Goal: Information Seeking & Learning: Learn about a topic

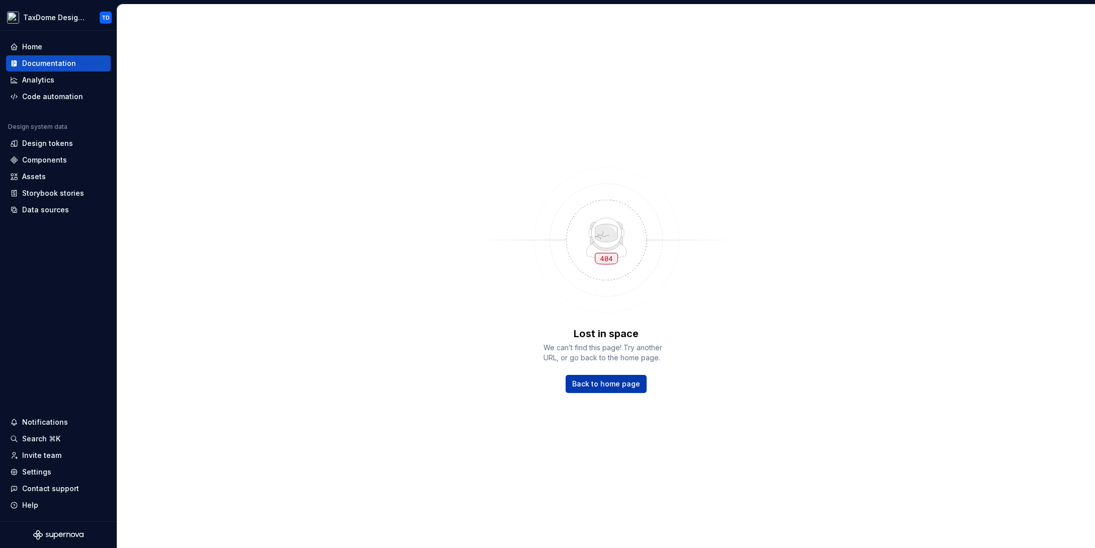
click at [615, 388] on span "Back to home page" at bounding box center [606, 384] width 68 height 10
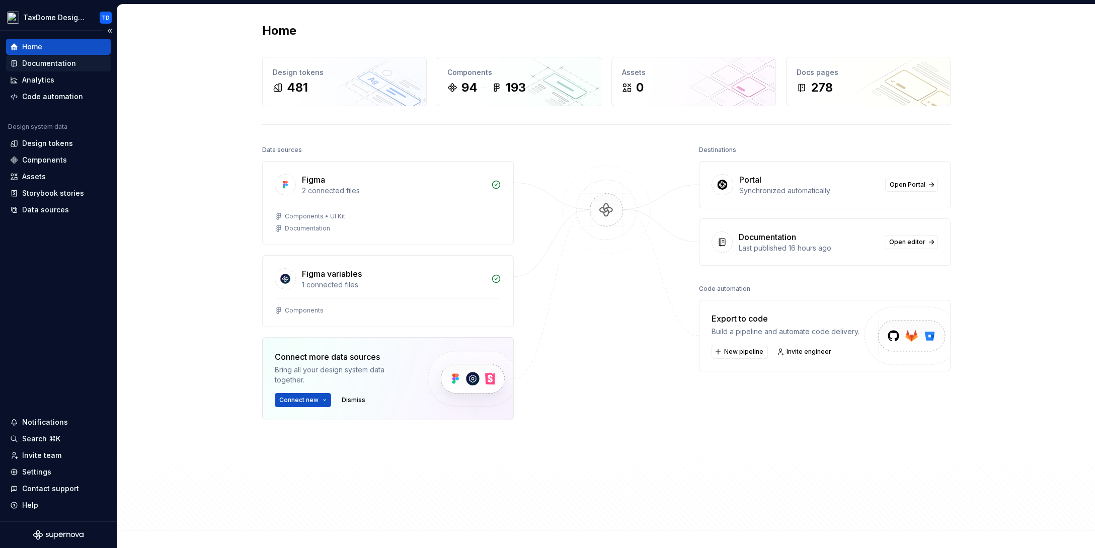
click at [48, 64] on div "Documentation" at bounding box center [49, 63] width 54 height 10
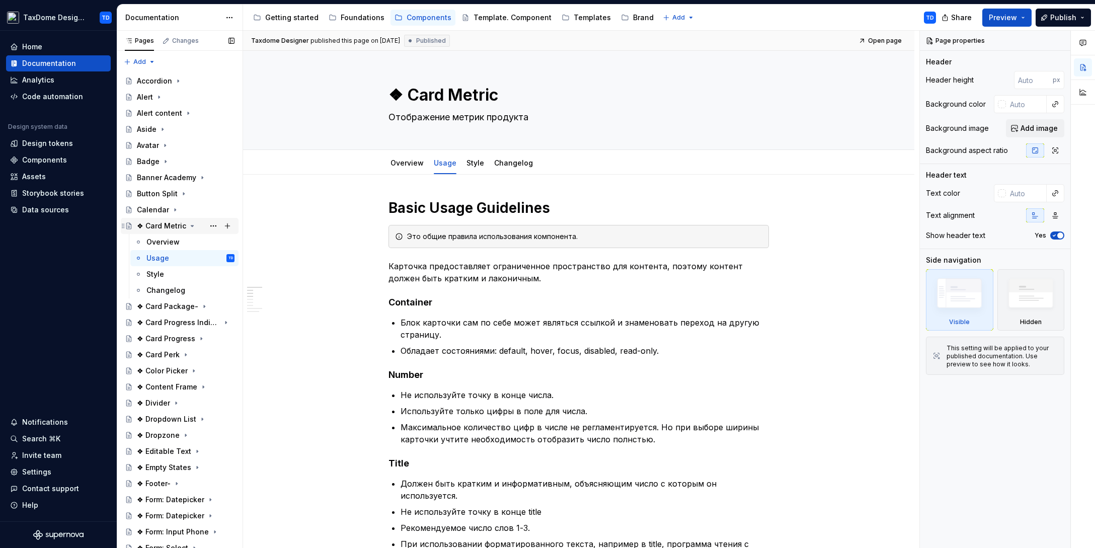
click at [172, 225] on div "❖ Card Metric" at bounding box center [161, 226] width 49 height 10
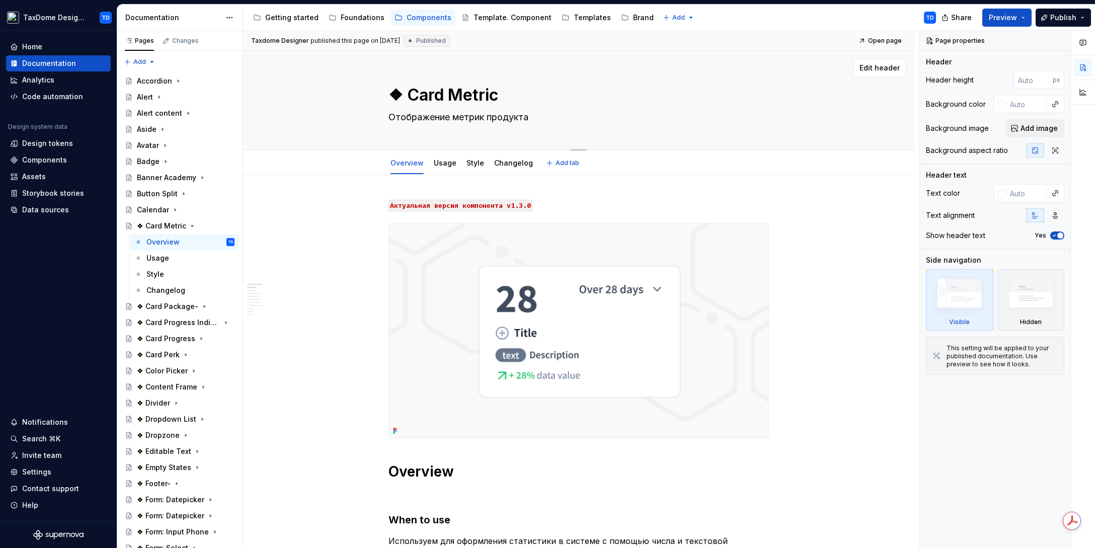
drag, startPoint x: 408, startPoint y: 97, endPoint x: 495, endPoint y: 97, distance: 86.6
click at [496, 97] on textarea "❖ Card Metric" at bounding box center [576, 95] width 380 height 24
drag, startPoint x: 390, startPoint y: 121, endPoint x: 528, endPoint y: 118, distance: 138.9
click at [528, 118] on textarea "Отображение метрик продукта" at bounding box center [576, 117] width 380 height 16
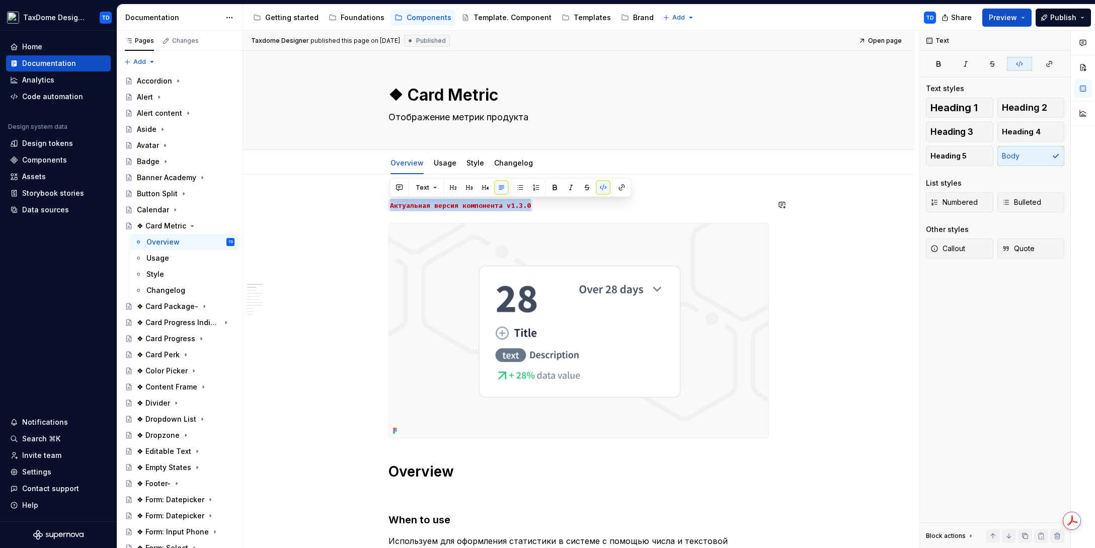
drag, startPoint x: 522, startPoint y: 205, endPoint x: 389, endPoint y: 204, distance: 133.4
click at [389, 204] on p "Aктуальная версия компонента v1.3.0" at bounding box center [579, 205] width 380 height 12
copy code "Aктуальная версия компонента v1.3.0"
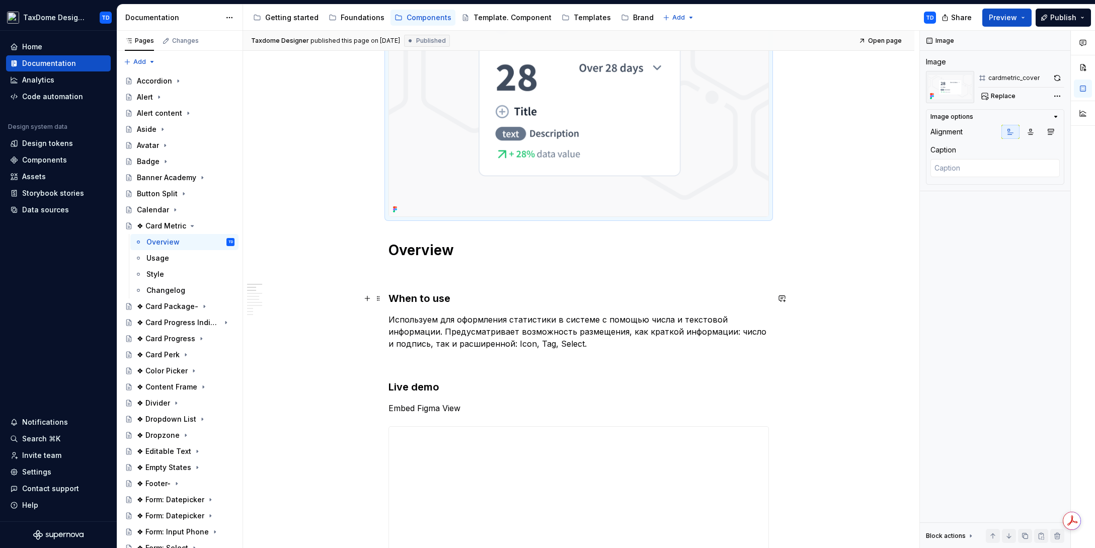
scroll to position [222, 0]
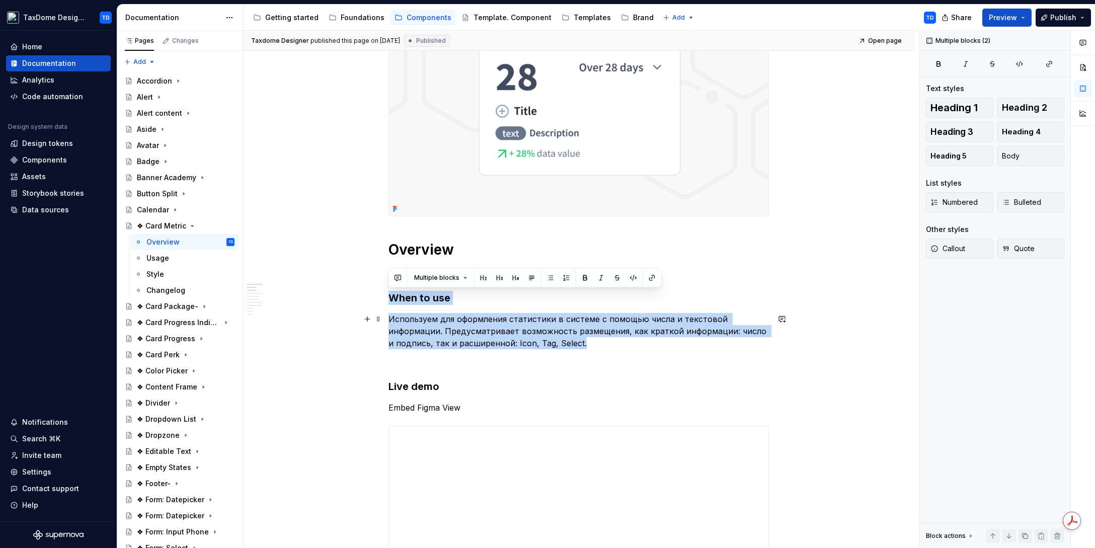
drag, startPoint x: 390, startPoint y: 299, endPoint x: 588, endPoint y: 342, distance: 202.9
copy div "When to use Используем для оформления статистики в системе с помощью числа и те…"
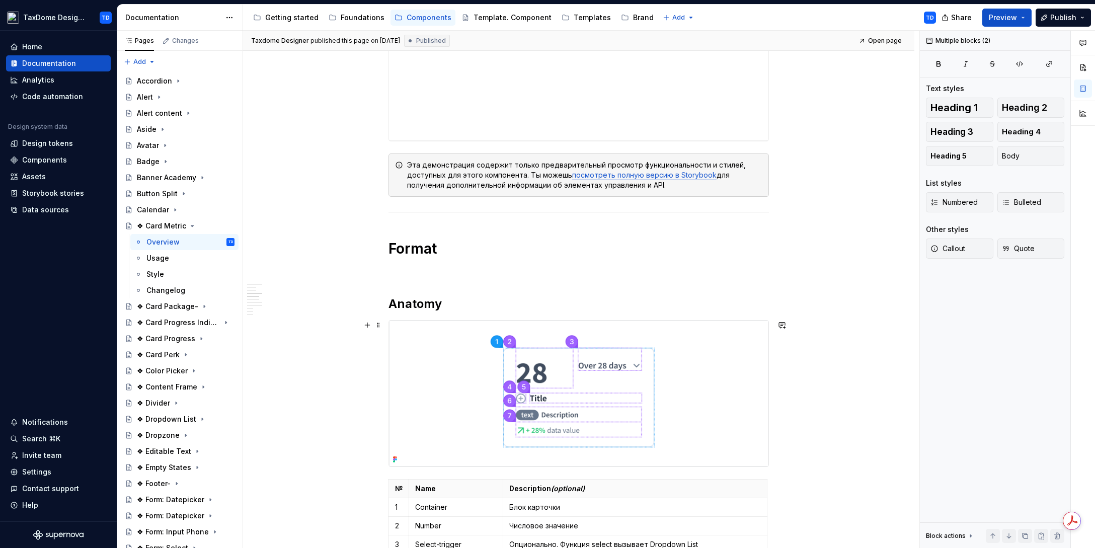
scroll to position [751, 0]
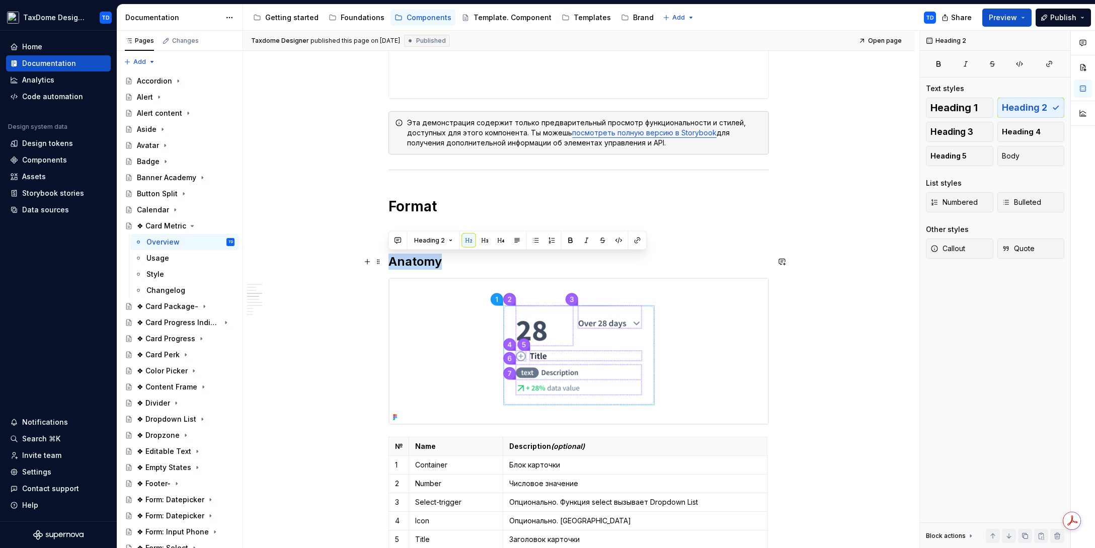
drag, startPoint x: 391, startPoint y: 263, endPoint x: 434, endPoint y: 257, distance: 43.6
click at [447, 263] on h2 "Anatomy" at bounding box center [579, 262] width 380 height 16
copy h2 "Anatomy"
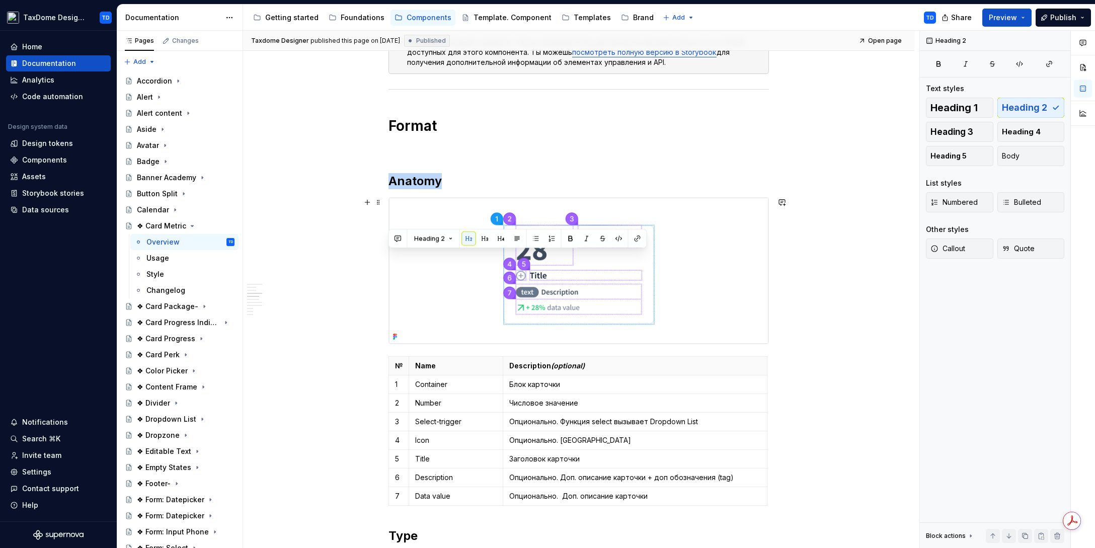
scroll to position [1020, 0]
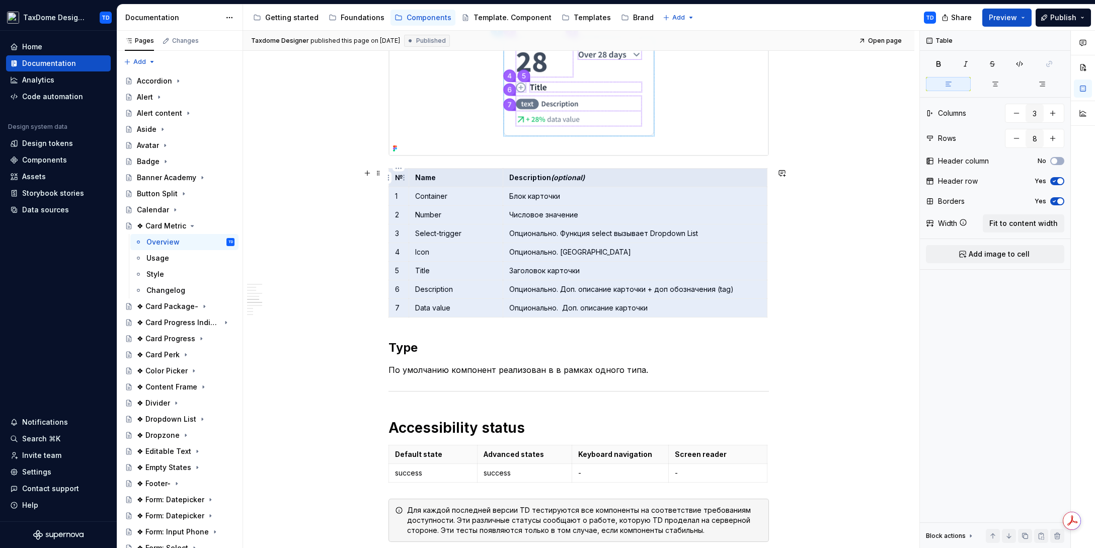
drag, startPoint x: 652, startPoint y: 310, endPoint x: 395, endPoint y: 182, distance: 286.9
click at [395, 182] on tbody "№ Name Description (optional) 1 Container Блок карточки 2 Number Числовое значе…" at bounding box center [578, 243] width 378 height 149
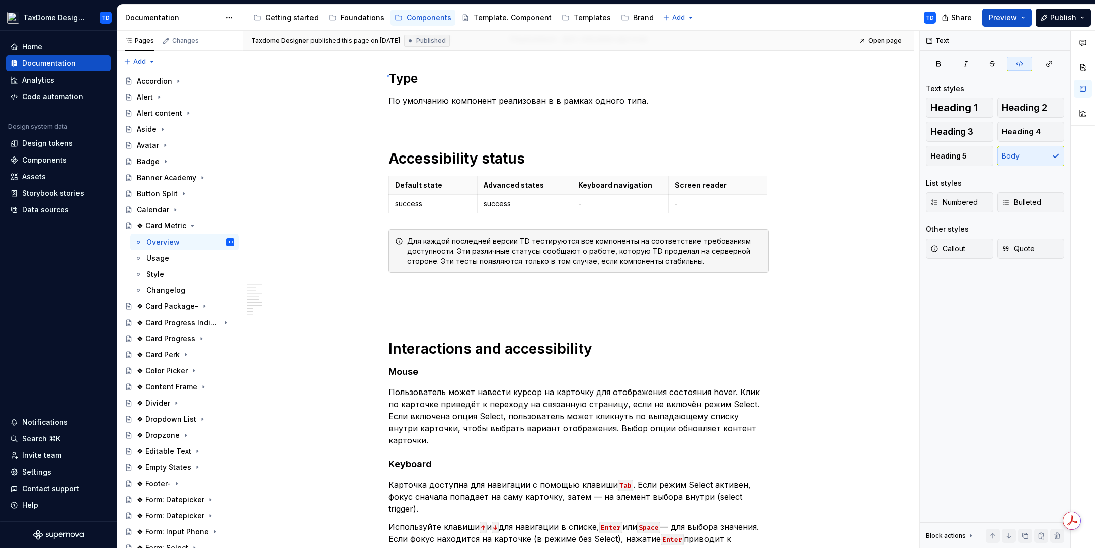
scroll to position [1288, 0]
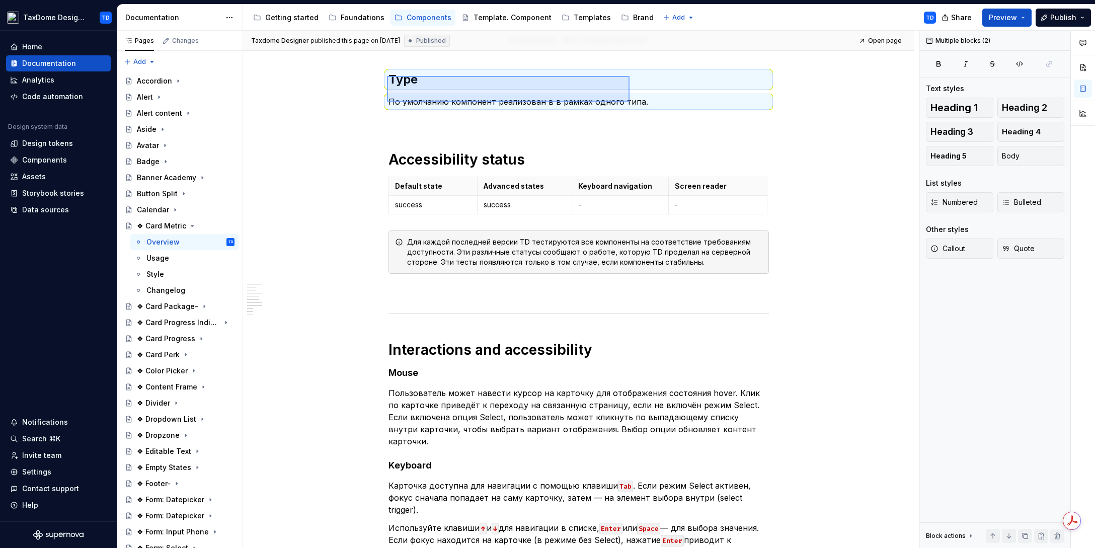
drag, startPoint x: 387, startPoint y: 75, endPoint x: 638, endPoint y: 101, distance: 252.0
click at [638, 101] on div "**********" at bounding box center [581, 290] width 676 height 518
click at [166, 261] on div "Usage" at bounding box center [157, 258] width 23 height 10
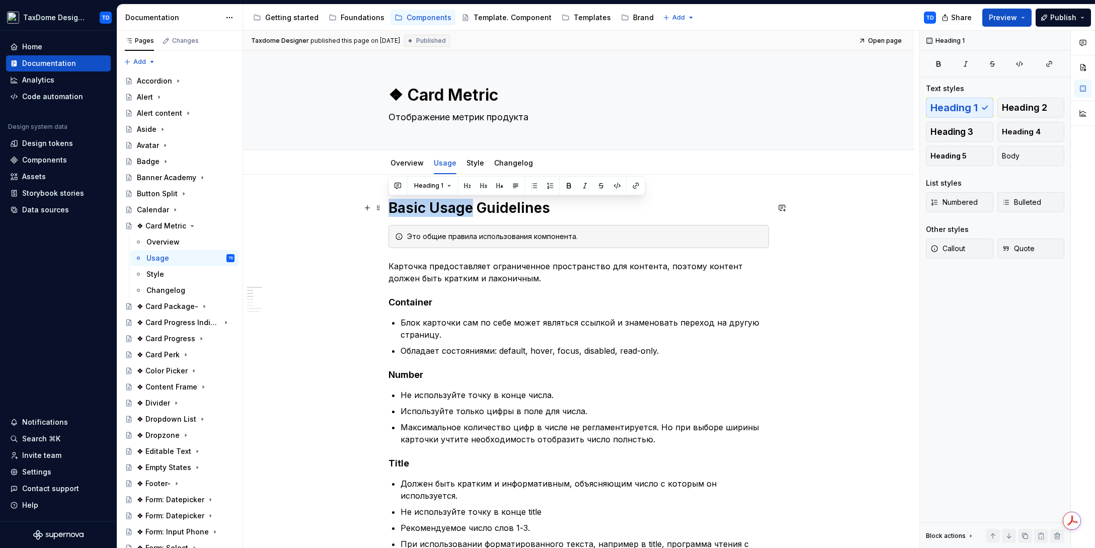
drag, startPoint x: 390, startPoint y: 206, endPoint x: 471, endPoint y: 206, distance: 81.5
click at [471, 206] on h1 "Basic Usage Guidelines" at bounding box center [579, 208] width 380 height 18
copy h1 "Basic Usage"
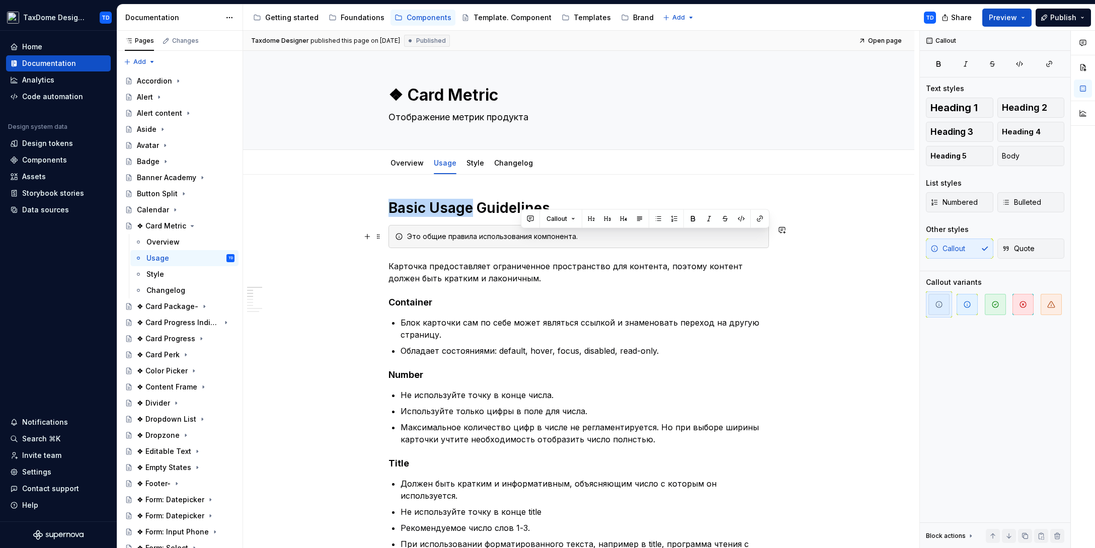
drag, startPoint x: 575, startPoint y: 240, endPoint x: 513, endPoint y: 238, distance: 61.4
click at [513, 238] on div "Это общие правила использования компонента." at bounding box center [584, 236] width 355 height 10
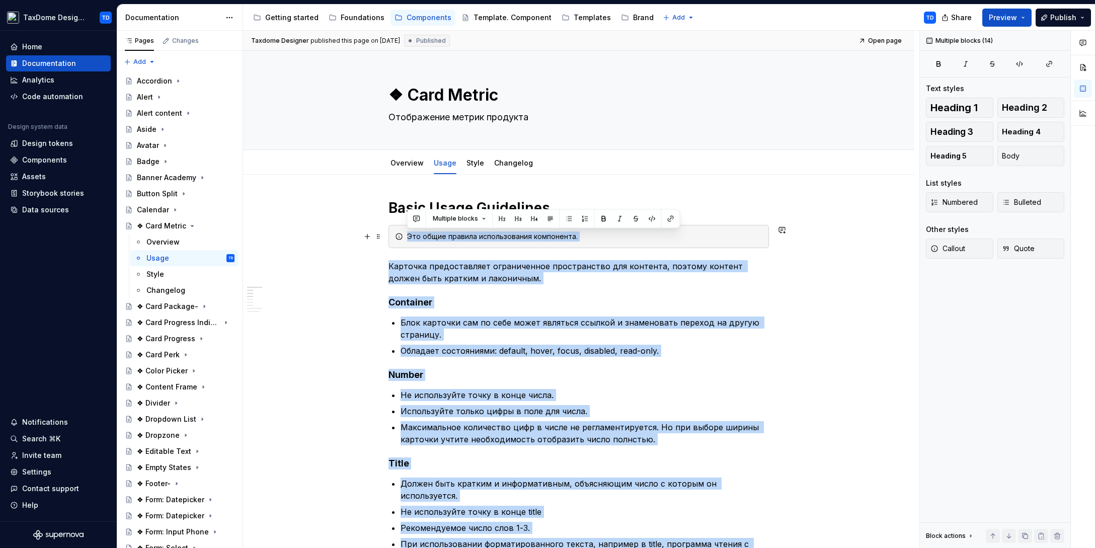
drag, startPoint x: 538, startPoint y: 338, endPoint x: 409, endPoint y: 234, distance: 166.1
copy div "Это общие правила использования компонента. Карточка предоставляет ограниченное…"
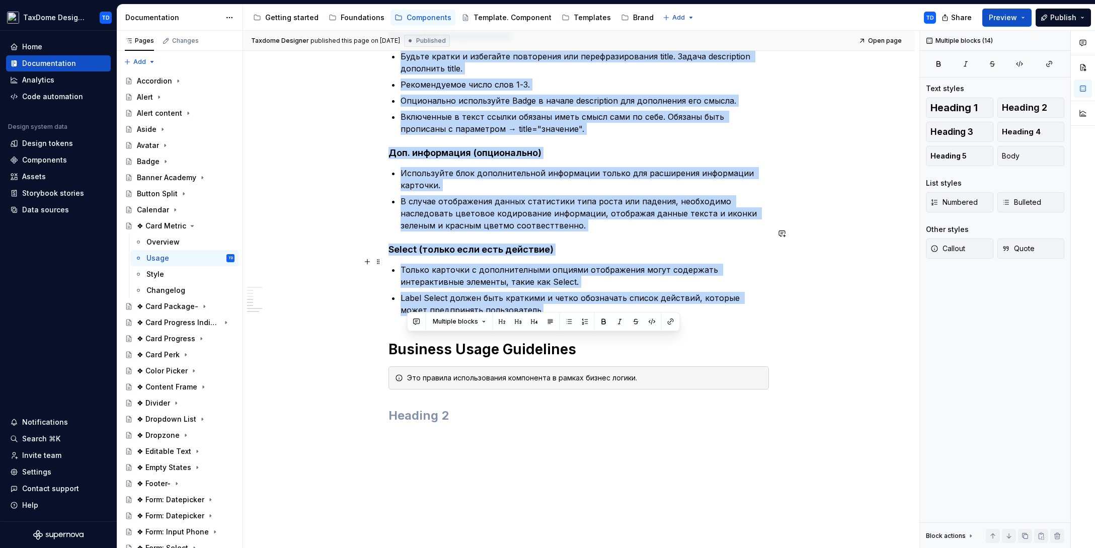
scroll to position [632, 0]
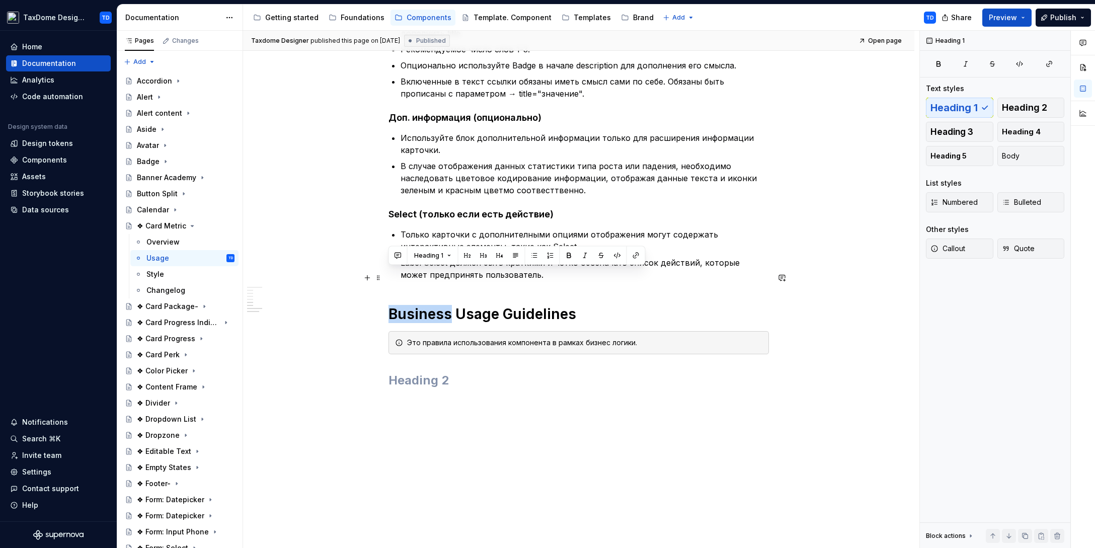
drag, startPoint x: 389, startPoint y: 279, endPoint x: 449, endPoint y: 275, distance: 61.0
click at [450, 305] on h1 "Business Usage Guidelines" at bounding box center [579, 314] width 380 height 18
copy h1 "Business"
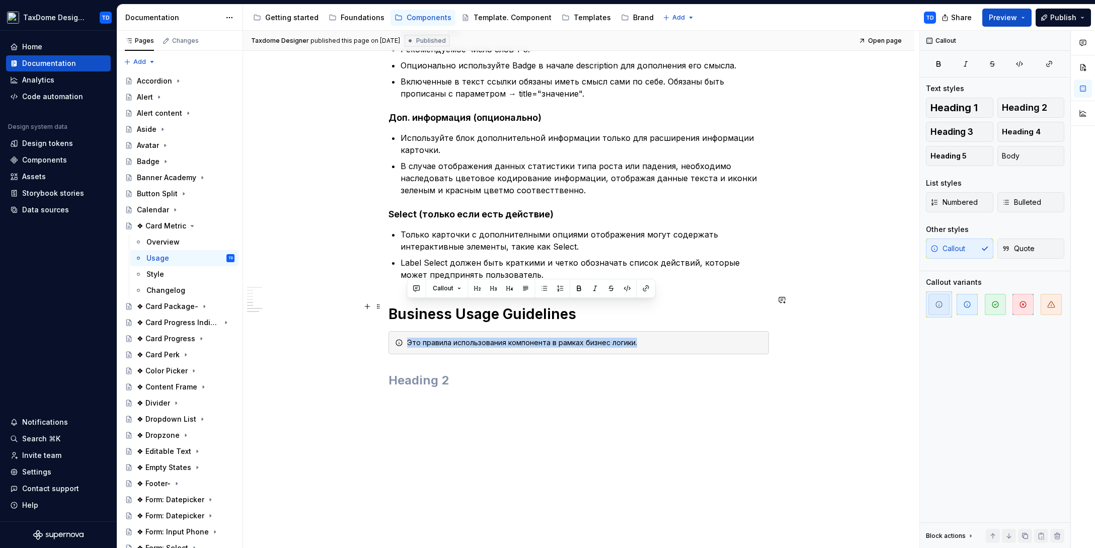
drag, startPoint x: 608, startPoint y: 306, endPoint x: 406, endPoint y: 305, distance: 201.8
click at [406, 331] on div "Это правила использования компонента в рамках бизнес логики." at bounding box center [579, 342] width 380 height 23
copy div "Это правила использования компонента в рамках бизнес логики."
click at [161, 274] on div "Style" at bounding box center [155, 274] width 18 height 10
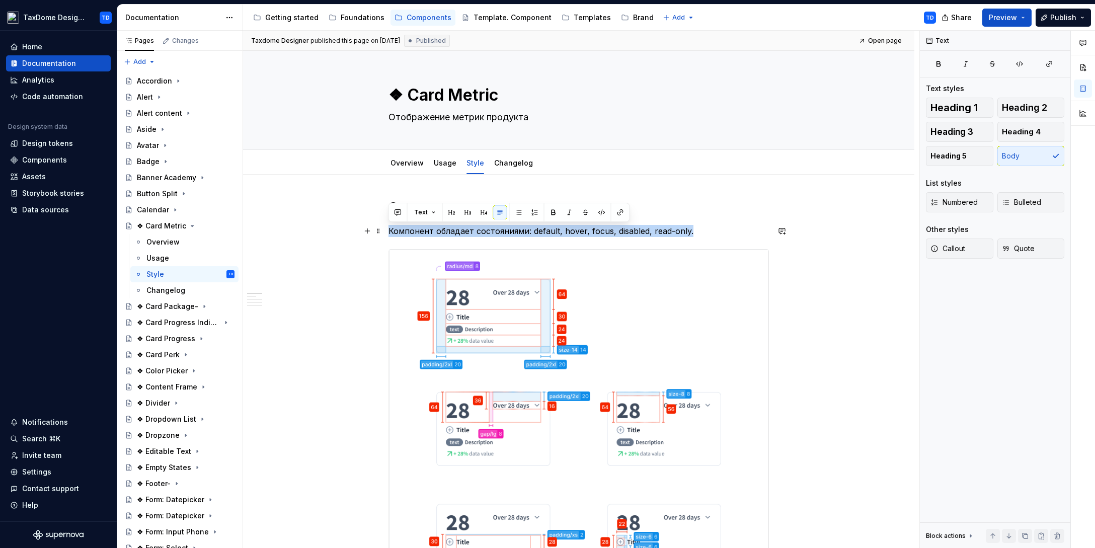
drag, startPoint x: 686, startPoint y: 230, endPoint x: 390, endPoint y: 231, distance: 296.4
click at [390, 231] on p "Компонент обладает состояниями: default, hover, focus, disabled, read-only." at bounding box center [579, 231] width 380 height 12
copy p "Компонент обладает состояниями: default, hover, focus, disabled, read-only."
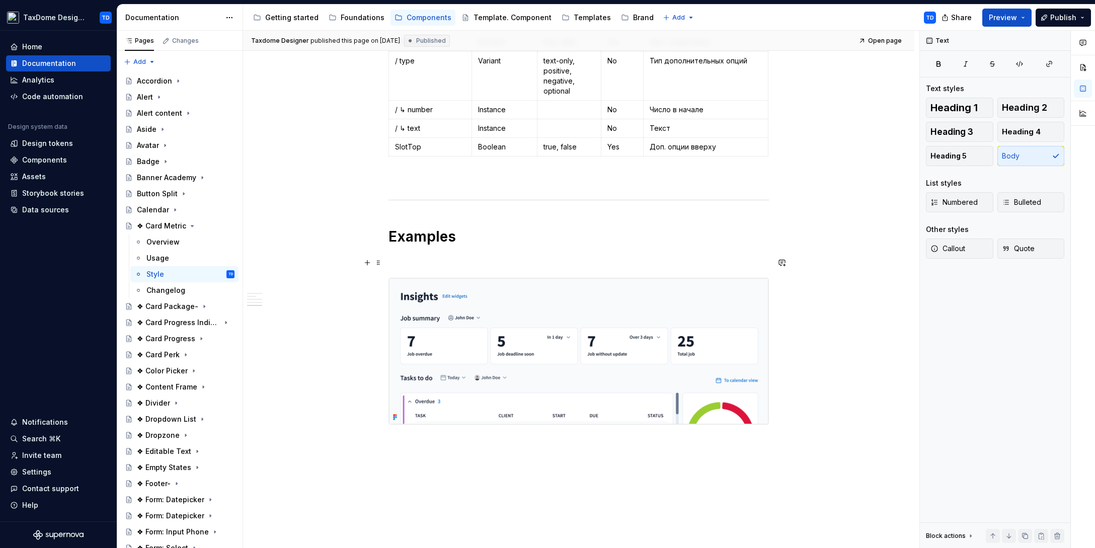
scroll to position [1718, 0]
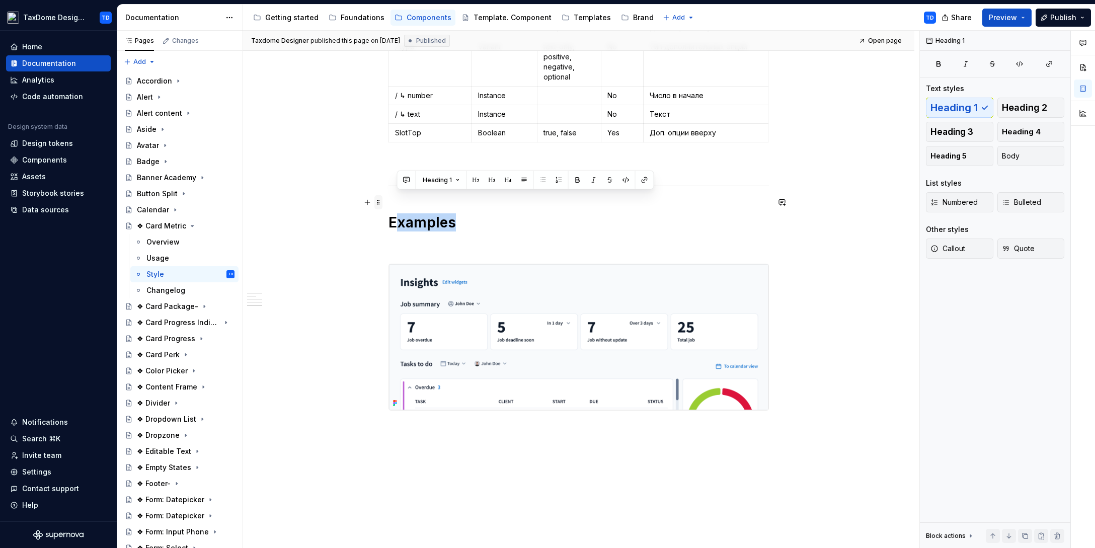
drag, startPoint x: 468, startPoint y: 205, endPoint x: 377, endPoint y: 202, distance: 91.1
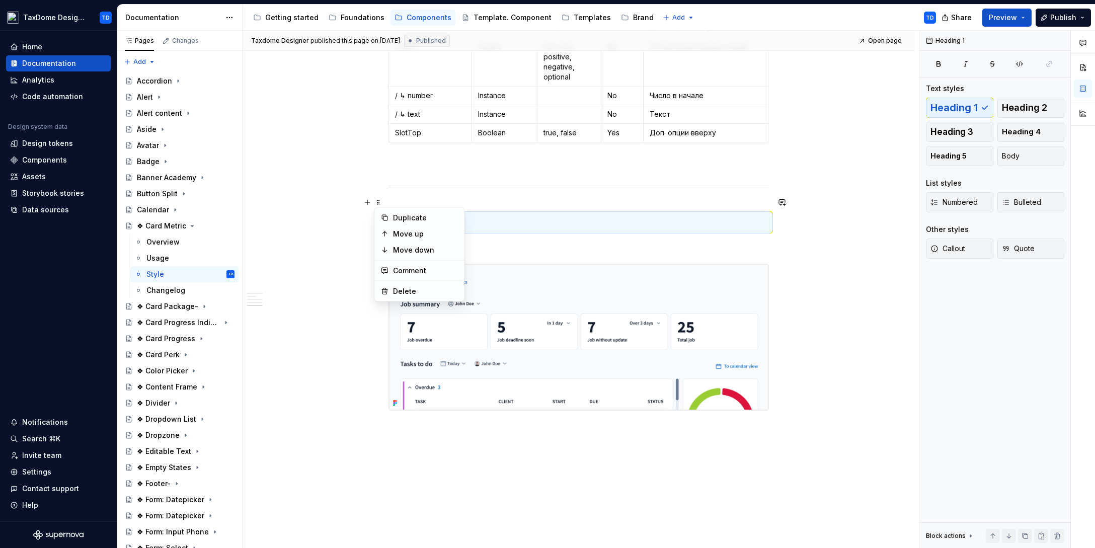
click at [451, 213] on h1 "Examples" at bounding box center [579, 222] width 380 height 18
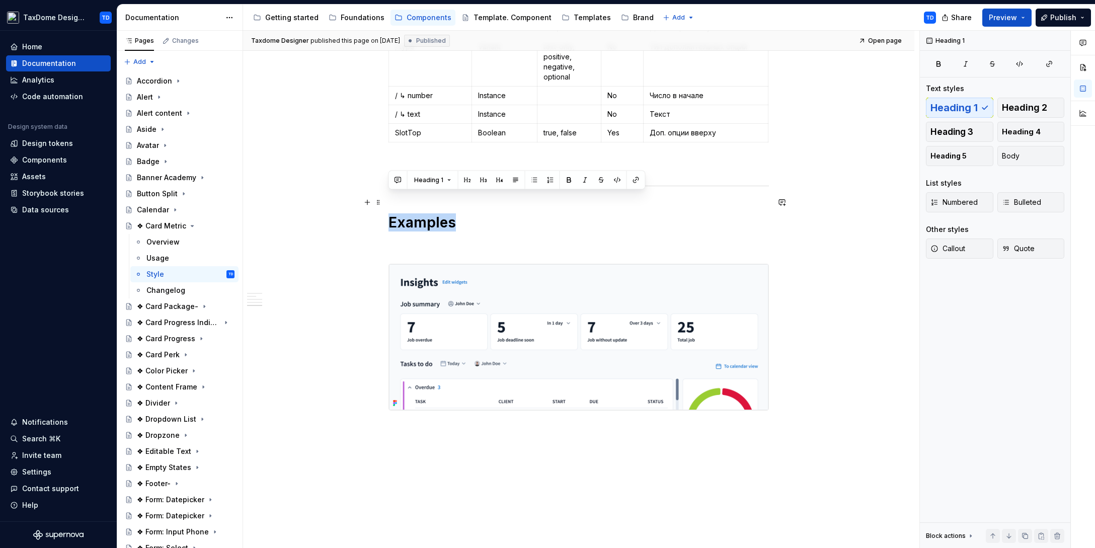
drag, startPoint x: 459, startPoint y: 202, endPoint x: 390, endPoint y: 202, distance: 68.9
click at [390, 213] on h1 "Examples" at bounding box center [579, 222] width 380 height 18
copy h1 "Examples"
click at [166, 239] on div "Overview" at bounding box center [162, 242] width 33 height 10
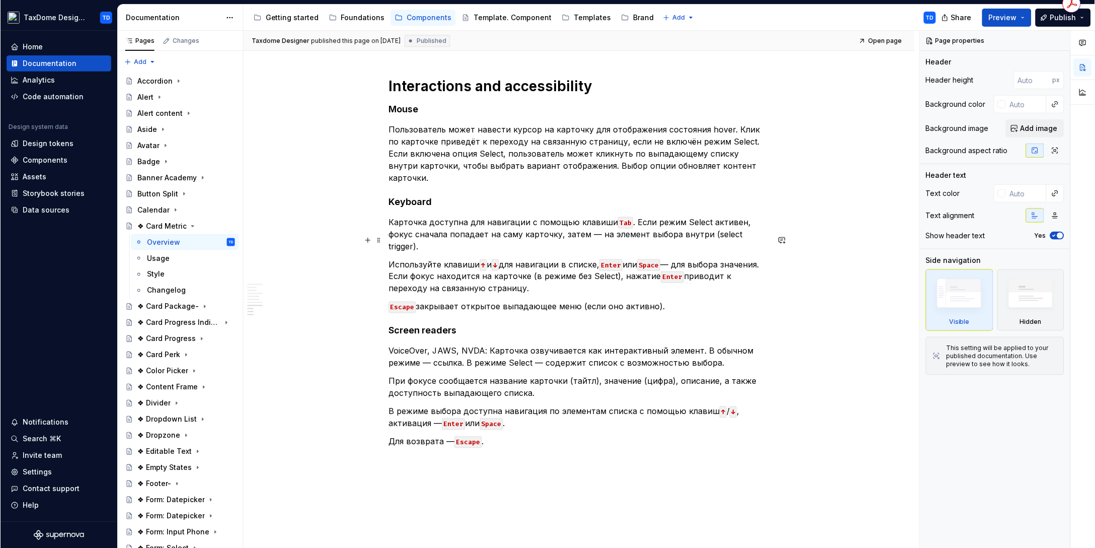
scroll to position [1551, 0]
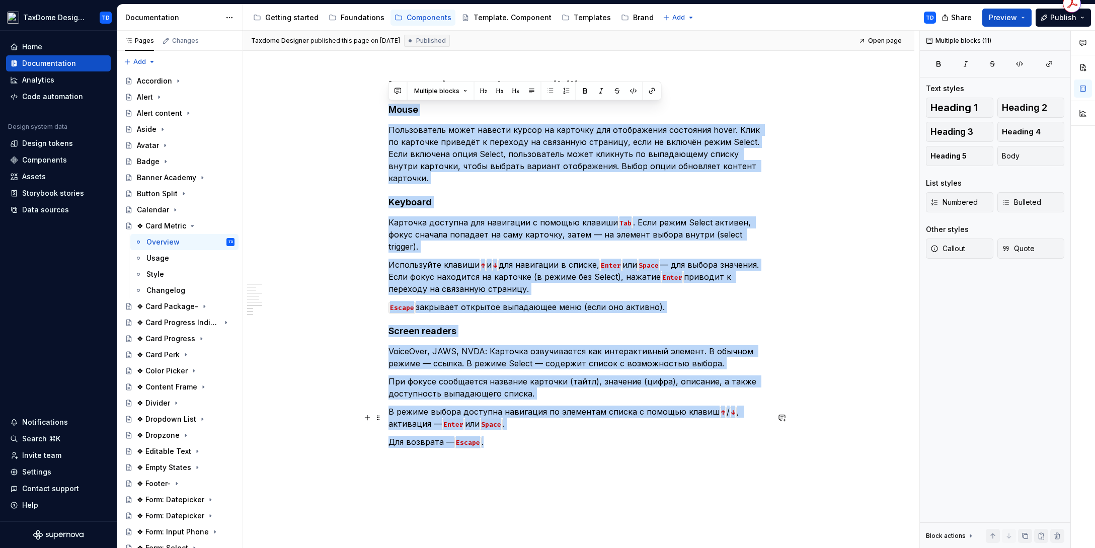
drag, startPoint x: 390, startPoint y: 109, endPoint x: 478, endPoint y: 383, distance: 288.1
copy div "Mouse Пользователь может навести курсор на карточку для отображения состояния h…"
click at [160, 293] on div "Changelog" at bounding box center [165, 290] width 39 height 10
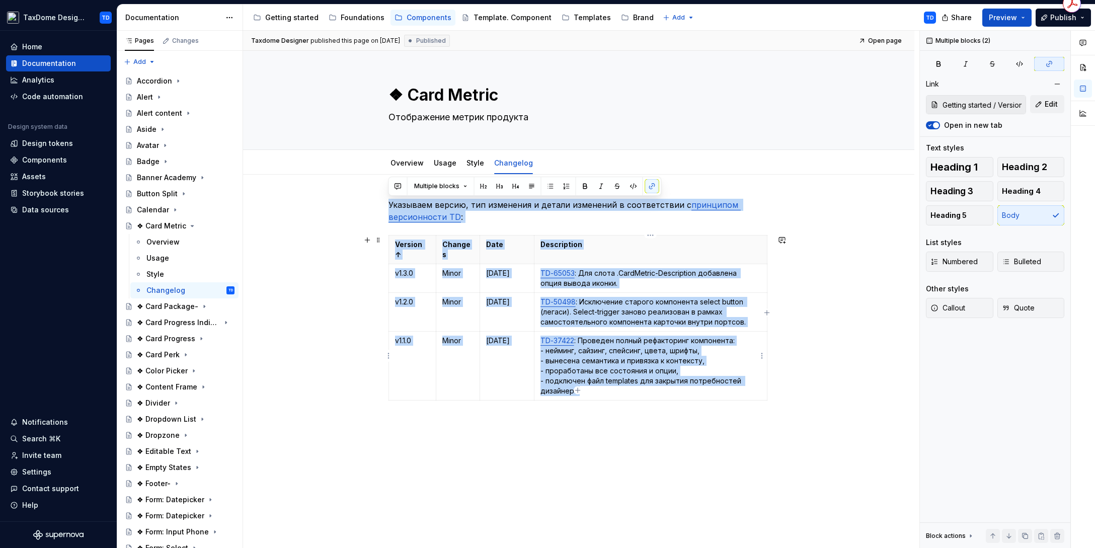
drag, startPoint x: 390, startPoint y: 201, endPoint x: 637, endPoint y: 380, distance: 305.2
click at [637, 380] on div "Указываем версию, тип изменения и детали изменений в соответствии с принципом в…" at bounding box center [579, 314] width 380 height 230
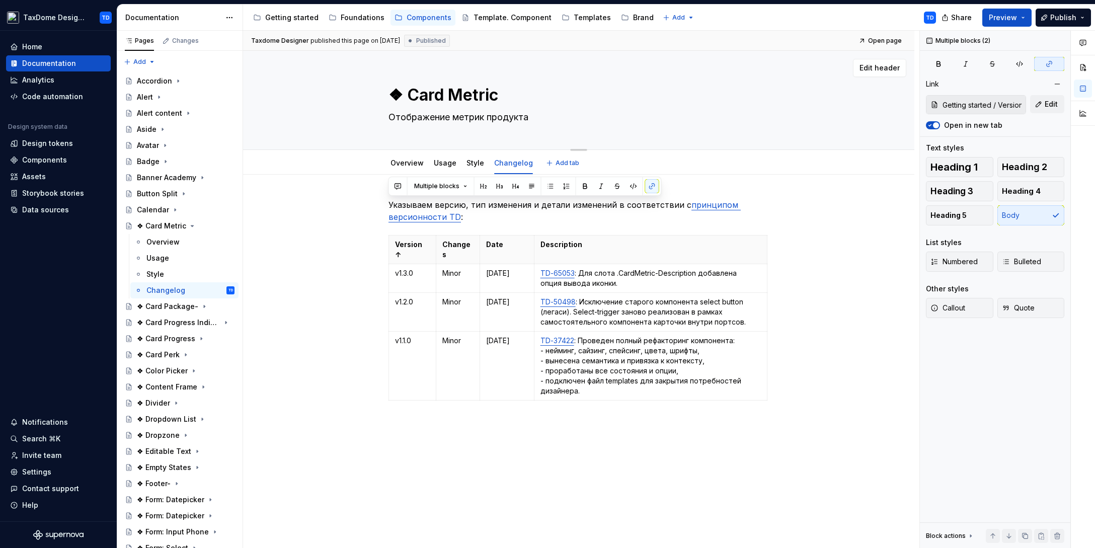
click at [438, 87] on textarea "❖ Card Metric" at bounding box center [576, 95] width 380 height 24
click at [405, 97] on textarea "❖ Card Metric" at bounding box center [576, 95] width 380 height 24
type textarea "*"
type textarea "❖Card Metric"
type textarea "*"
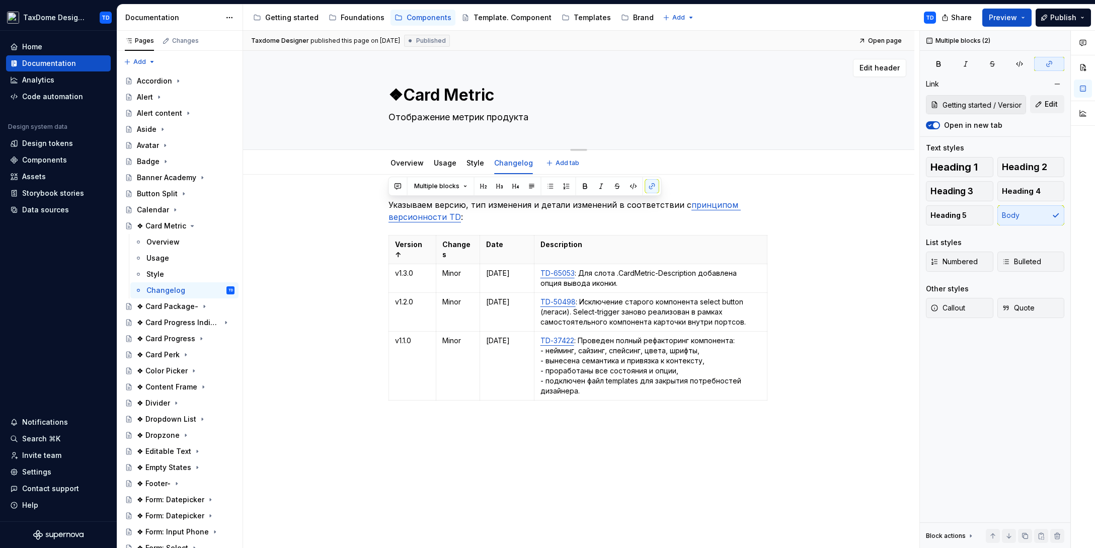
type textarea "Card Metric"
type textarea "*"
type textarea "Card Metric"
click at [184, 224] on icon "Page tree" at bounding box center [184, 226] width 8 height 8
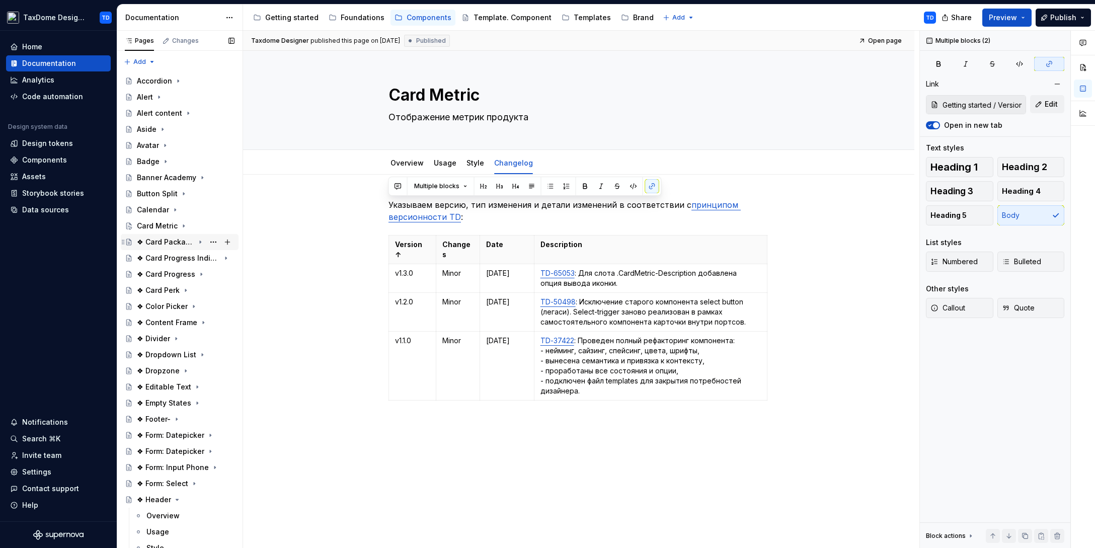
click at [184, 236] on div "❖ Card Package-" at bounding box center [186, 242] width 98 height 14
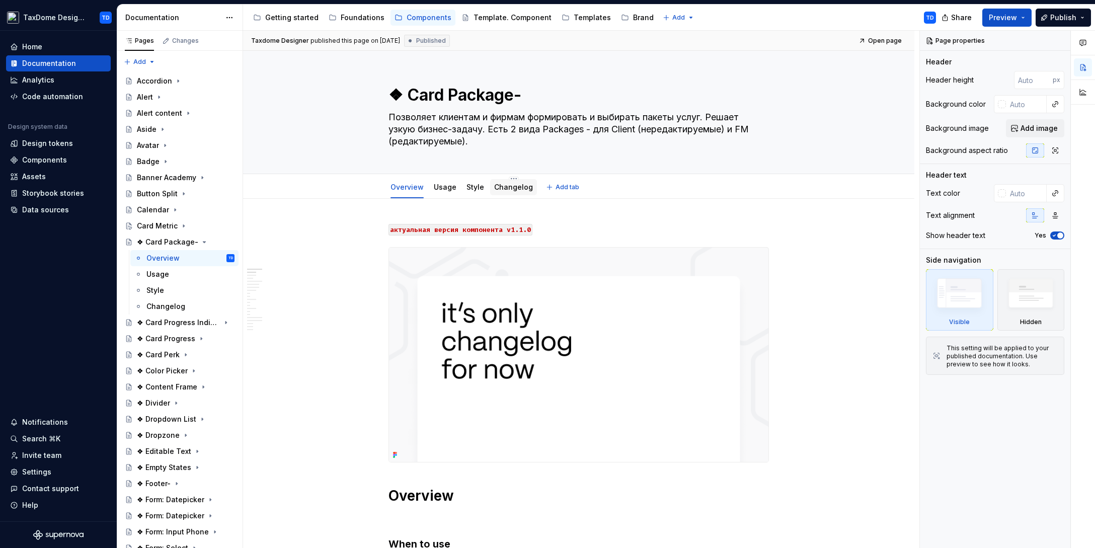
click at [504, 186] on link "Changelog" at bounding box center [513, 187] width 39 height 9
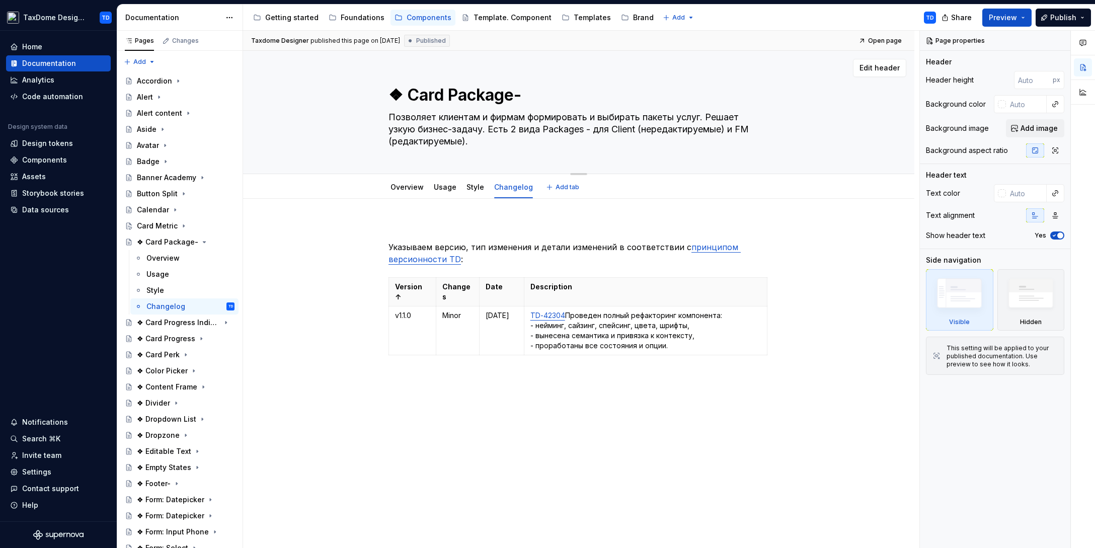
drag, startPoint x: 410, startPoint y: 99, endPoint x: 493, endPoint y: 103, distance: 83.1
click at [493, 103] on textarea "❖ Card Package-" at bounding box center [576, 95] width 380 height 24
drag, startPoint x: 511, startPoint y: 99, endPoint x: 407, endPoint y: 98, distance: 104.2
click at [407, 98] on textarea "❖ Card Package-" at bounding box center [576, 95] width 380 height 24
drag, startPoint x: 390, startPoint y: 118, endPoint x: 469, endPoint y: 140, distance: 81.7
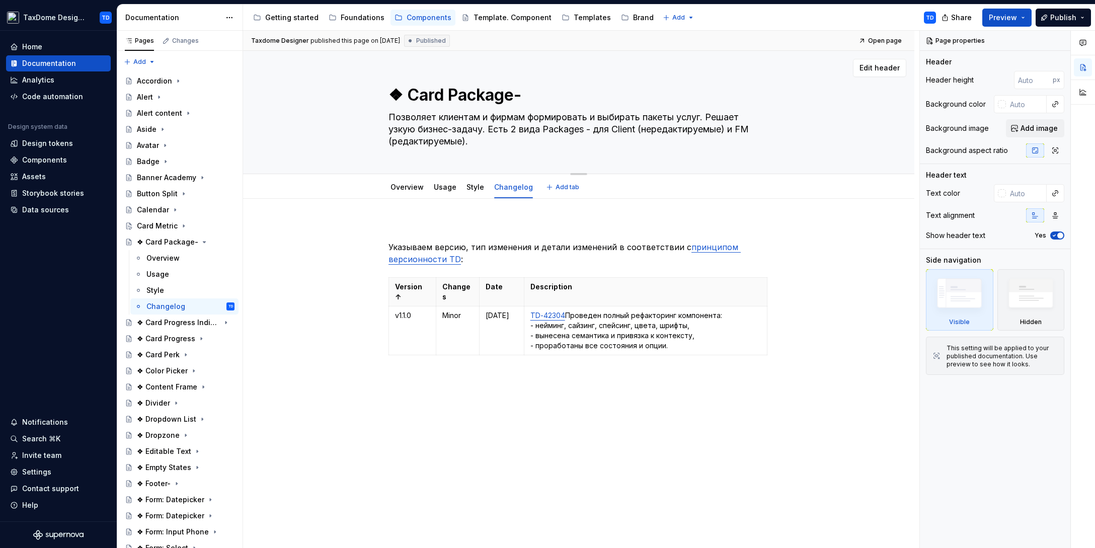
click at [469, 140] on textarea "Позволяет клиентам и фирмам формировать и выбирать пакеты услуг. Решает узкую б…" at bounding box center [576, 129] width 380 height 40
click at [415, 191] on link "Overview" at bounding box center [407, 187] width 33 height 9
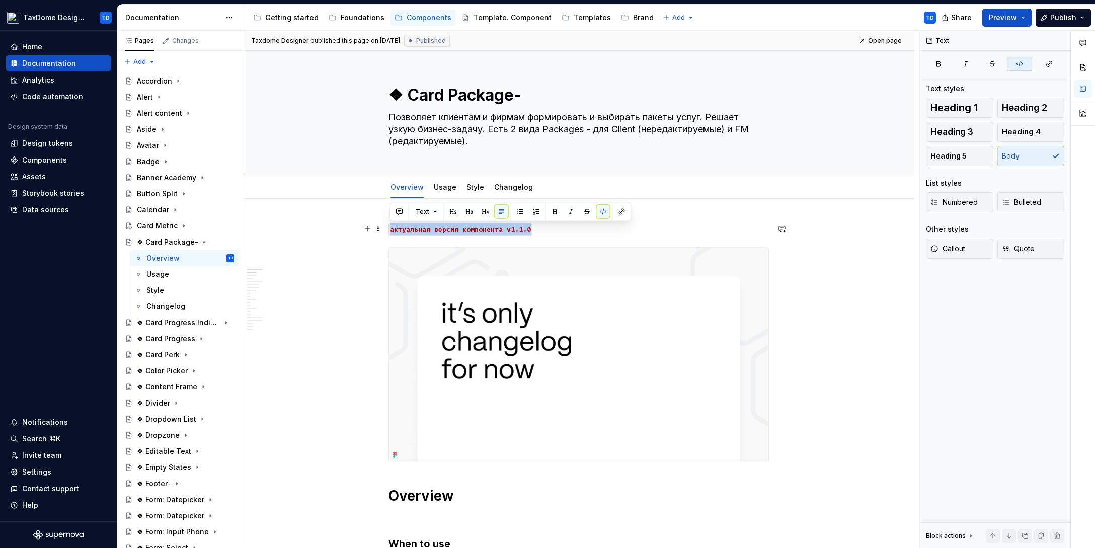
drag, startPoint x: 537, startPoint y: 232, endPoint x: 391, endPoint y: 231, distance: 146.4
click at [391, 232] on p "актуальная версия компонента v1.1.0" at bounding box center [579, 229] width 380 height 12
click at [498, 189] on link "Changelog" at bounding box center [513, 187] width 39 height 9
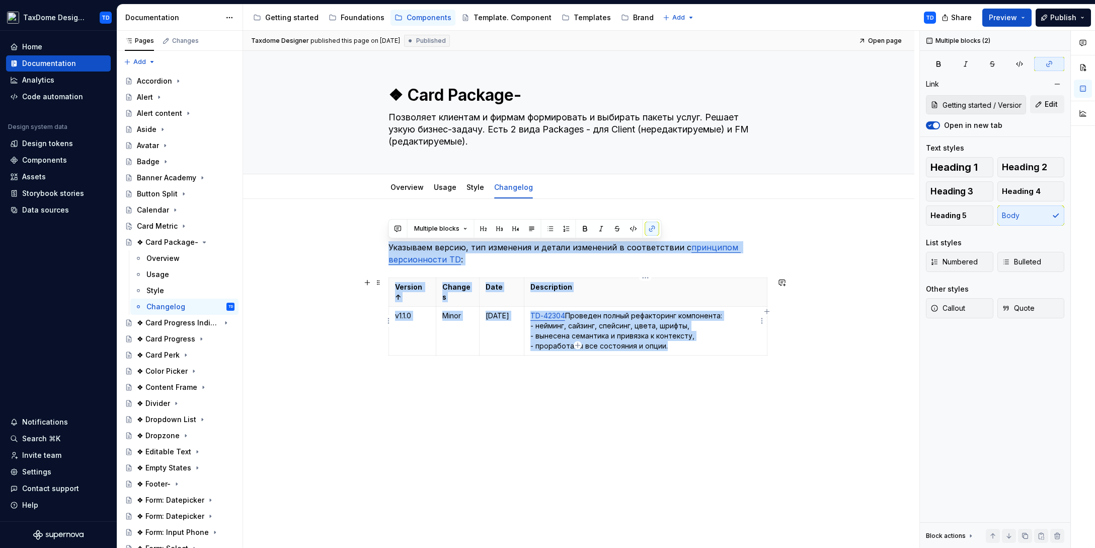
drag, startPoint x: 391, startPoint y: 243, endPoint x: 688, endPoint y: 337, distance: 311.8
click at [688, 337] on div "Указываем версию, тип изменения и детали изменений в соответствии с принципом в…" at bounding box center [579, 303] width 380 height 161
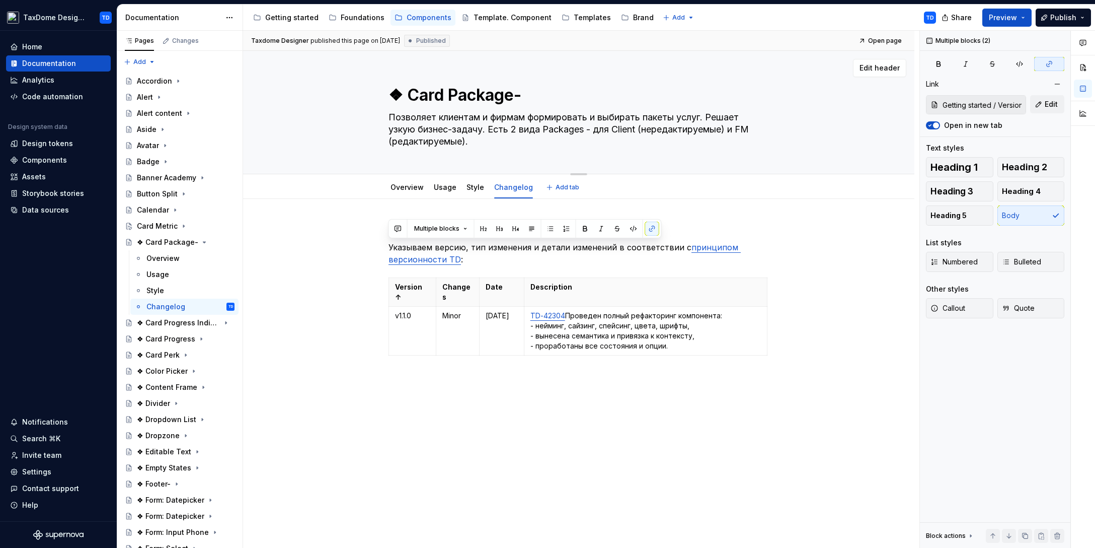
click at [415, 95] on textarea "❖ Card Package-" at bounding box center [576, 95] width 380 height 24
click at [406, 94] on textarea "❖ Card Package-" at bounding box center [576, 95] width 380 height 24
type textarea "*"
type textarea "❖Card Package-"
type textarea "*"
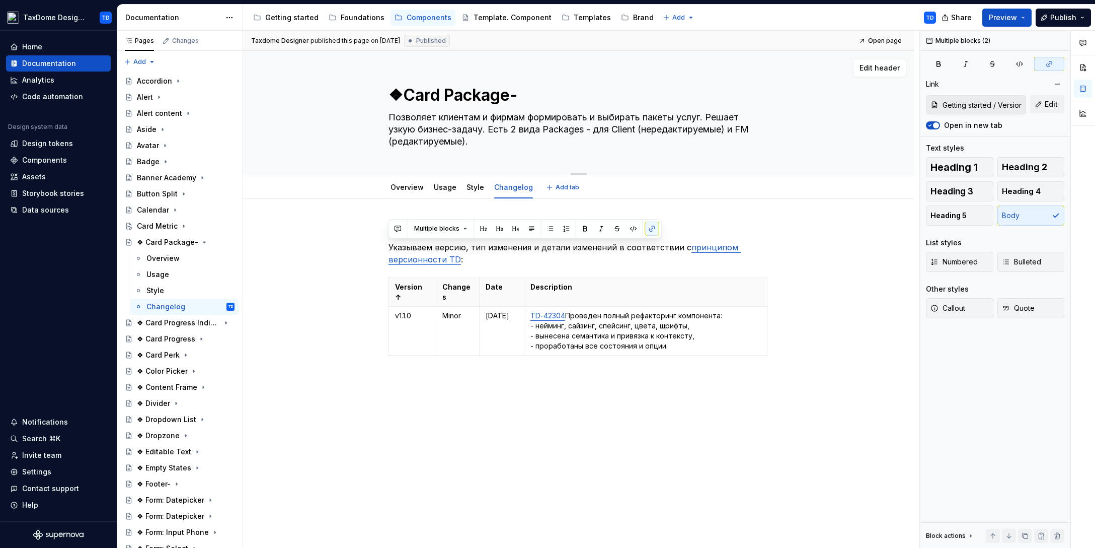
type textarea "Card Package-"
type textarea "*"
type textarea "Card Package-"
click at [193, 241] on icon "Page tree" at bounding box center [196, 242] width 8 height 8
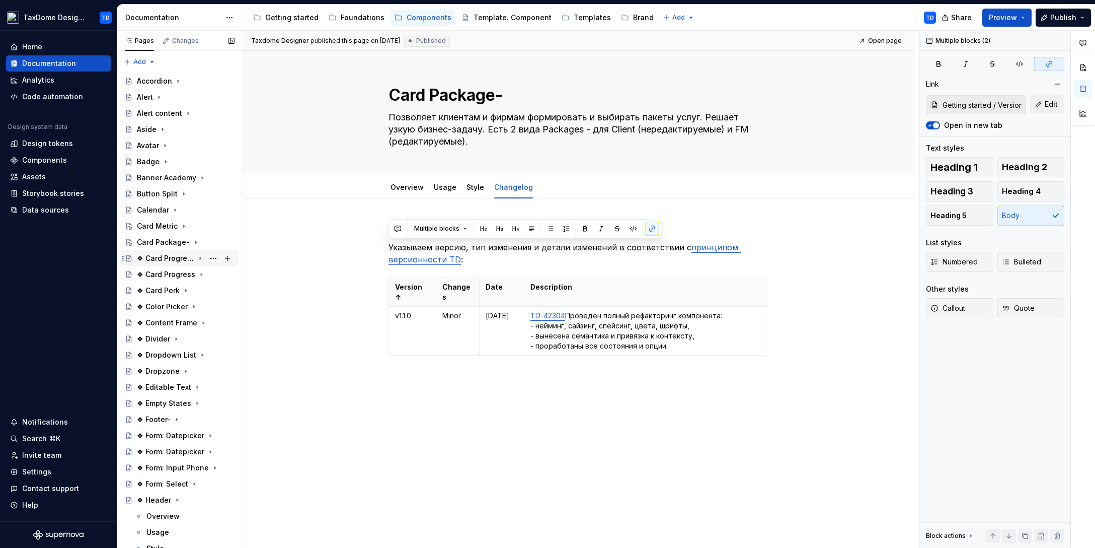
click at [176, 258] on div "❖ Card Progress Indicator-" at bounding box center [165, 258] width 57 height 10
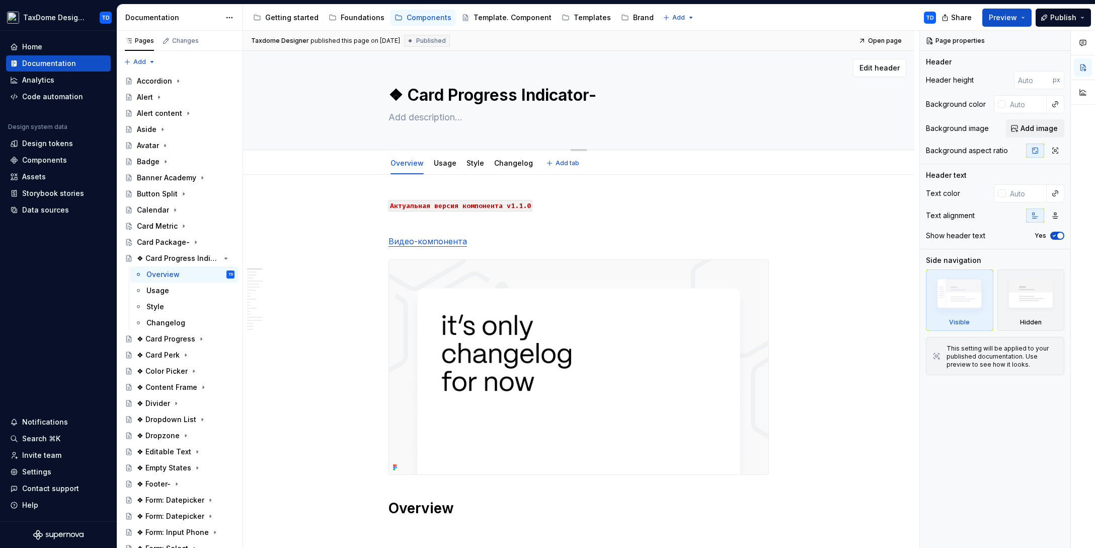
drag, startPoint x: 417, startPoint y: 96, endPoint x: 548, endPoint y: 97, distance: 130.8
click at [547, 97] on textarea "❖ Card Progress Indicator-" at bounding box center [576, 95] width 380 height 24
drag, startPoint x: 585, startPoint y: 98, endPoint x: 568, endPoint y: 95, distance: 17.3
click at [567, 96] on textarea "❖ Card Progress Indicator-" at bounding box center [576, 95] width 380 height 24
drag, startPoint x: 589, startPoint y: 94, endPoint x: 408, endPoint y: 89, distance: 181.7
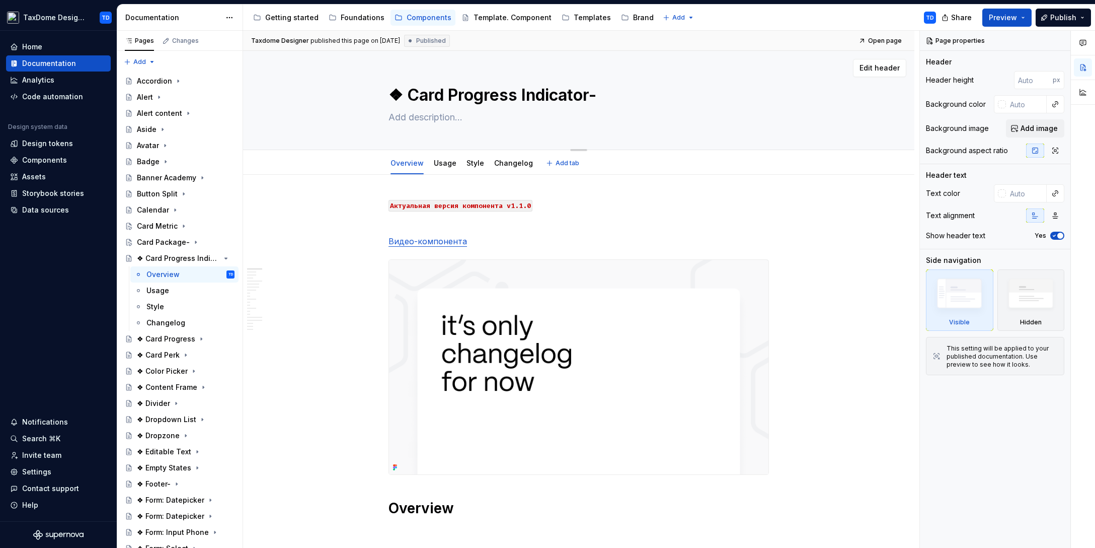
click at [408, 89] on textarea "❖ Card Progress Indicator-" at bounding box center [576, 95] width 380 height 24
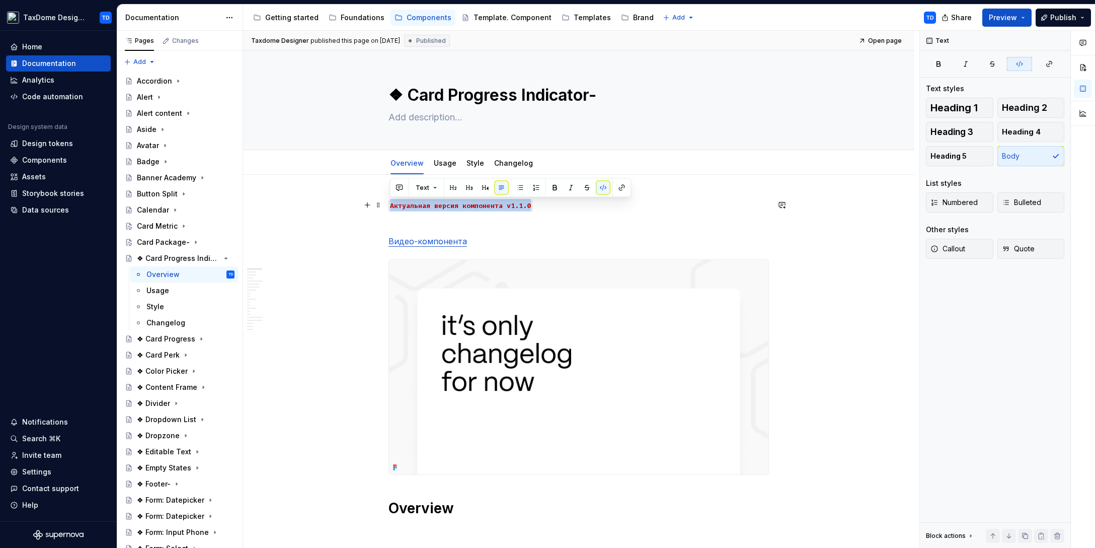
drag, startPoint x: 391, startPoint y: 205, endPoint x: 530, endPoint y: 205, distance: 139.4
click at [530, 205] on code "Актуальная версия компонента v1.1.0" at bounding box center [461, 206] width 144 height 12
click at [171, 319] on div "Changelog" at bounding box center [165, 323] width 39 height 10
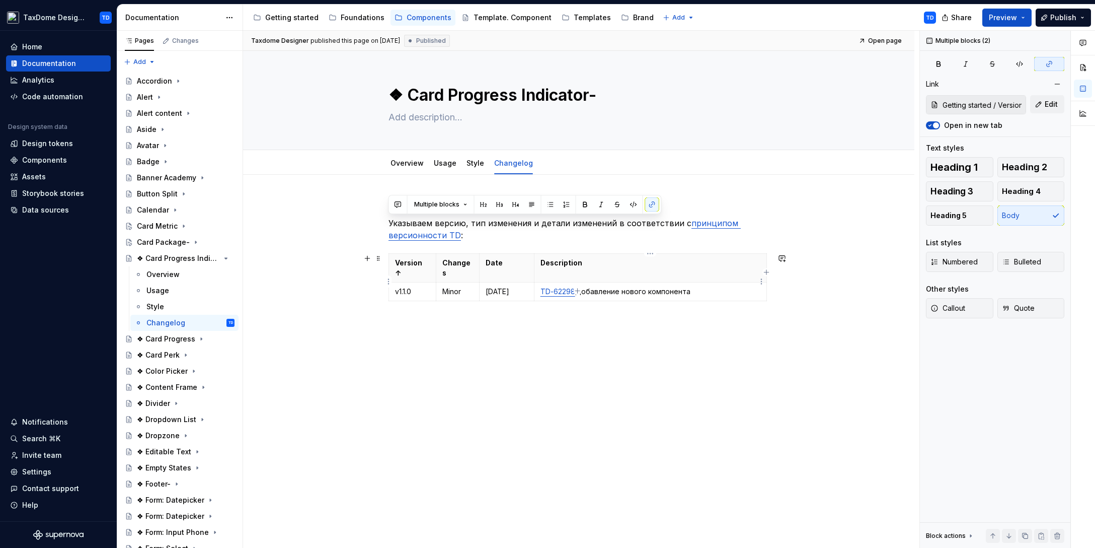
drag, startPoint x: 389, startPoint y: 220, endPoint x: 708, endPoint y: 286, distance: 325.8
click at [708, 286] on div "Указываем версию, тип изменения и детали изменений в соответствии с принципом в…" at bounding box center [579, 264] width 380 height 130
click at [434, 99] on textarea "❖ Card Progress Indicator-" at bounding box center [576, 95] width 380 height 24
click at [410, 94] on textarea "❖ Card Progress Indicator-" at bounding box center [576, 95] width 380 height 24
type textarea "*"
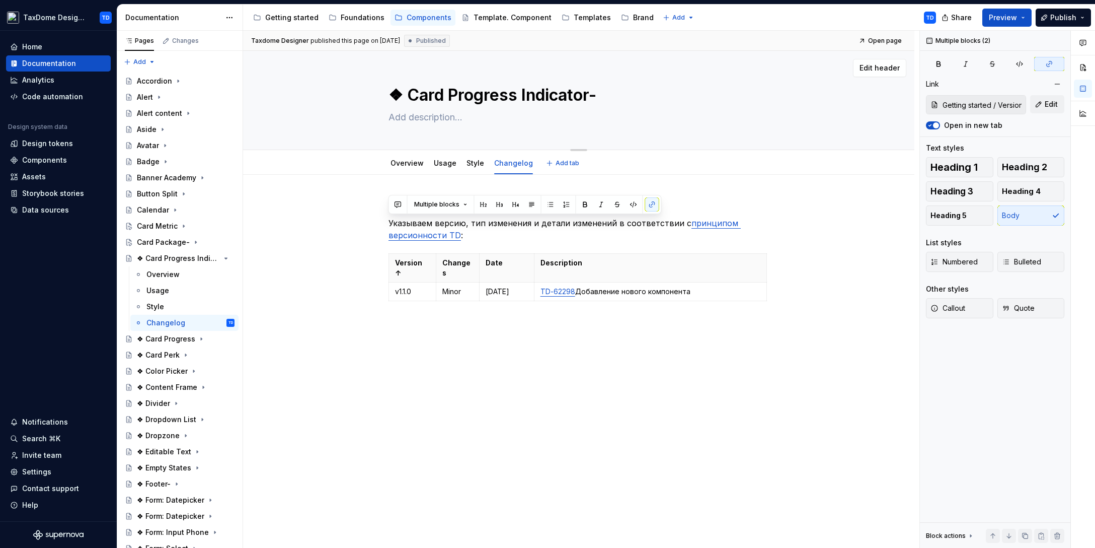
type textarea "❖Card Progress Indicator-"
type textarea "*"
type textarea "Card Progress Indicator-"
type textarea "*"
type textarea "Card Progress Indicator-"
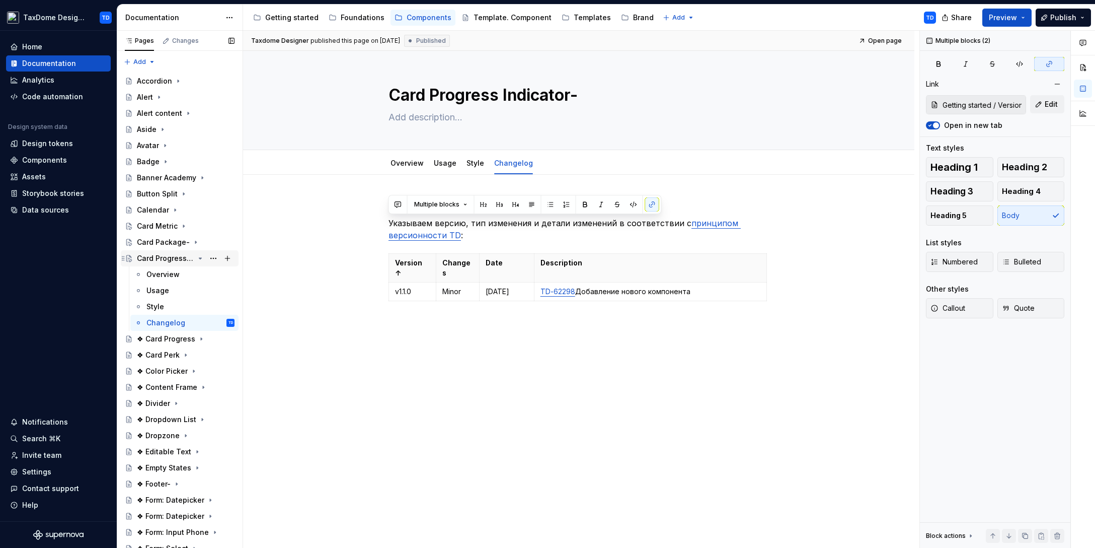
click at [196, 255] on icon "Page tree" at bounding box center [200, 258] width 8 height 8
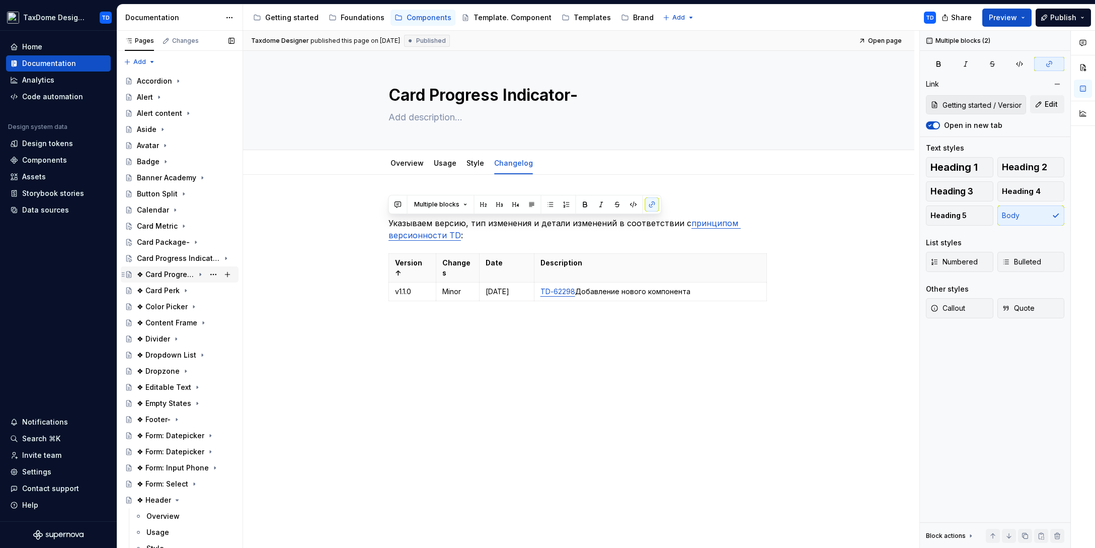
click at [171, 272] on div "❖ Card Progress" at bounding box center [165, 274] width 57 height 10
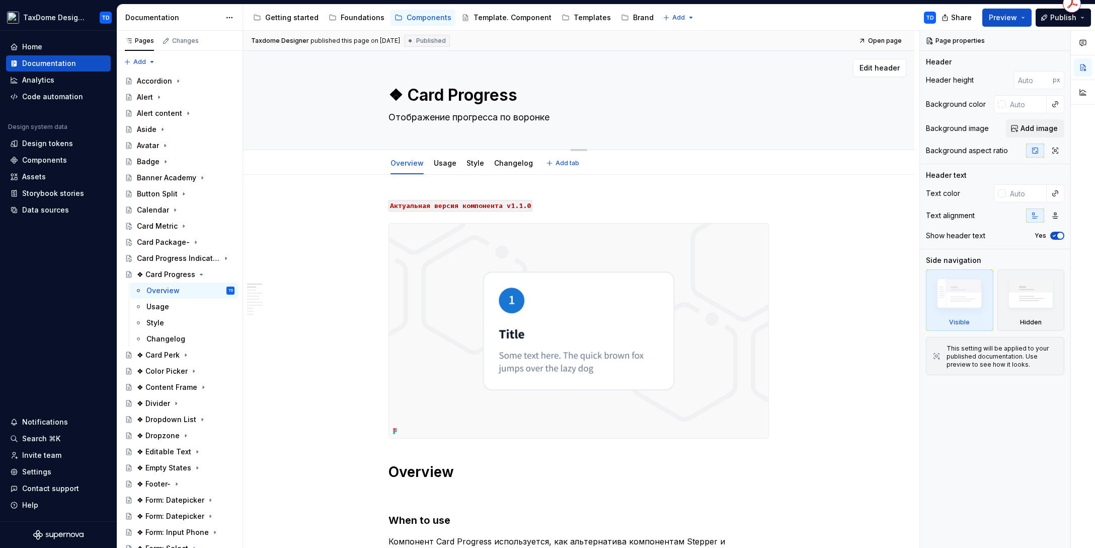
drag, startPoint x: 408, startPoint y: 92, endPoint x: 462, endPoint y: 89, distance: 53.9
click at [462, 89] on textarea "❖ Card Progress" at bounding box center [576, 95] width 380 height 24
click at [463, 95] on textarea "❖ Card Progress" at bounding box center [576, 95] width 380 height 24
drag, startPoint x: 408, startPoint y: 97, endPoint x: 516, endPoint y: 89, distance: 108.0
click at [516, 89] on textarea "❖ Card Progress" at bounding box center [576, 95] width 380 height 24
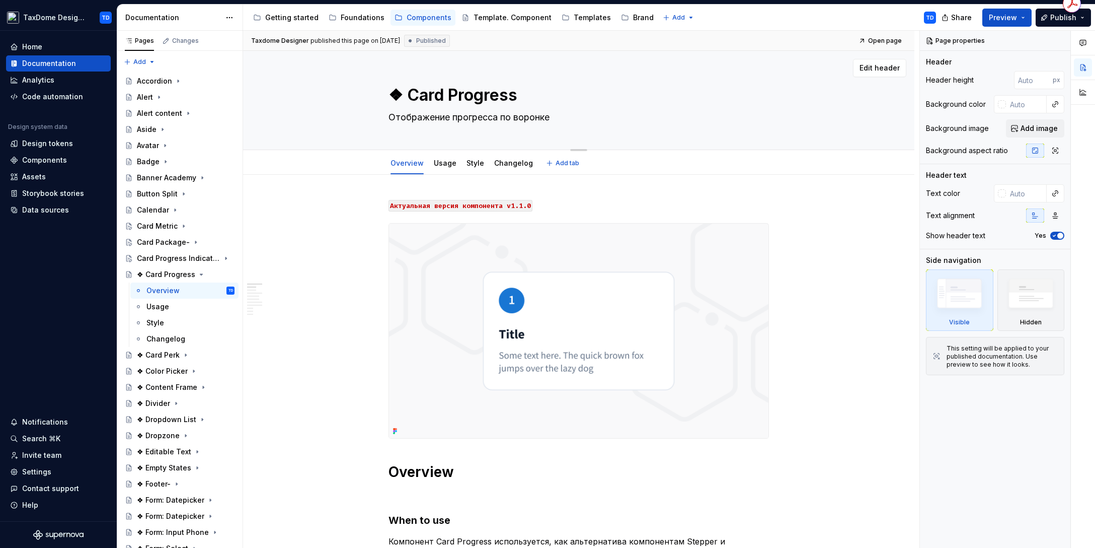
drag, startPoint x: 390, startPoint y: 116, endPoint x: 556, endPoint y: 120, distance: 166.1
click at [558, 121] on textarea "Отображение прогресса по воронке" at bounding box center [576, 117] width 380 height 16
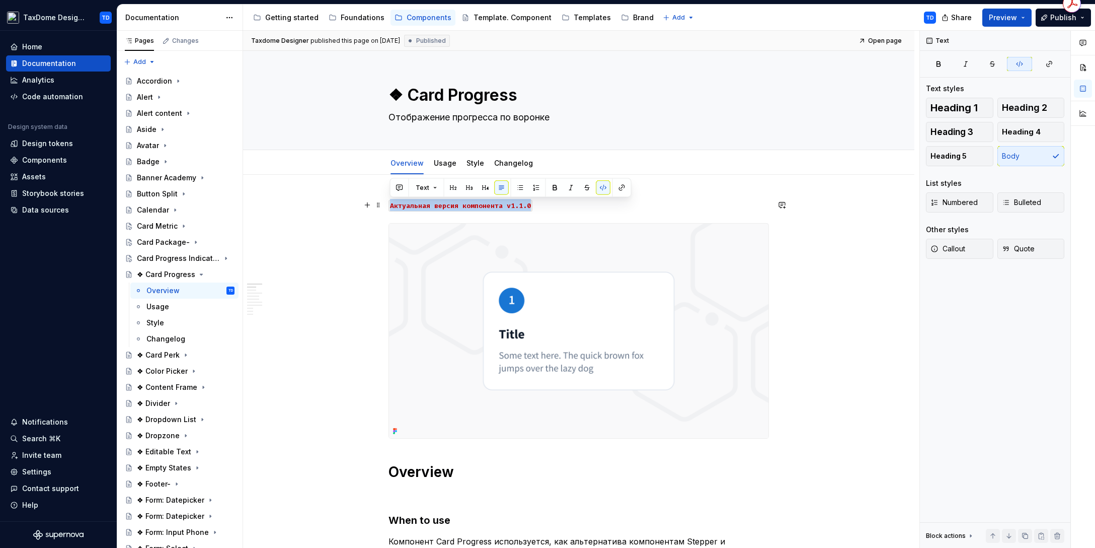
drag, startPoint x: 528, startPoint y: 206, endPoint x: 391, endPoint y: 206, distance: 137.9
click at [391, 206] on p "Актуальная версия компонента v1.1.0" at bounding box center [579, 205] width 380 height 12
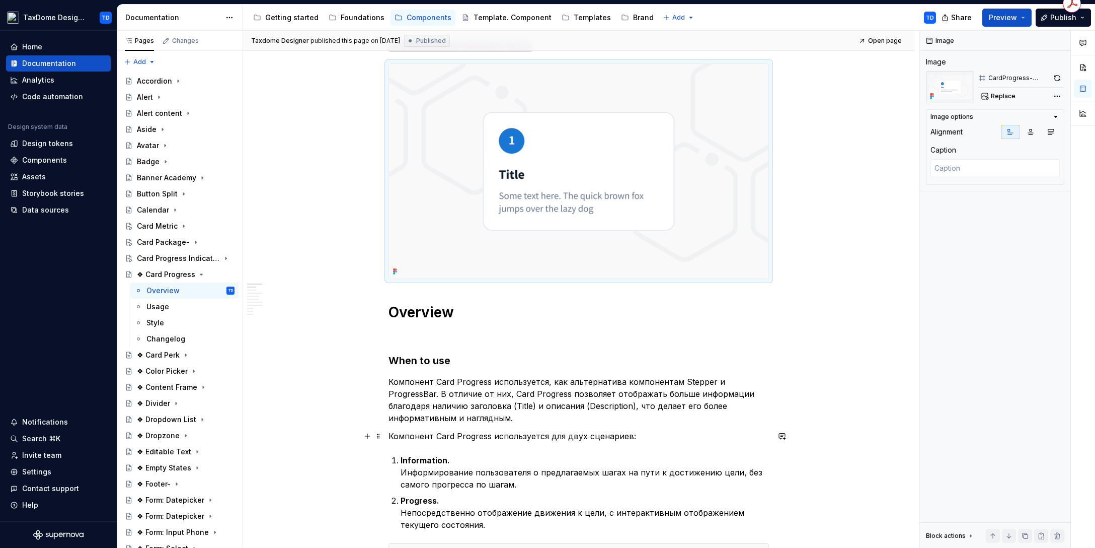
scroll to position [317, 0]
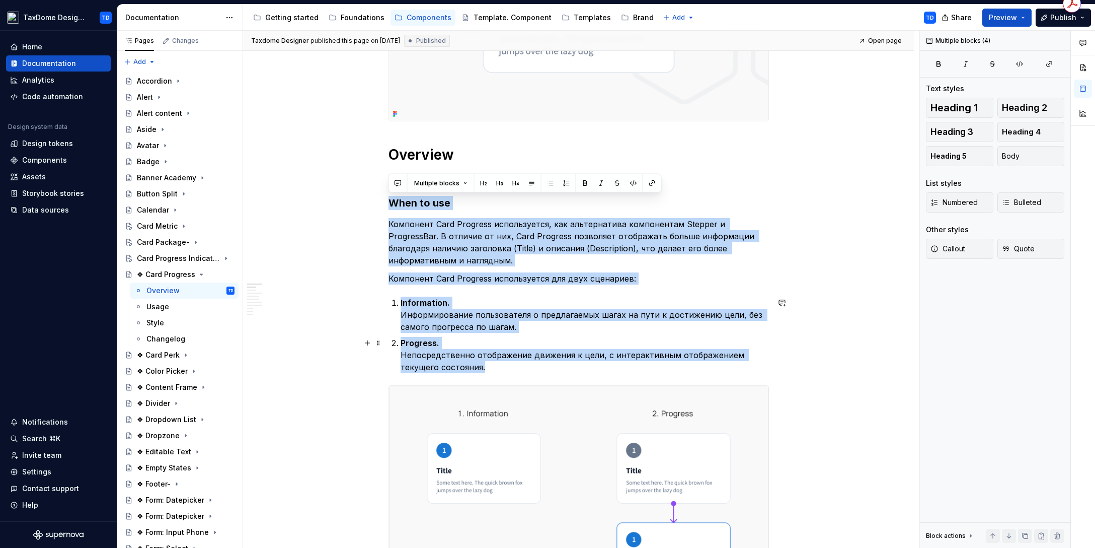
drag, startPoint x: 389, startPoint y: 198, endPoint x: 510, endPoint y: 370, distance: 210.3
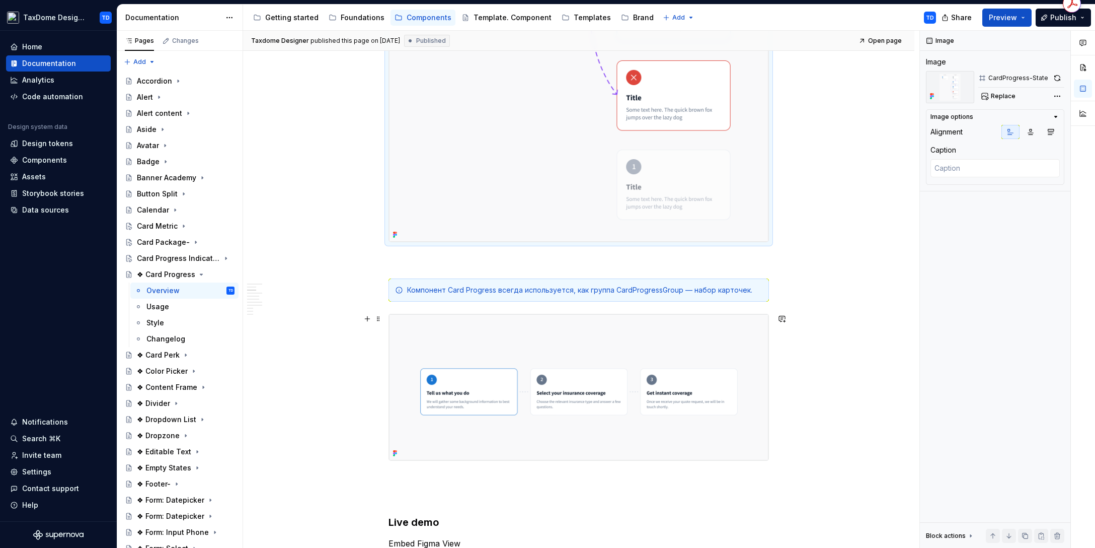
scroll to position [1001, 0]
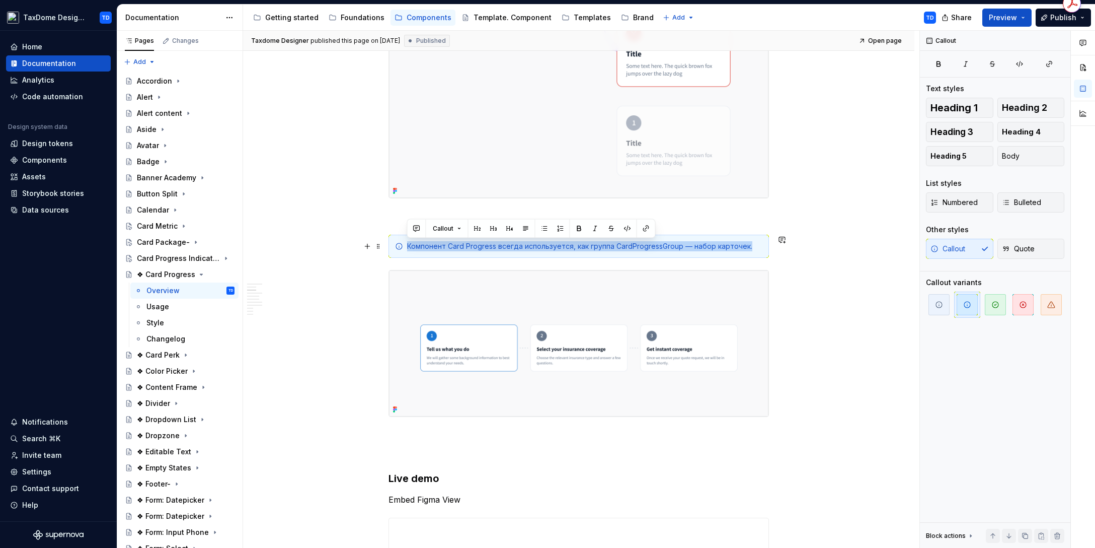
drag, startPoint x: 408, startPoint y: 245, endPoint x: 750, endPoint y: 247, distance: 342.2
click at [750, 247] on div "Компонент Card Progress всегда используется, как группа CardProgressGroup — наб…" at bounding box center [584, 246] width 355 height 10
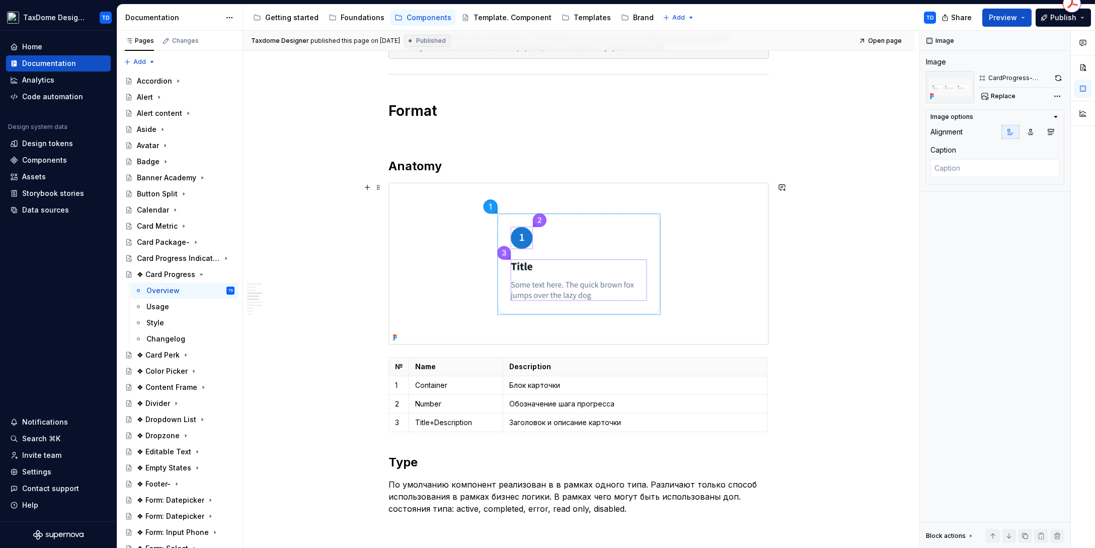
scroll to position [1719, 0]
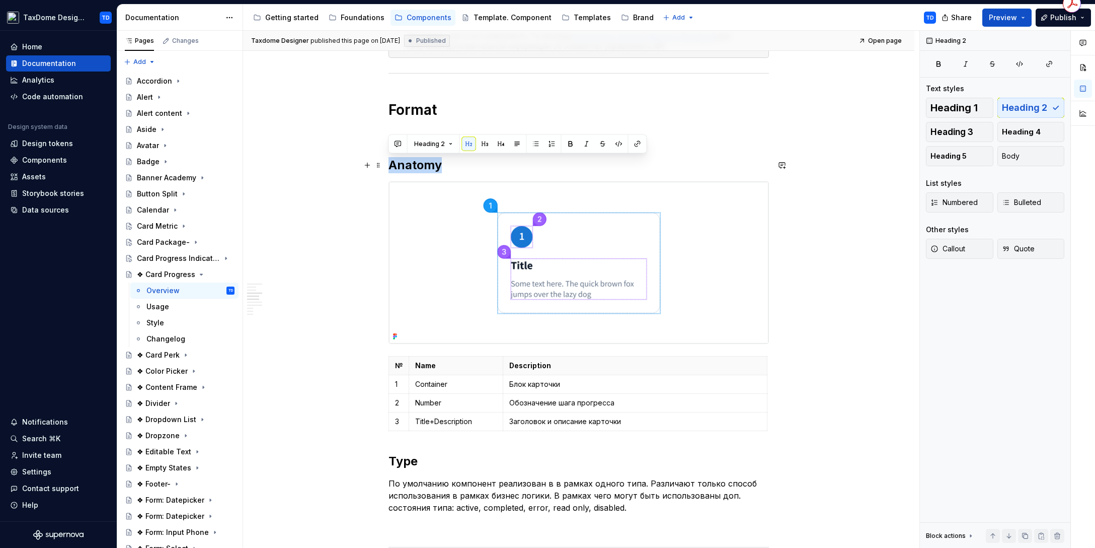
drag, startPoint x: 442, startPoint y: 167, endPoint x: 386, endPoint y: 166, distance: 55.9
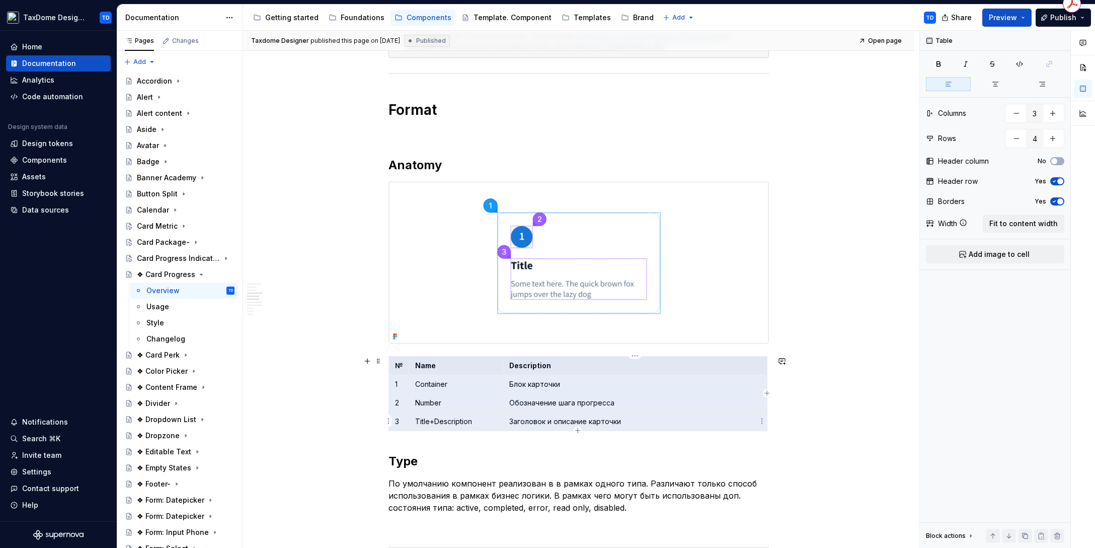
drag, startPoint x: 395, startPoint y: 363, endPoint x: 626, endPoint y: 418, distance: 237.4
click at [626, 418] on tbody "№ Name Description 1 Container Блок карточки 2 Number Обозначение шага прогресс…" at bounding box center [578, 393] width 378 height 74
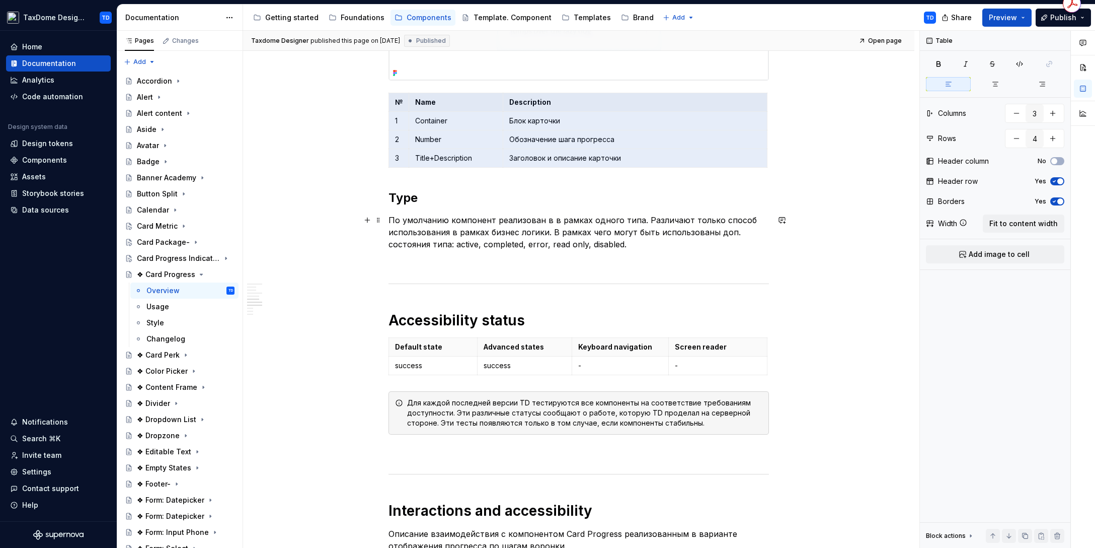
scroll to position [1982, 0]
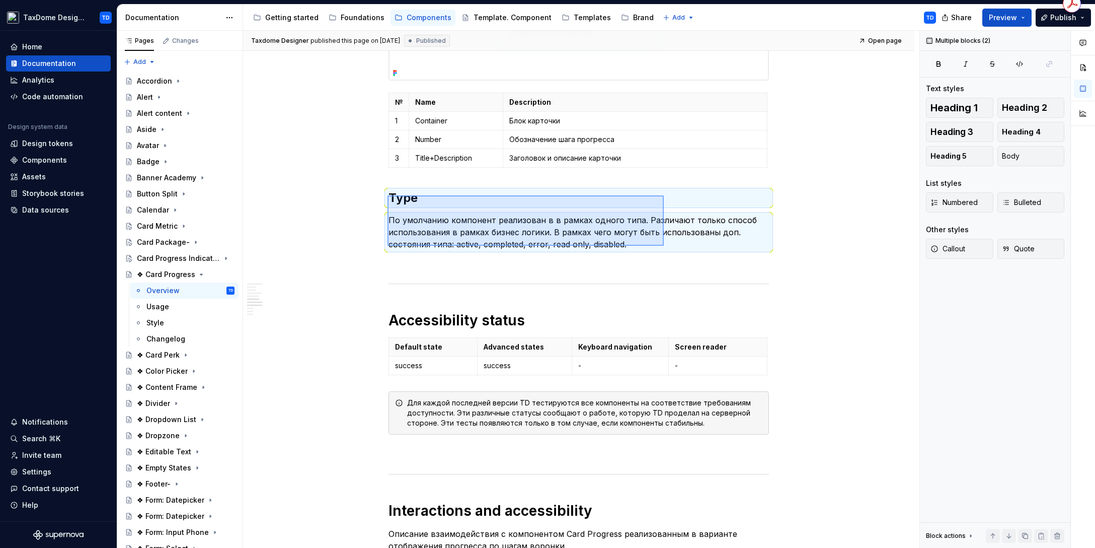
drag, startPoint x: 387, startPoint y: 195, endPoint x: 665, endPoint y: 247, distance: 282.5
click at [665, 247] on div "Taxdome Designer published this page on June 3, 2025 Published Open page ❖ Card…" at bounding box center [581, 289] width 676 height 517
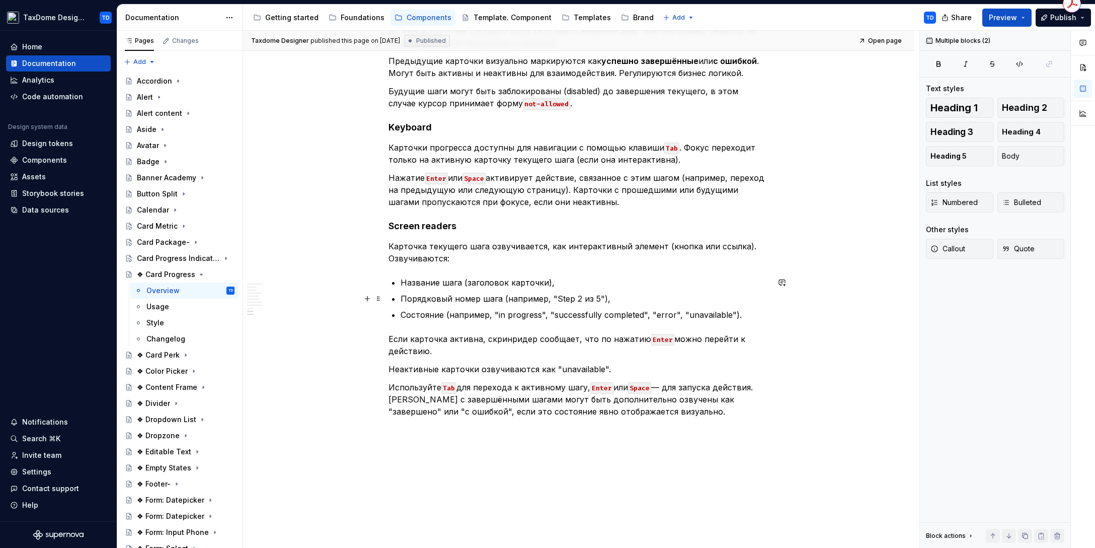
scroll to position [2585, 0]
click at [156, 304] on div "Usage" at bounding box center [157, 306] width 23 height 10
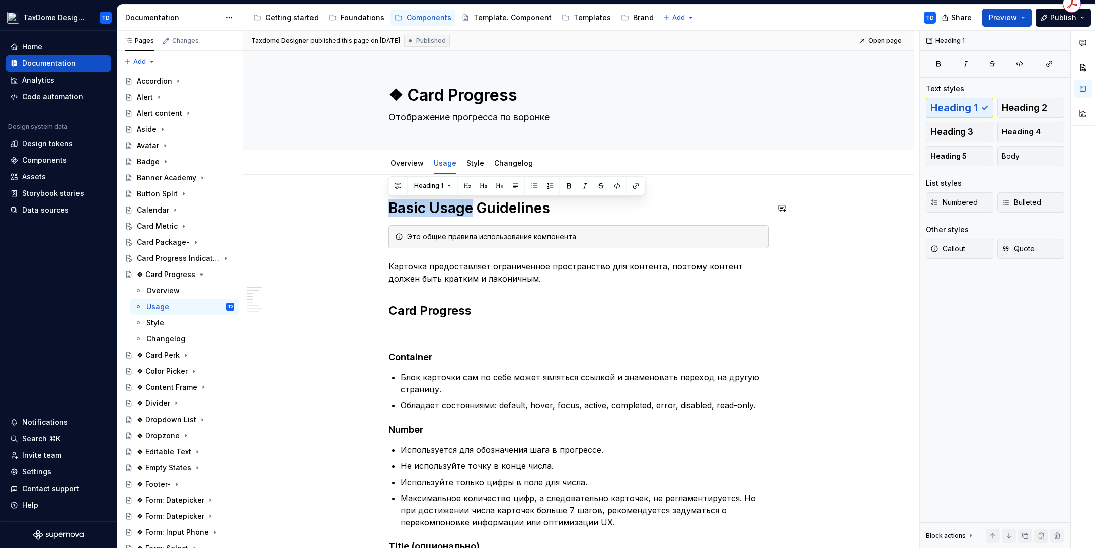
drag, startPoint x: 391, startPoint y: 208, endPoint x: 470, endPoint y: 209, distance: 79.0
click at [470, 209] on h1 "Basic Usage Guidelines" at bounding box center [579, 208] width 380 height 18
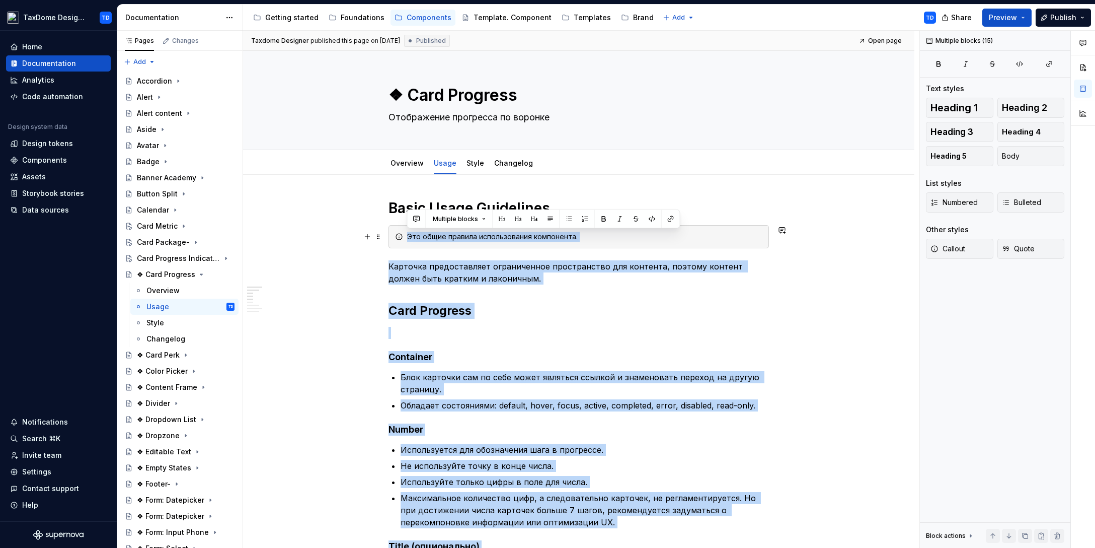
drag, startPoint x: 726, startPoint y: 390, endPoint x: 409, endPoint y: 234, distance: 353.6
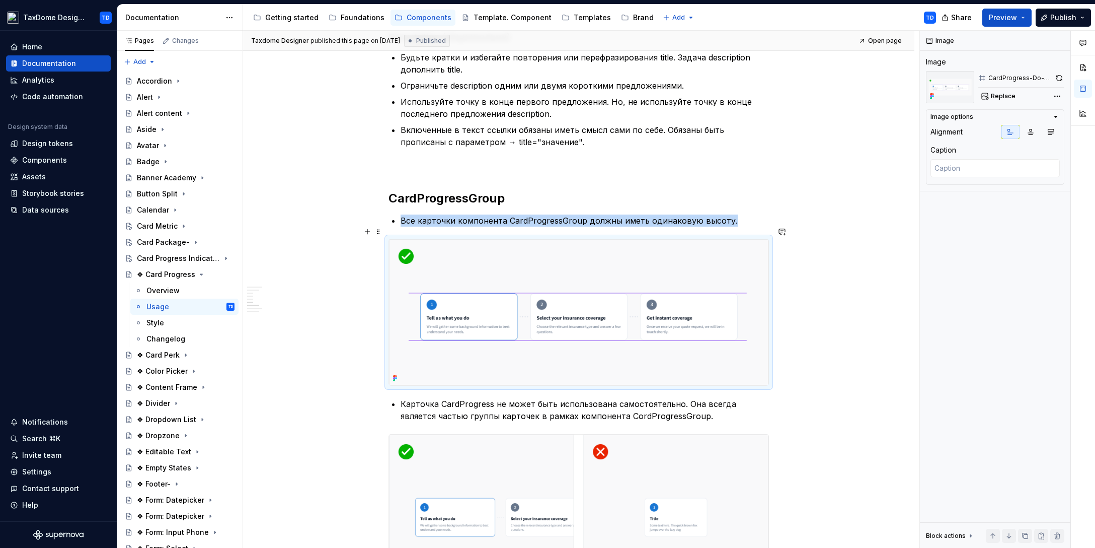
scroll to position [715, 0]
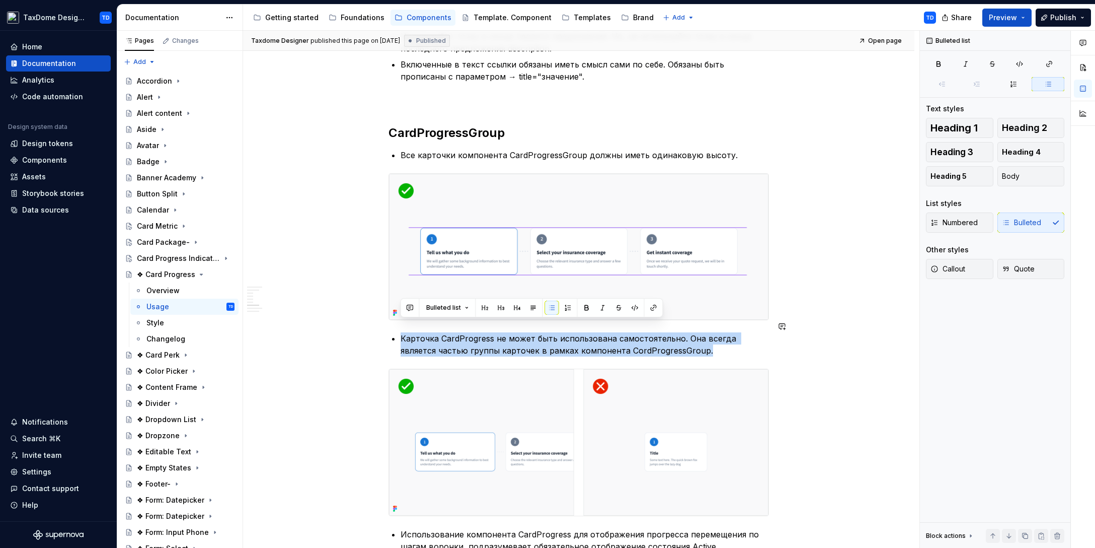
drag, startPoint x: 672, startPoint y: 339, endPoint x: 408, endPoint y: 319, distance: 264.5
click at [408, 319] on div "Basic Usage Guidelines Это общие правила использования компонента. Карточка пре…" at bounding box center [579, 400] width 380 height 1833
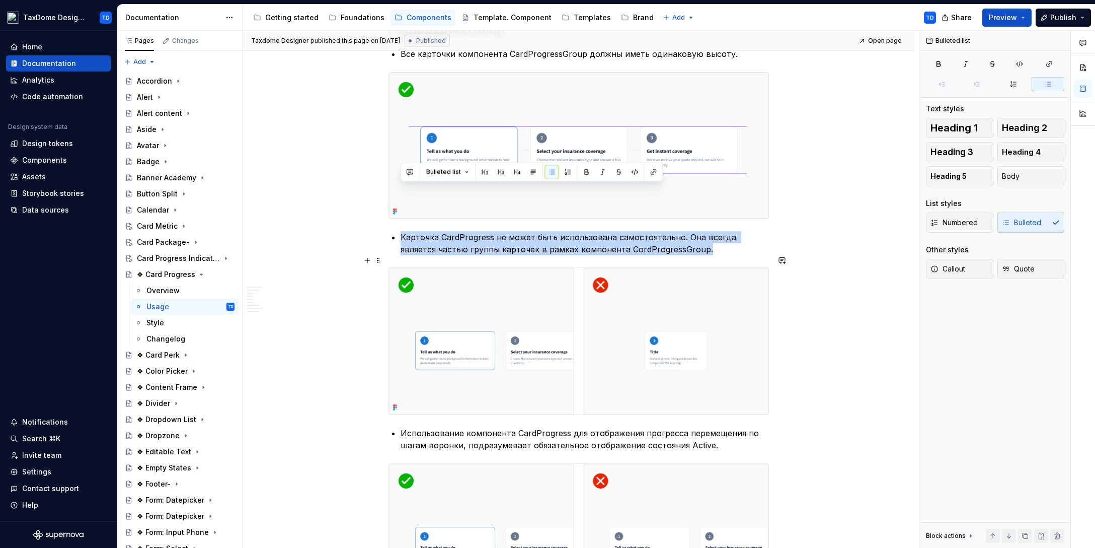
scroll to position [874, 0]
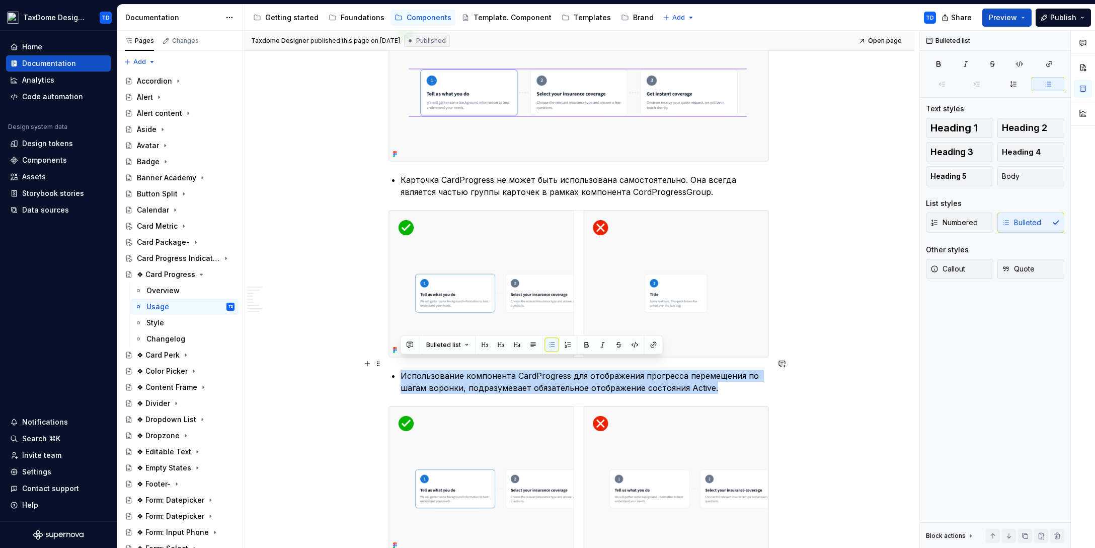
drag, startPoint x: 670, startPoint y: 375, endPoint x: 398, endPoint y: 360, distance: 272.7
click at [398, 360] on div "Basic Usage Guidelines Это общие правила использования компонента. Карточка пре…" at bounding box center [579, 241] width 380 height 1833
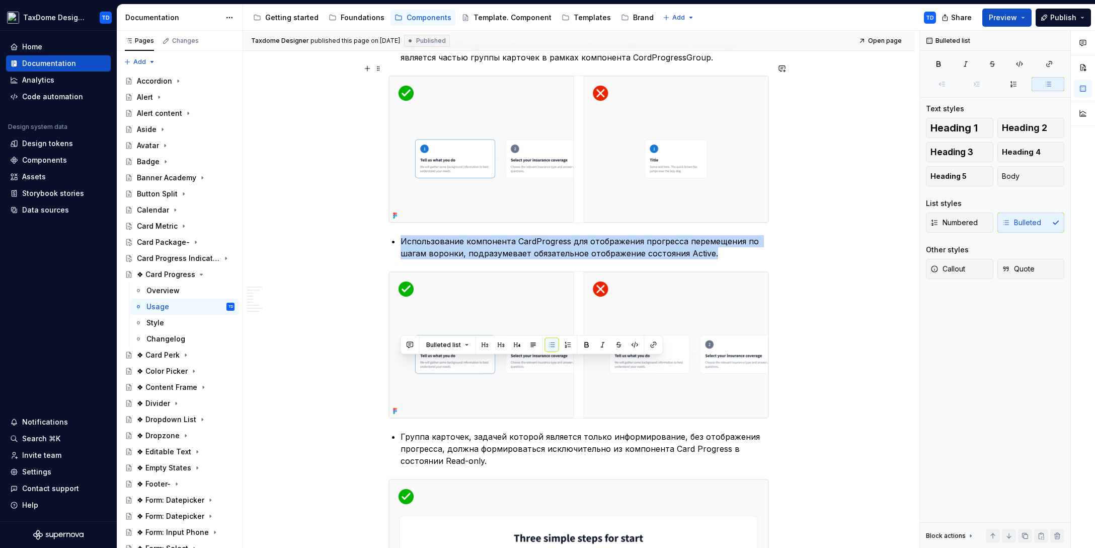
scroll to position [1145, 0]
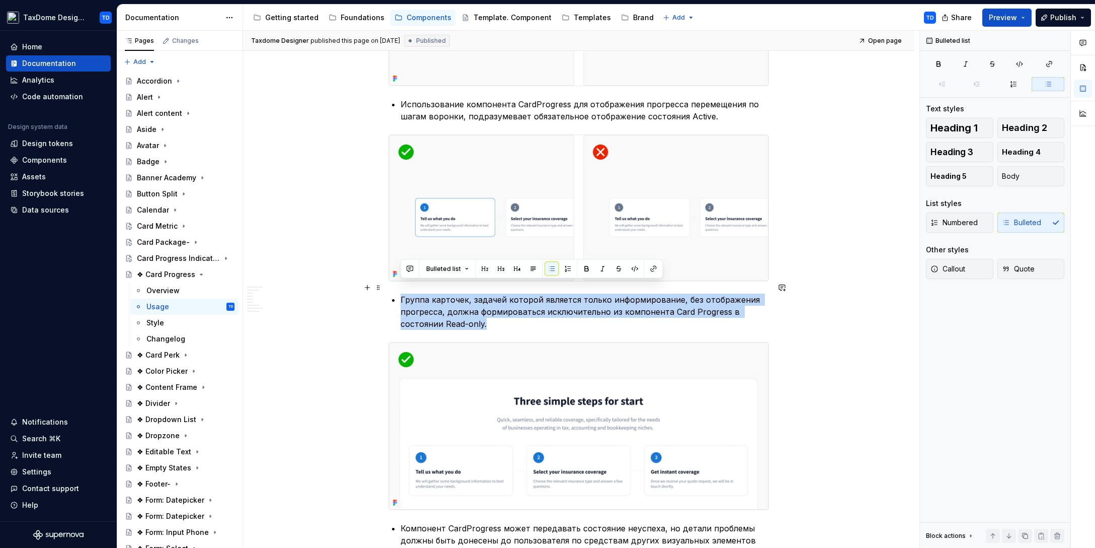
drag, startPoint x: 490, startPoint y: 308, endPoint x: 393, endPoint y: 287, distance: 99.4
click at [401, 293] on li "Группа карточек, задачей которой является только информирование, без отображени…" at bounding box center [585, 311] width 368 height 36
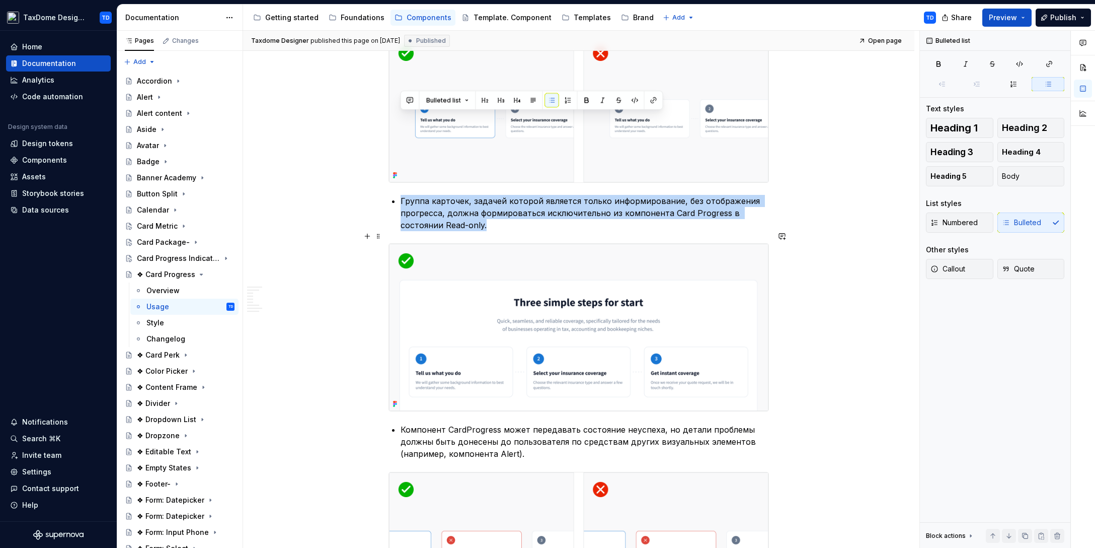
scroll to position [1313, 0]
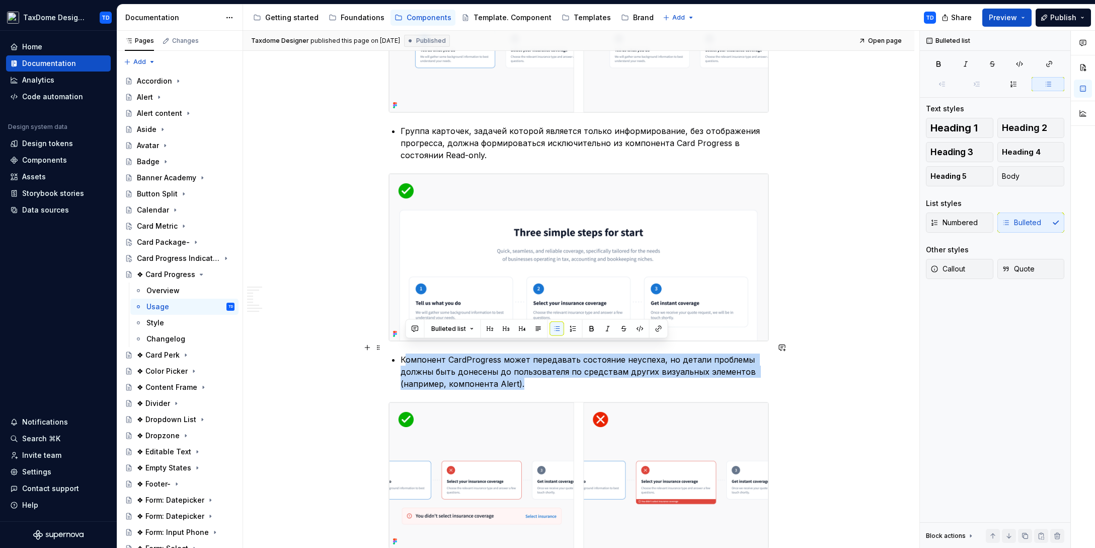
drag, startPoint x: 529, startPoint y: 370, endPoint x: 403, endPoint y: 346, distance: 128.5
click at [403, 353] on p "Компонент CardProgress может передавать состояние неуспеха, но детали проблемы …" at bounding box center [585, 371] width 368 height 36
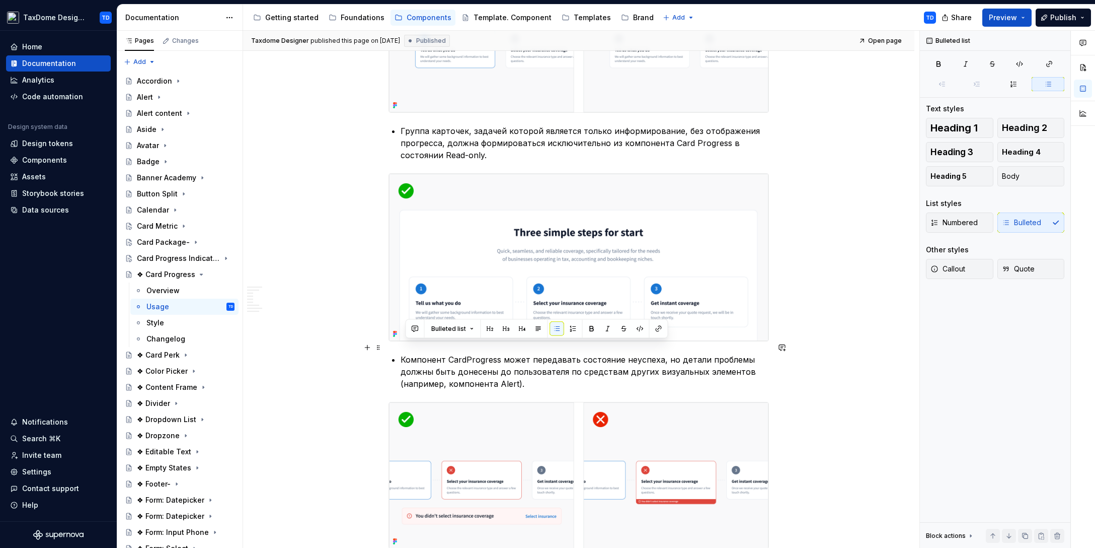
drag, startPoint x: 462, startPoint y: 347, endPoint x: 505, endPoint y: 359, distance: 44.6
click at [462, 353] on p "Компонент CardProgress может передавать состояние неуспеха, но детали проблемы …" at bounding box center [585, 371] width 368 height 36
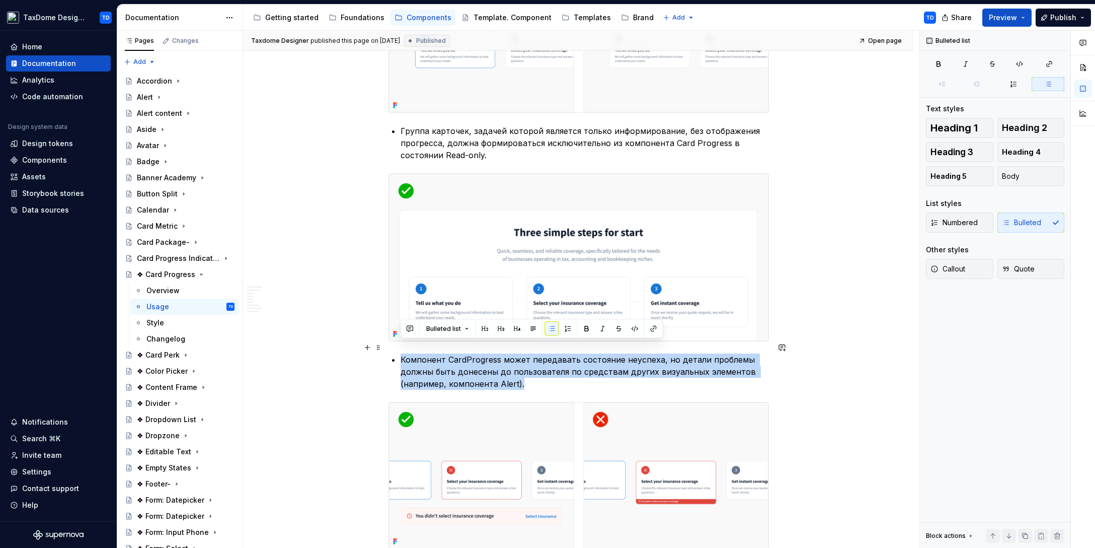
drag, startPoint x: 522, startPoint y: 372, endPoint x: 400, endPoint y: 349, distance: 124.9
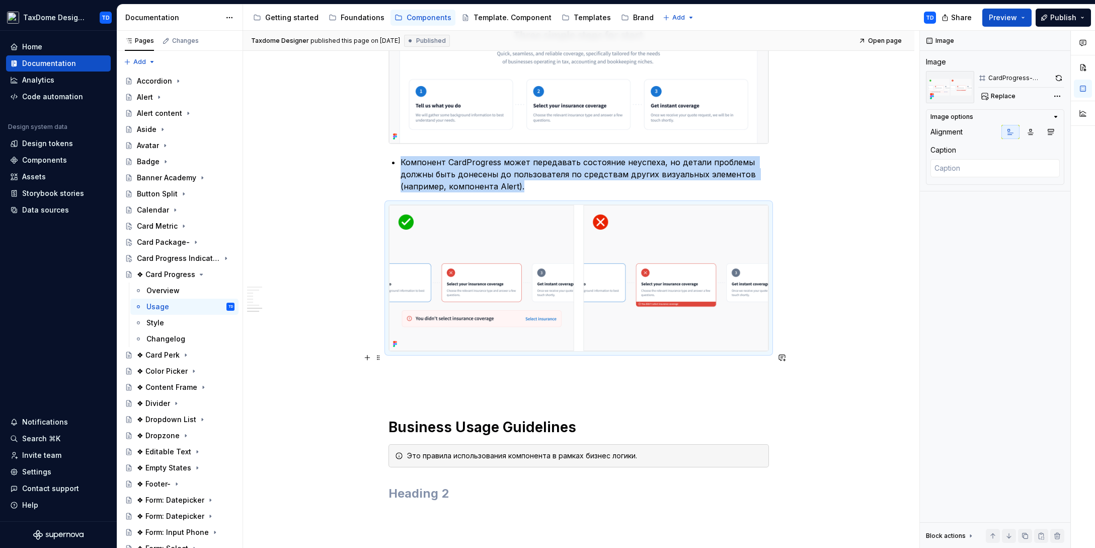
scroll to position [1546, 0]
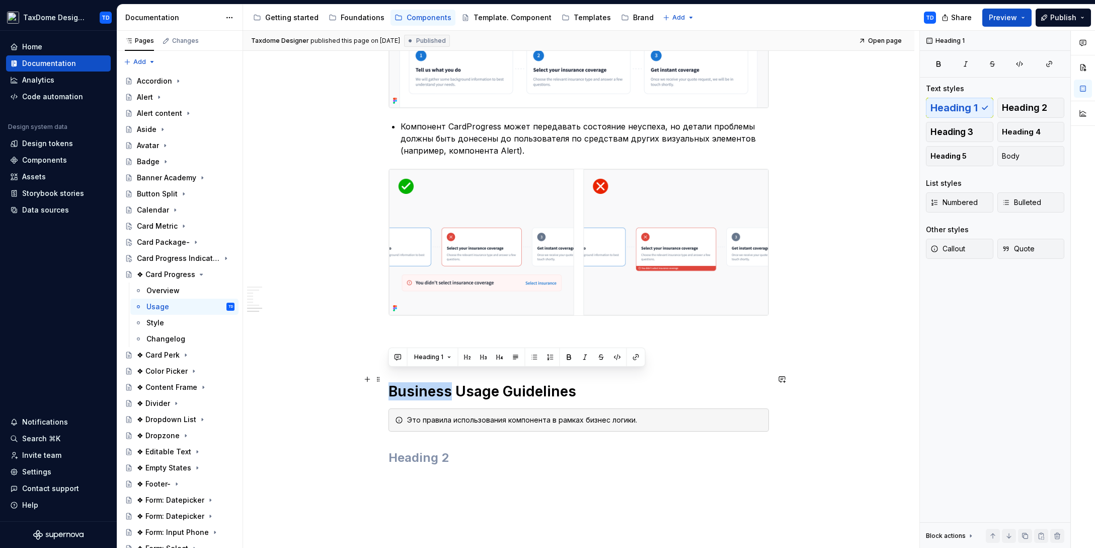
drag, startPoint x: 393, startPoint y: 379, endPoint x: 450, endPoint y: 376, distance: 57.4
click at [450, 382] on h1 "Business Usage Guidelines" at bounding box center [579, 391] width 380 height 18
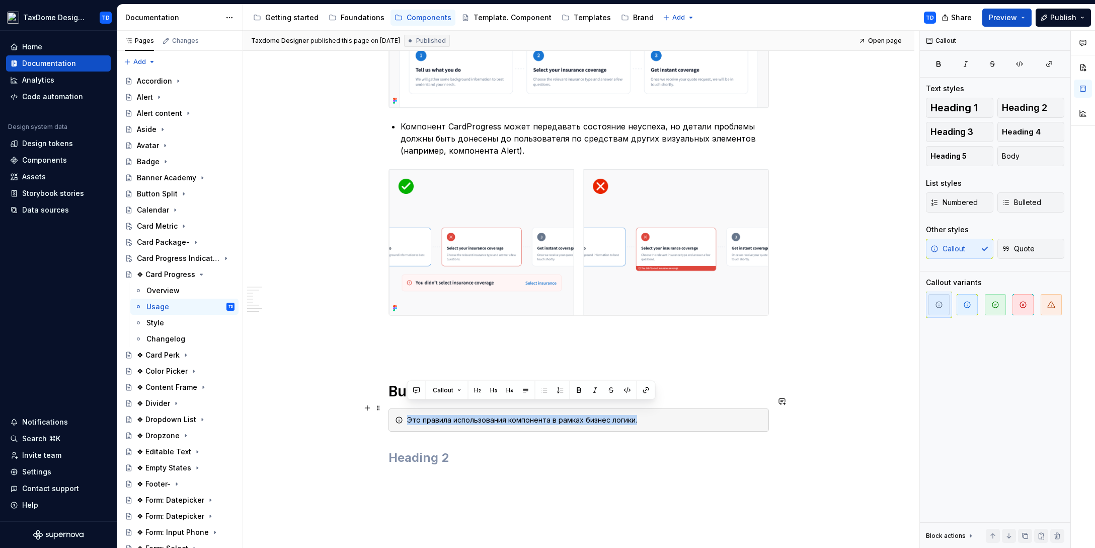
drag, startPoint x: 635, startPoint y: 407, endPoint x: 407, endPoint y: 406, distance: 228.0
click at [407, 415] on div "Это правила использования компонента в рамках бизнес логики." at bounding box center [584, 420] width 355 height 10
click at [173, 325] on div "Style" at bounding box center [190, 323] width 88 height 14
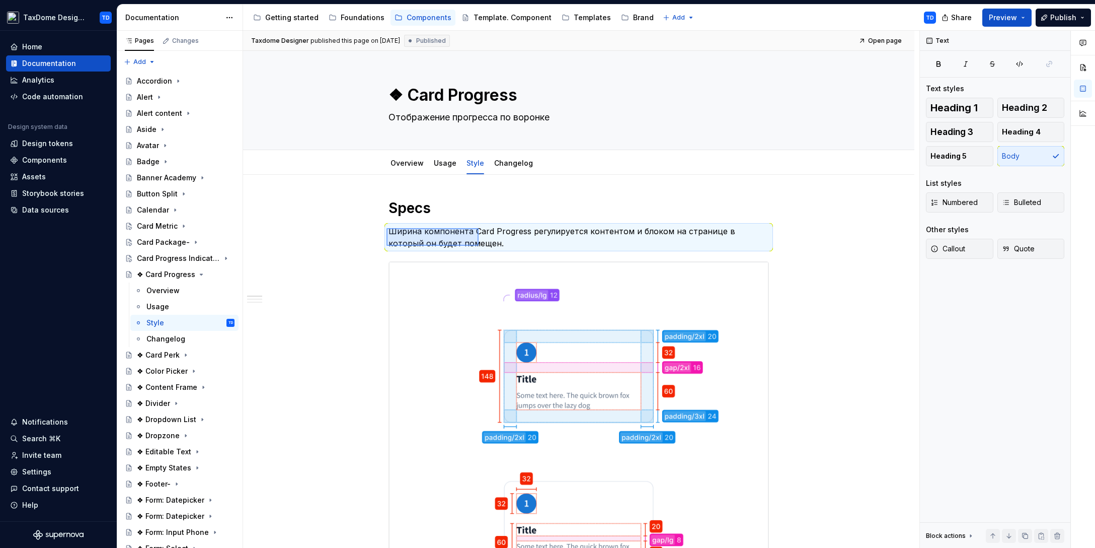
drag, startPoint x: 390, startPoint y: 228, endPoint x: 479, endPoint y: 246, distance: 90.3
click at [479, 246] on div "Taxdome Designer published this page on June 3, 2025 Published Open page ❖ Card…" at bounding box center [581, 289] width 676 height 517
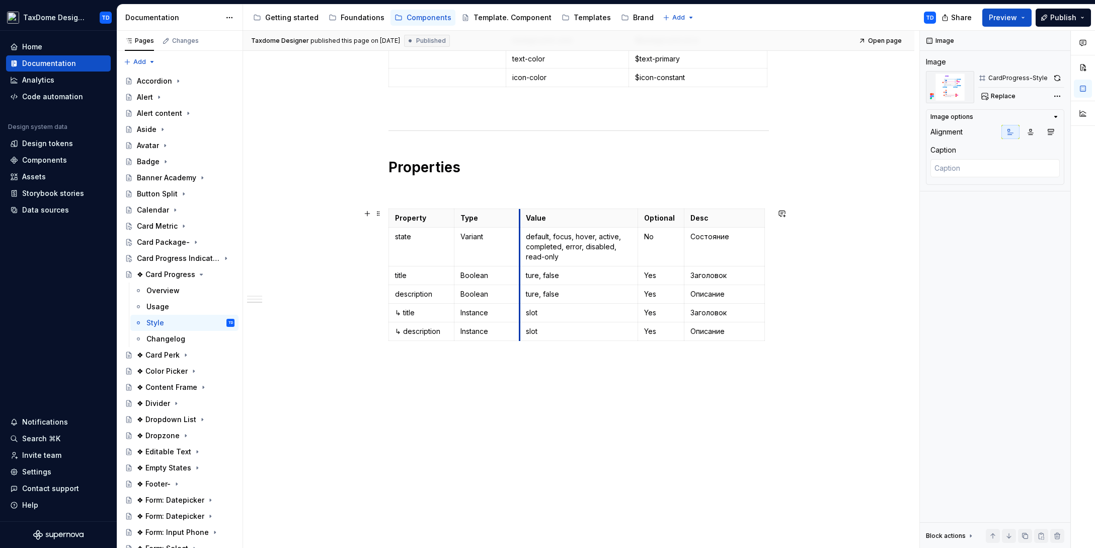
scroll to position [1063, 0]
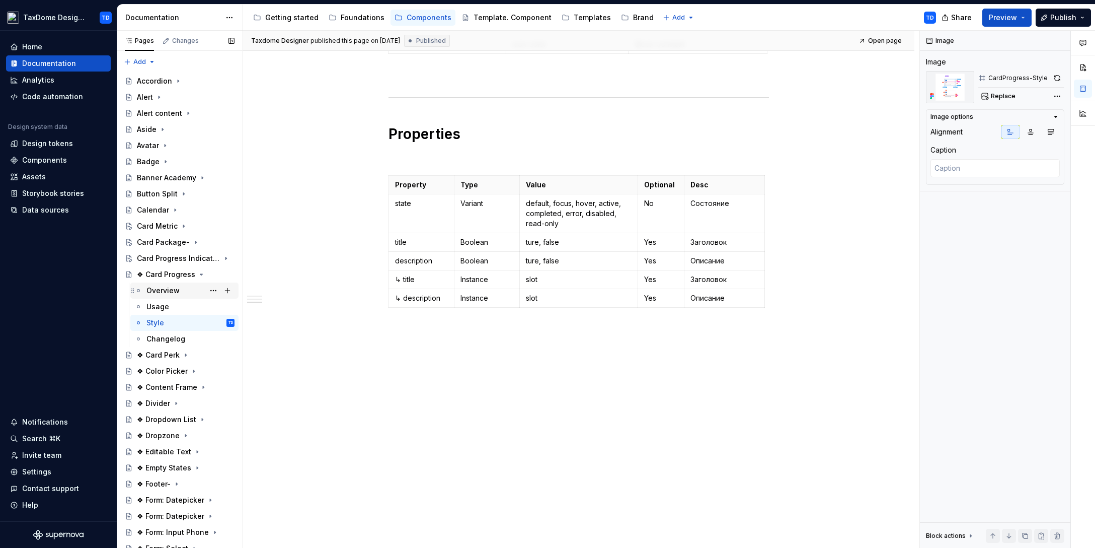
click at [173, 287] on div "Overview" at bounding box center [162, 290] width 33 height 10
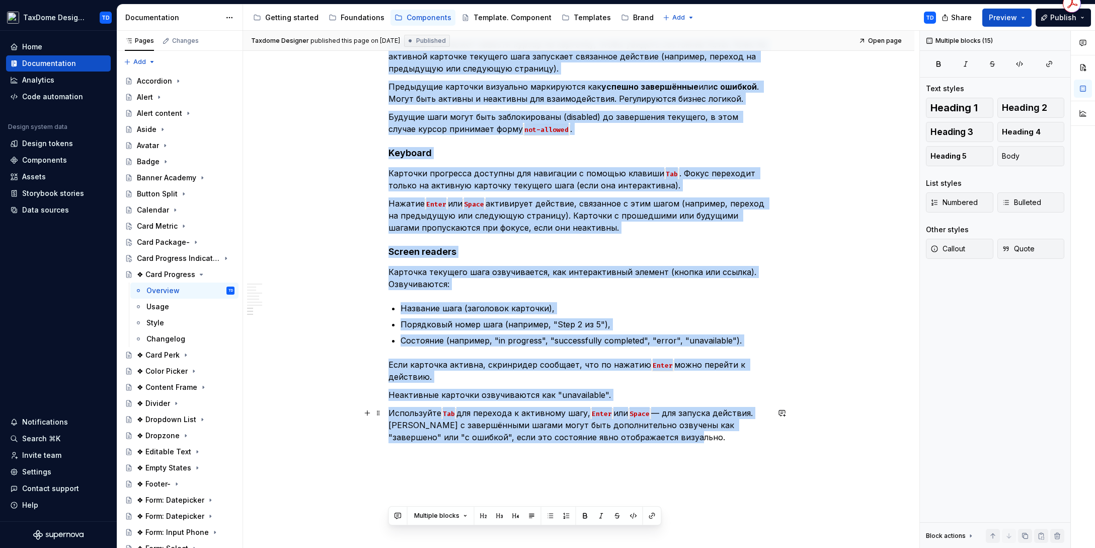
scroll to position [2628, 0]
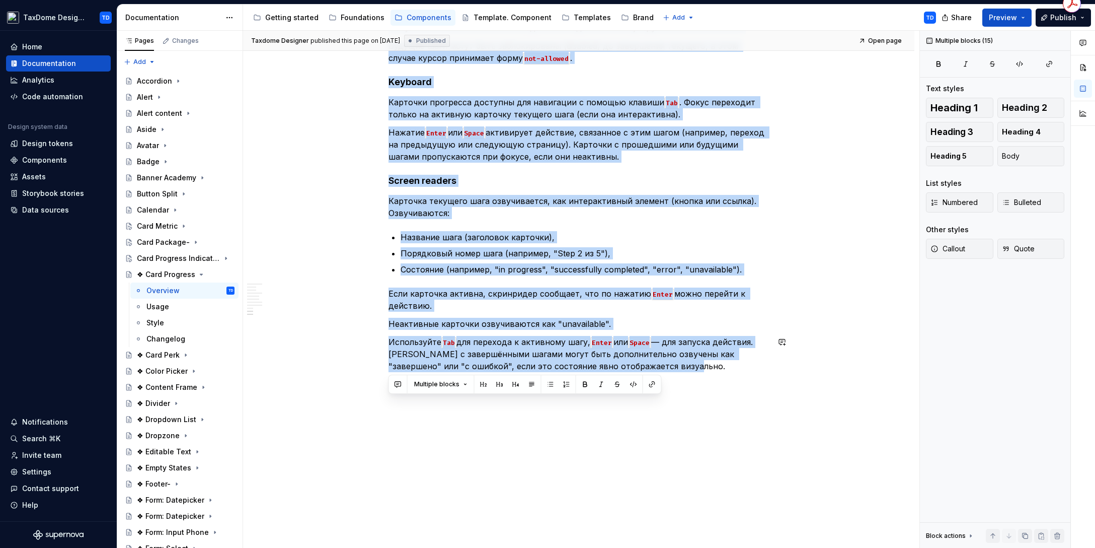
drag, startPoint x: 390, startPoint y: 98, endPoint x: 687, endPoint y: 404, distance: 427.1
click at [152, 335] on div "Changelog" at bounding box center [165, 339] width 39 height 10
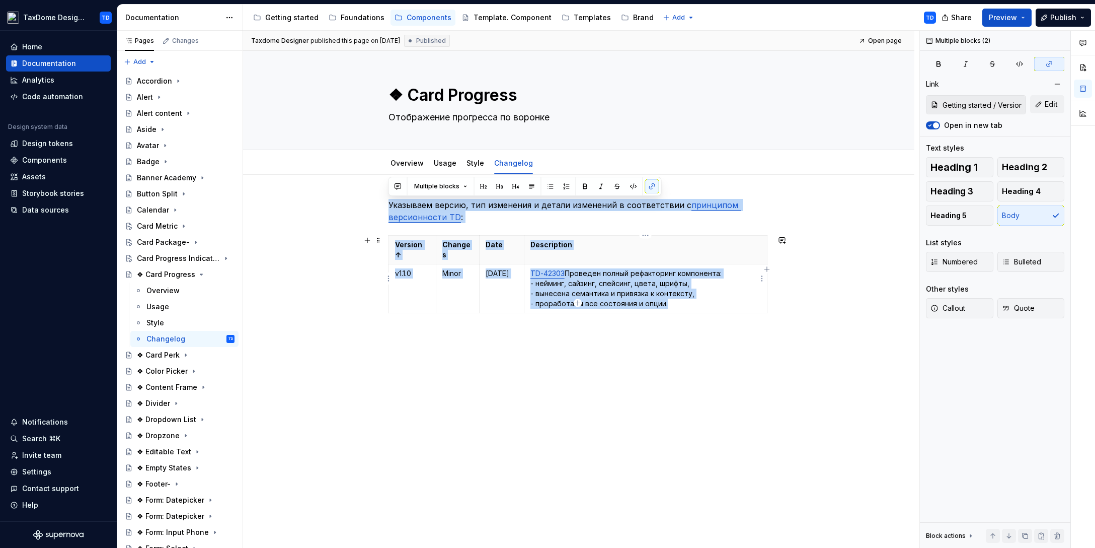
drag, startPoint x: 388, startPoint y: 203, endPoint x: 685, endPoint y: 292, distance: 310.6
click at [685, 292] on div "Указываем версию, тип изменения и детали изменений в соответствии с принципом в…" at bounding box center [579, 270] width 380 height 142
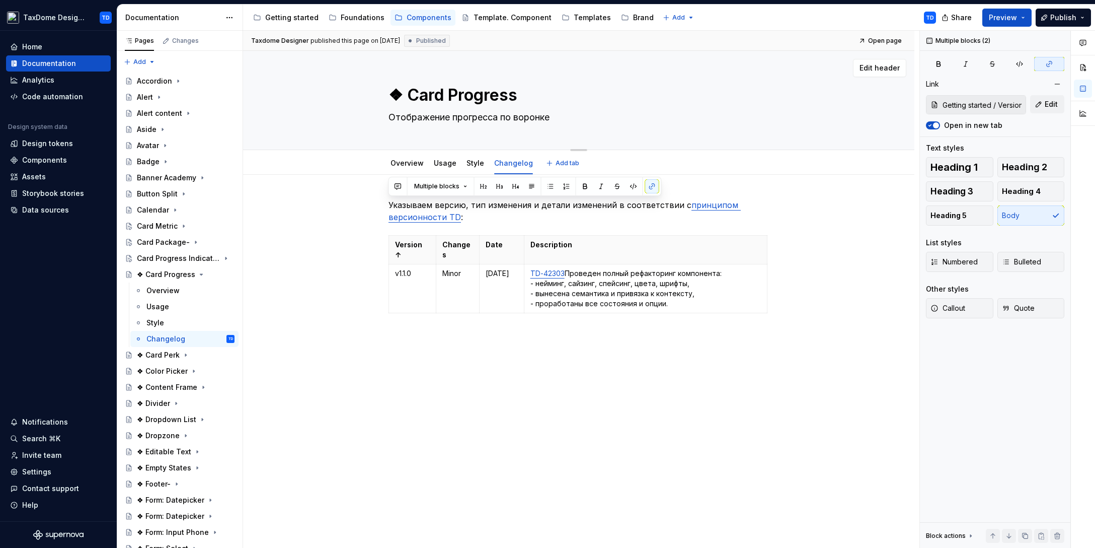
drag, startPoint x: 437, startPoint y: 95, endPoint x: 385, endPoint y: 96, distance: 51.3
click at [433, 95] on textarea "❖ Card Progress" at bounding box center [576, 95] width 380 height 24
click at [405, 94] on textarea "❖ Card Progress" at bounding box center [576, 95] width 380 height 24
type textarea "*"
type textarea "❖Card Progress"
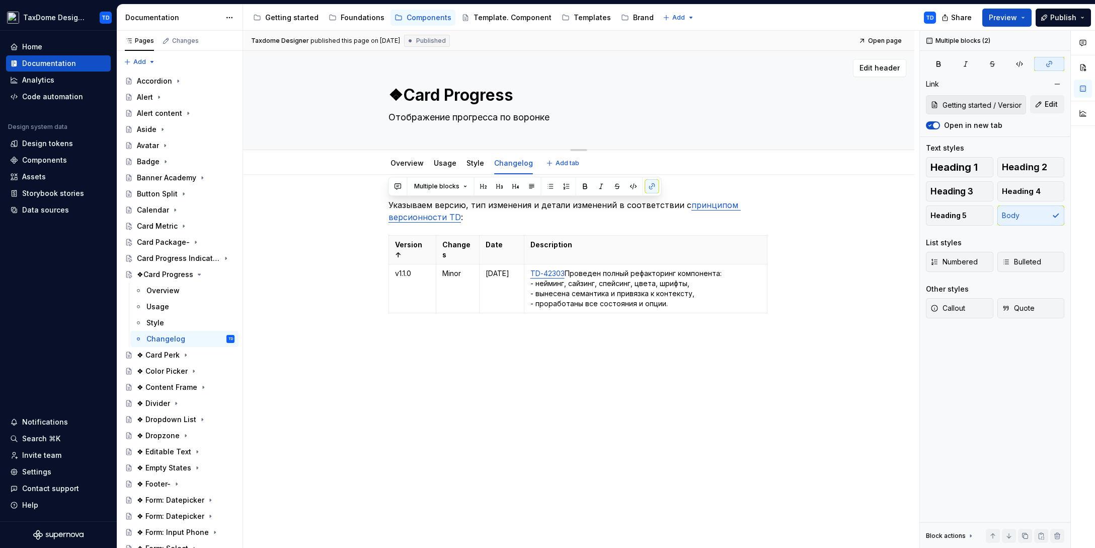
type textarea "*"
type textarea "Card Progress"
type textarea "*"
type textarea "Card Progress"
click at [191, 272] on icon "Page tree" at bounding box center [193, 274] width 8 height 8
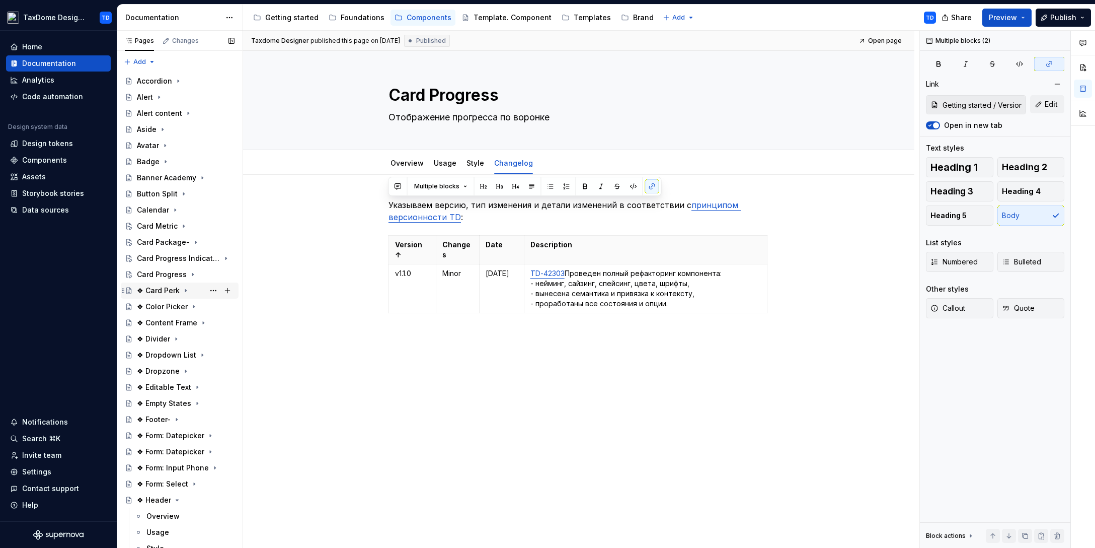
click at [163, 292] on div "❖ Card Perk" at bounding box center [158, 290] width 43 height 10
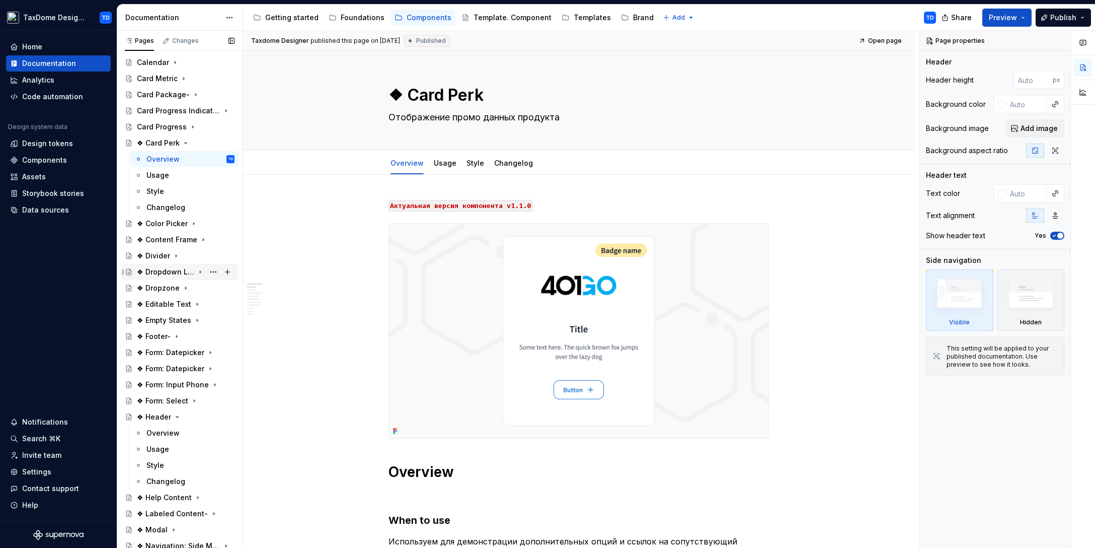
scroll to position [146, 0]
click at [443, 98] on textarea "❖ Card Perk" at bounding box center [576, 95] width 380 height 24
click at [418, 95] on textarea "❖ Card Perk" at bounding box center [576, 95] width 380 height 24
drag, startPoint x: 410, startPoint y: 96, endPoint x: 484, endPoint y: 96, distance: 74.0
click at [484, 96] on textarea "❖ Card Perk" at bounding box center [576, 95] width 380 height 24
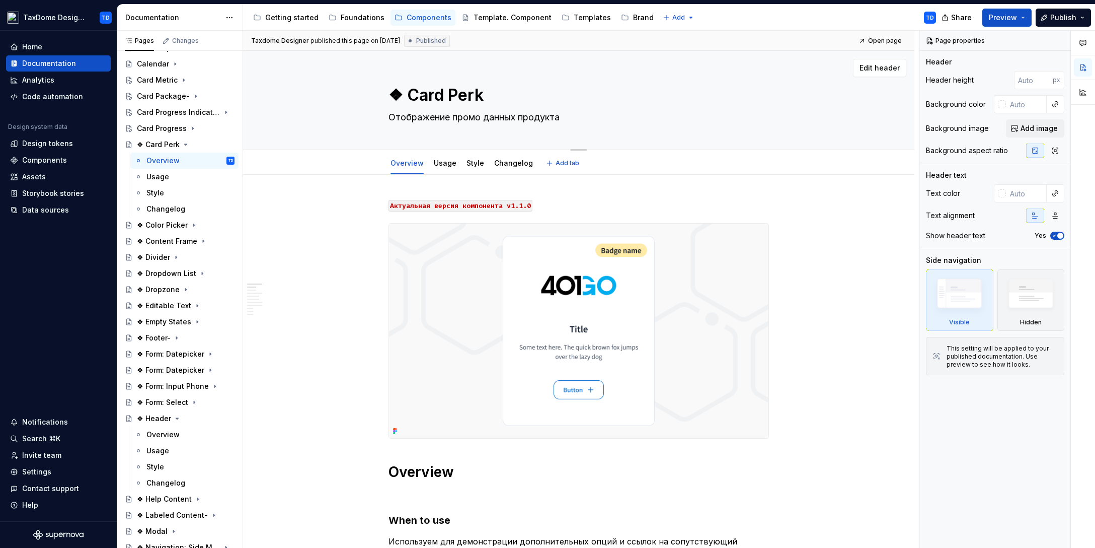
drag, startPoint x: 388, startPoint y: 116, endPoint x: 564, endPoint y: 114, distance: 176.1
click at [564, 114] on textarea "Отображение промо данных продукта" at bounding box center [576, 117] width 380 height 16
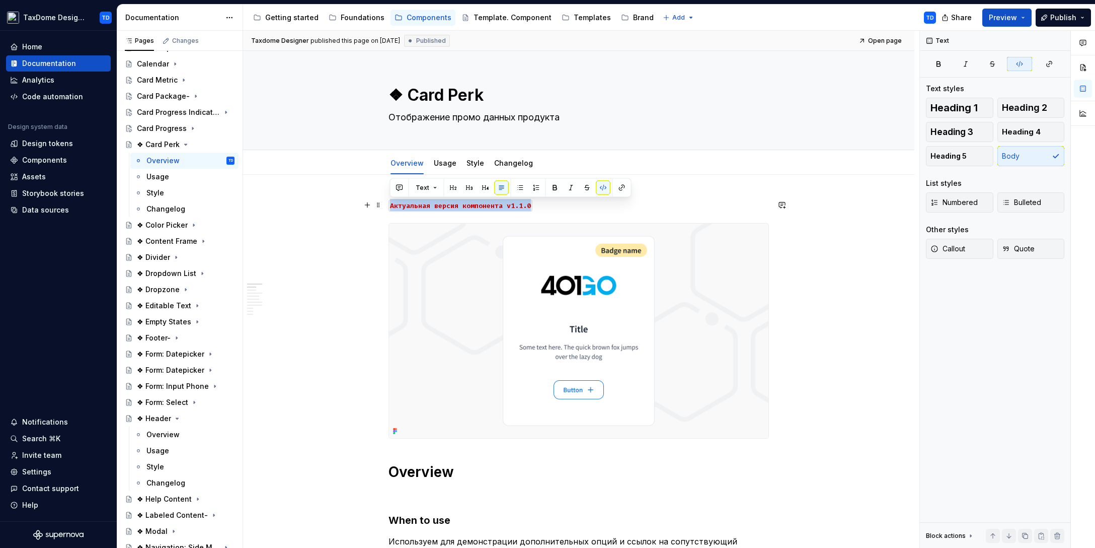
drag, startPoint x: 541, startPoint y: 210, endPoint x: 391, endPoint y: 206, distance: 150.5
click at [391, 206] on p "Aктуальная версия компонента v1.1.0" at bounding box center [579, 205] width 380 height 12
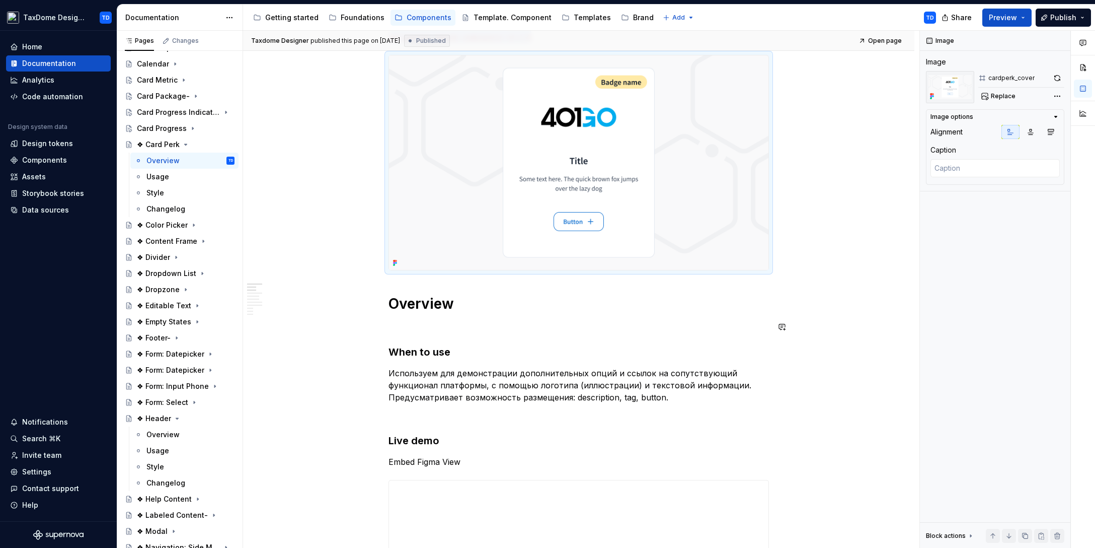
scroll to position [169, 0]
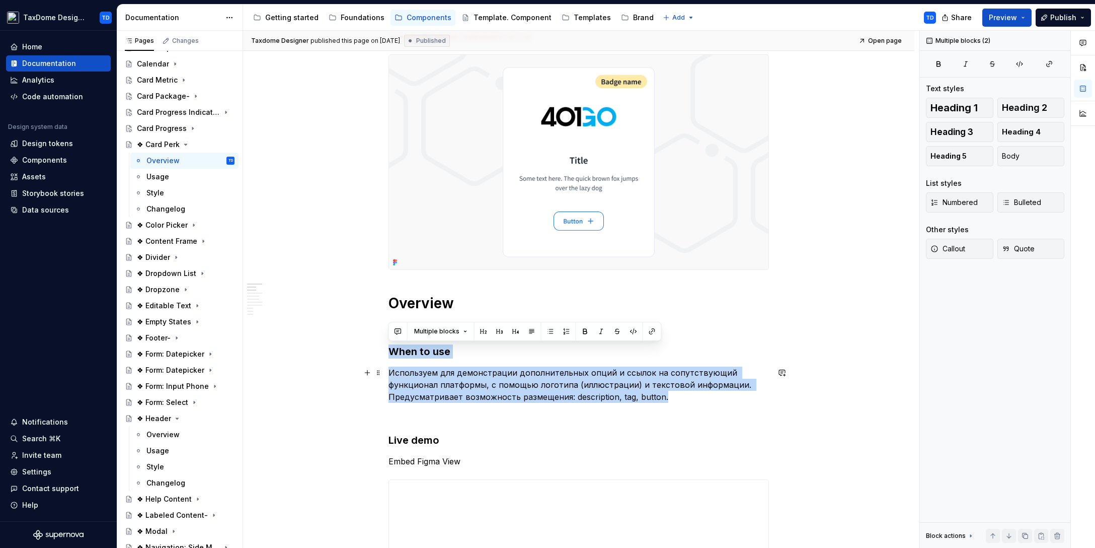
drag, startPoint x: 390, startPoint y: 348, endPoint x: 683, endPoint y: 401, distance: 298.0
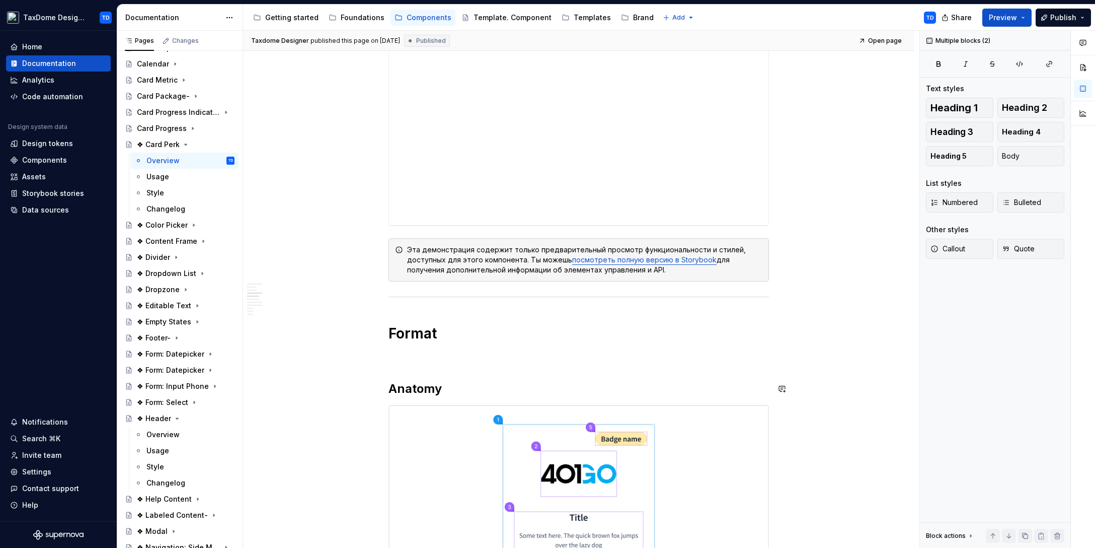
scroll to position [670, 0]
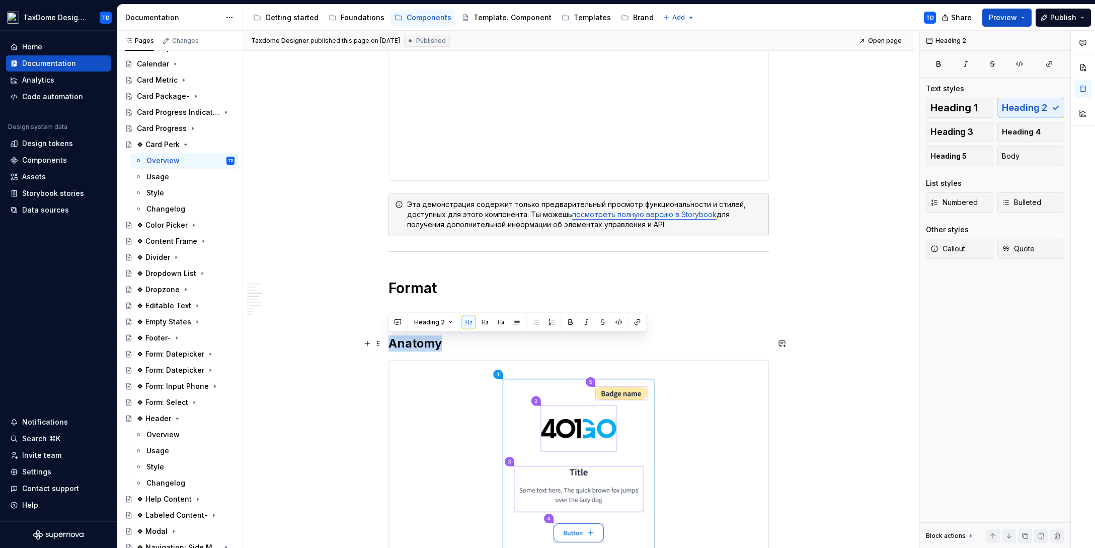
drag, startPoint x: 443, startPoint y: 341, endPoint x: 392, endPoint y: 344, distance: 51.9
click at [392, 344] on h2 "Anatomy" at bounding box center [579, 343] width 380 height 16
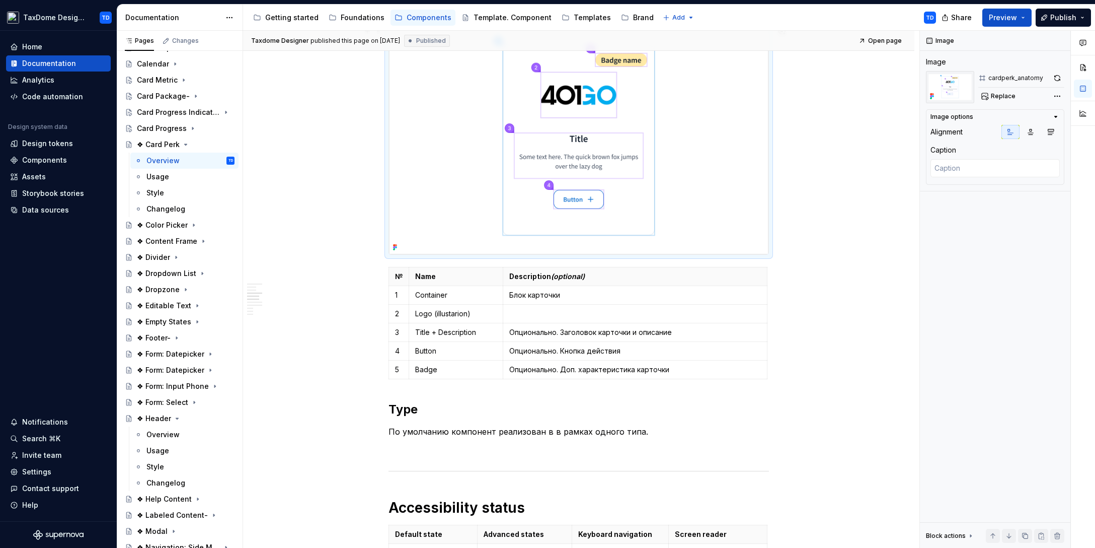
scroll to position [1004, 0]
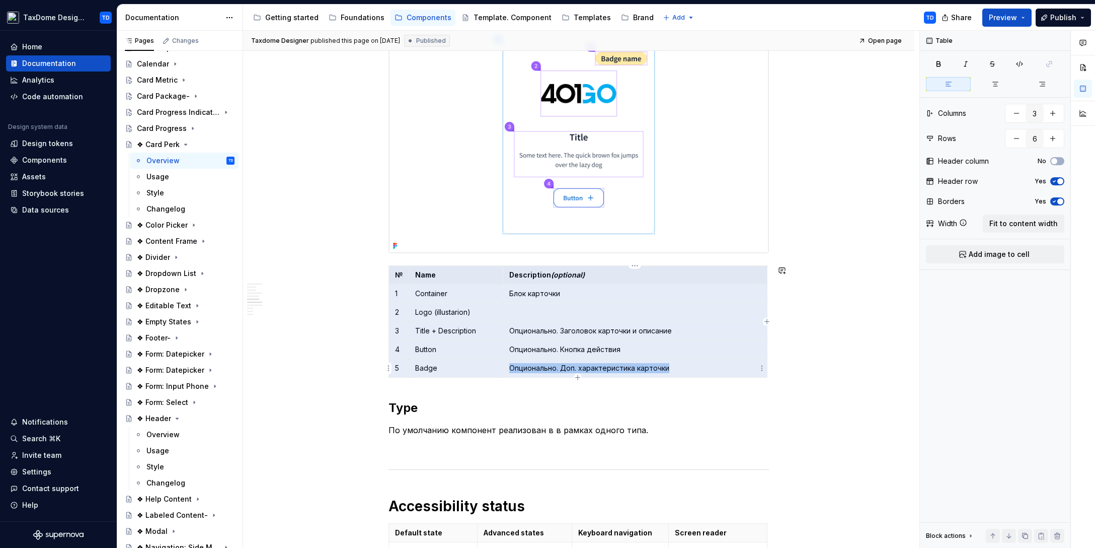
drag, startPoint x: 395, startPoint y: 274, endPoint x: 668, endPoint y: 363, distance: 287.9
click at [686, 375] on tbody "№ Name Description (optional) 1 Container Блок карточки 2 Logo (illustarion) 3 …" at bounding box center [578, 322] width 378 height 112
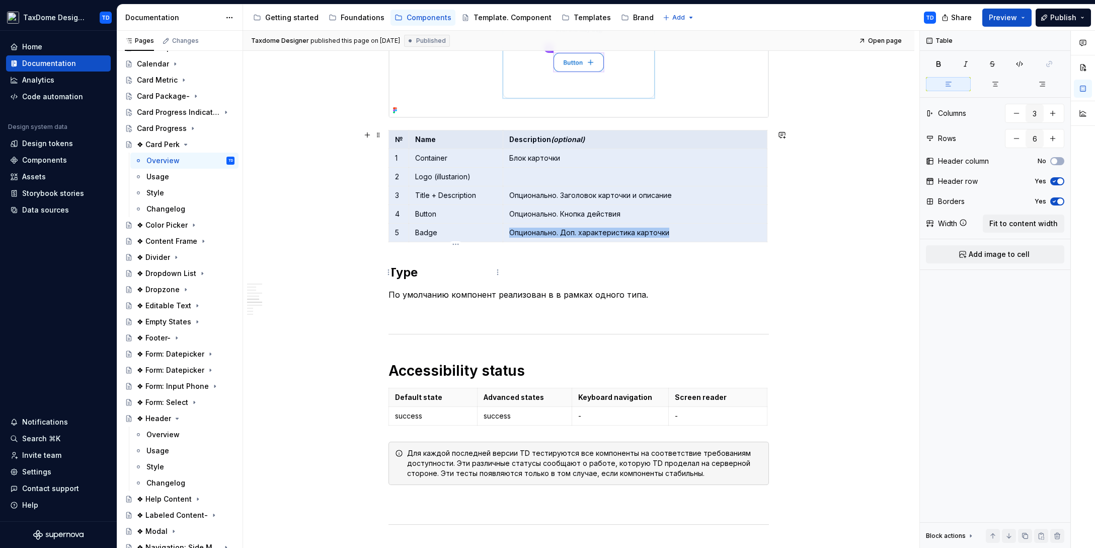
scroll to position [1167, 0]
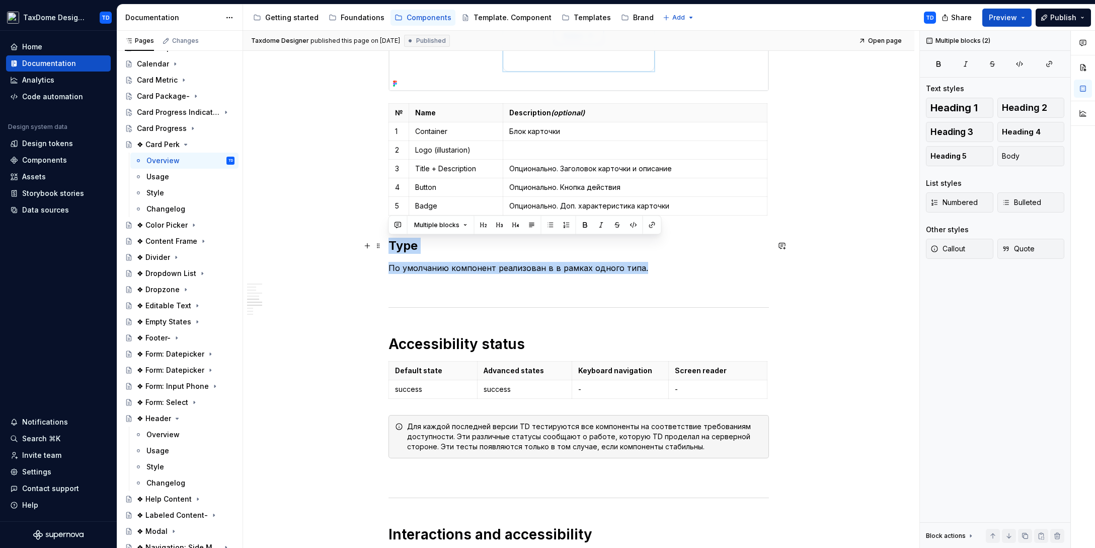
drag, startPoint x: 629, startPoint y: 271, endPoint x: 390, endPoint y: 242, distance: 240.8
click at [167, 176] on div "Usage" at bounding box center [157, 177] width 23 height 10
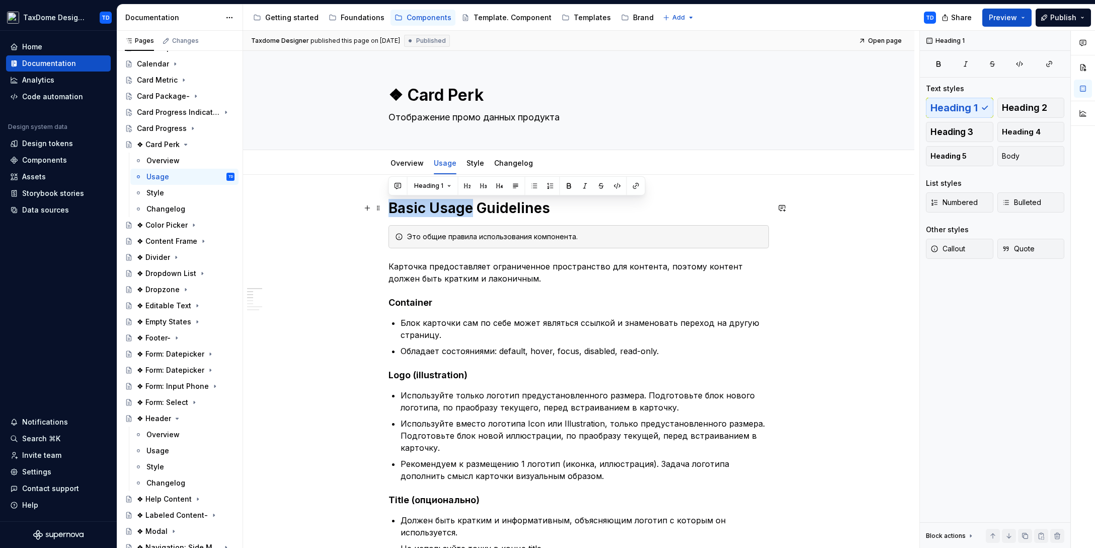
drag, startPoint x: 394, startPoint y: 206, endPoint x: 467, endPoint y: 207, distance: 73.0
click at [468, 207] on h1 "Basic Usage Guidelines" at bounding box center [579, 208] width 380 height 18
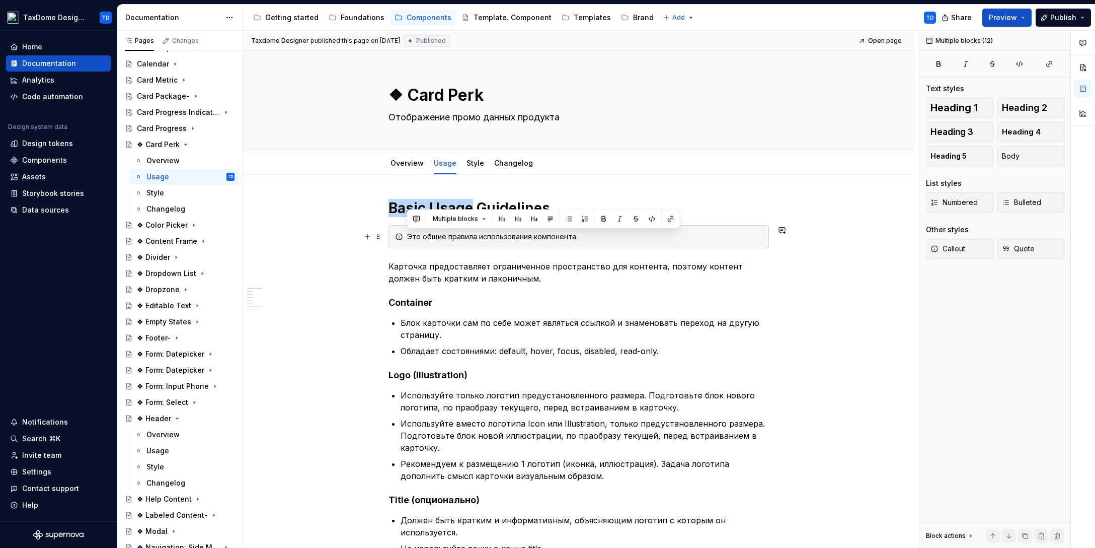
drag, startPoint x: 630, startPoint y: 418, endPoint x: 407, endPoint y: 235, distance: 288.5
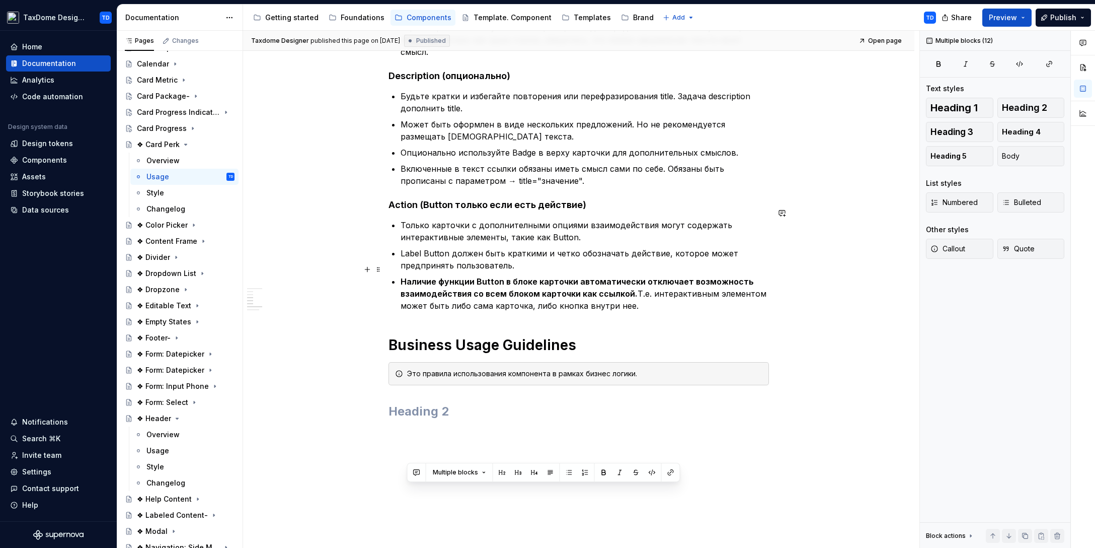
scroll to position [620, 0]
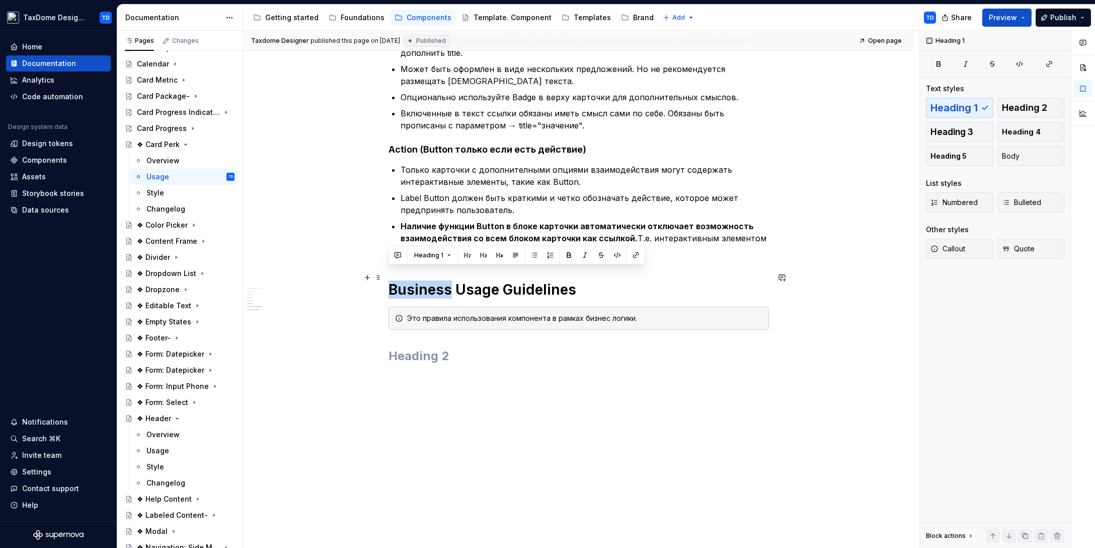
drag, startPoint x: 390, startPoint y: 278, endPoint x: 443, endPoint y: 275, distance: 53.4
click at [449, 280] on h1 "Business Usage Guidelines" at bounding box center [579, 289] width 380 height 18
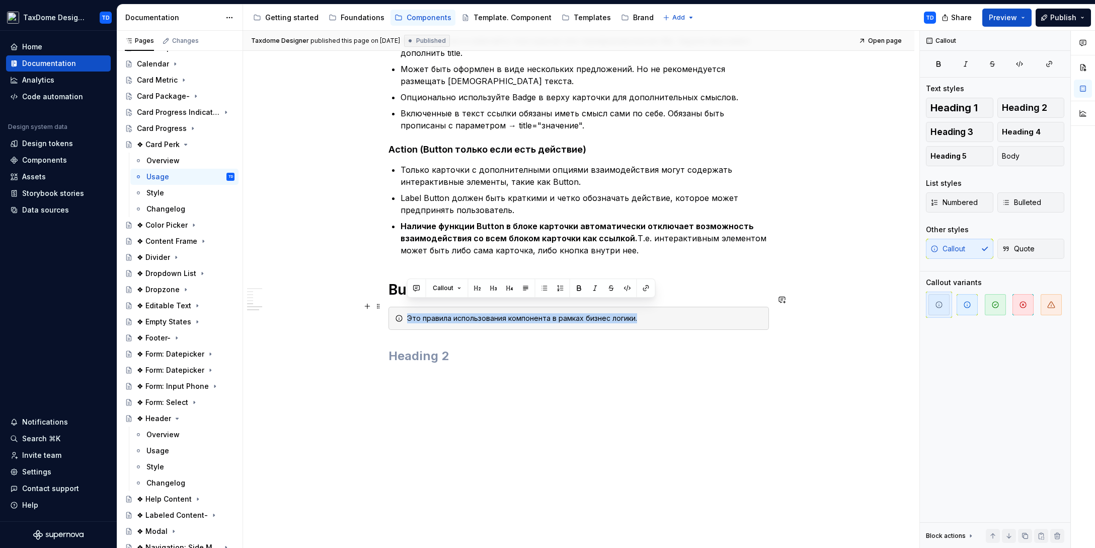
drag, startPoint x: 641, startPoint y: 310, endPoint x: 407, endPoint y: 309, distance: 234.0
click at [407, 313] on div "Это правила использования компонента в рамках бизнес логики." at bounding box center [584, 318] width 355 height 10
click at [162, 195] on div "Style" at bounding box center [155, 193] width 18 height 10
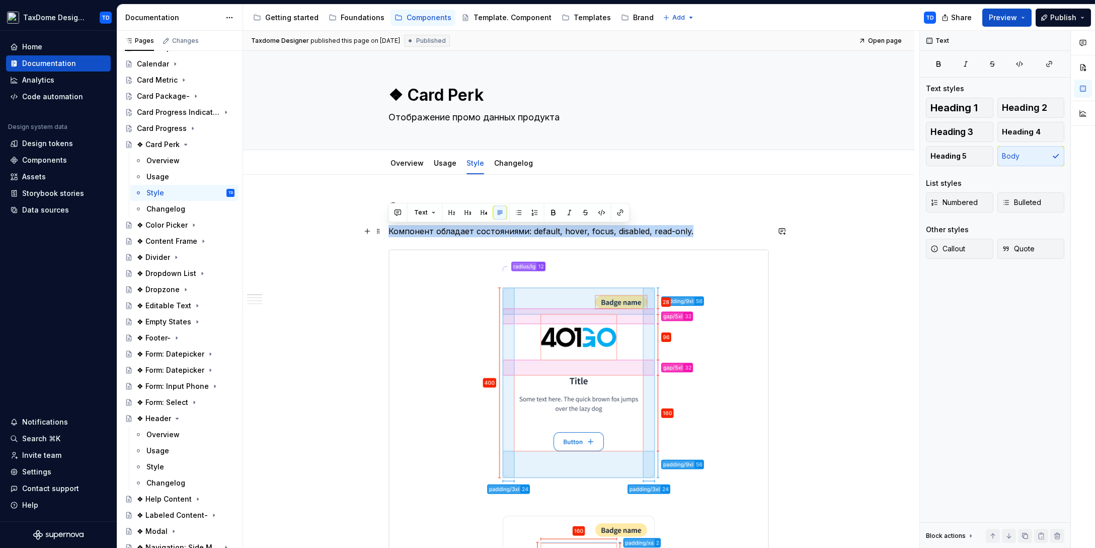
drag, startPoint x: 389, startPoint y: 230, endPoint x: 691, endPoint y: 232, distance: 302.0
click at [692, 233] on p "Компонент обладает состояниями: default, hover, focus, disabled, read-only." at bounding box center [579, 231] width 380 height 12
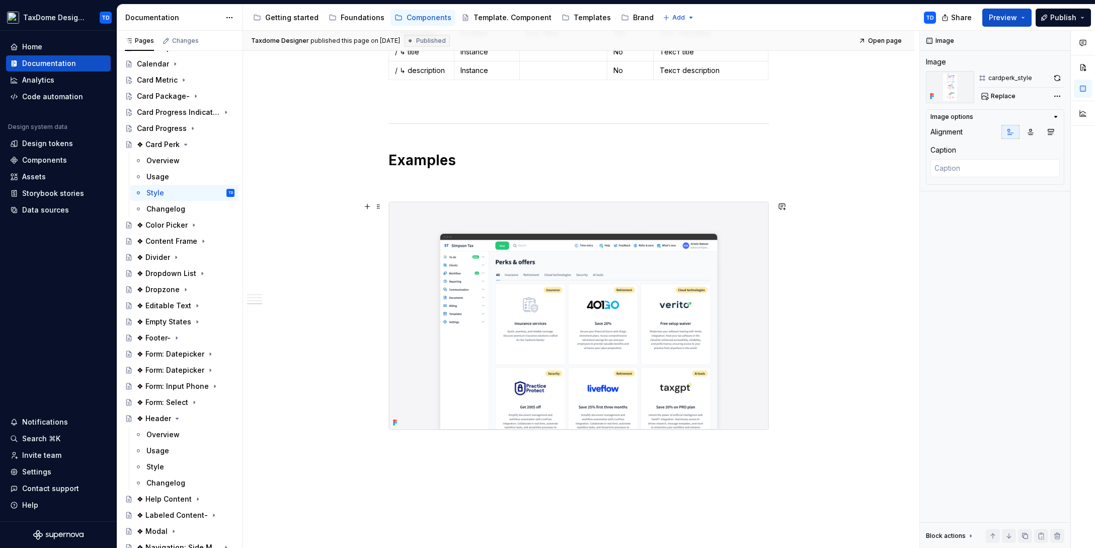
scroll to position [1706, 0]
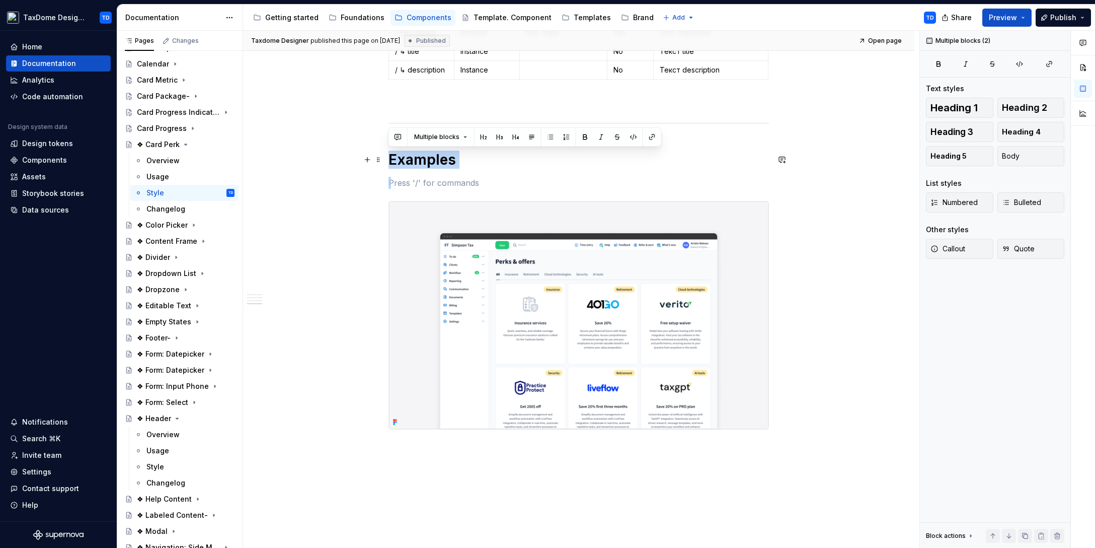
drag, startPoint x: 476, startPoint y: 170, endPoint x: 391, endPoint y: 163, distance: 85.8
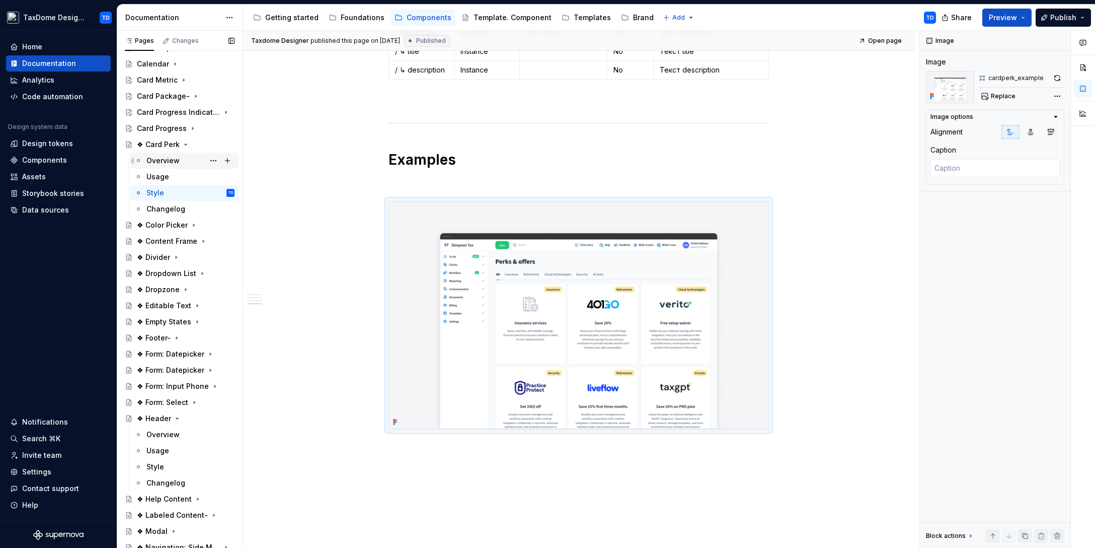
click at [169, 161] on div "Overview" at bounding box center [162, 161] width 33 height 10
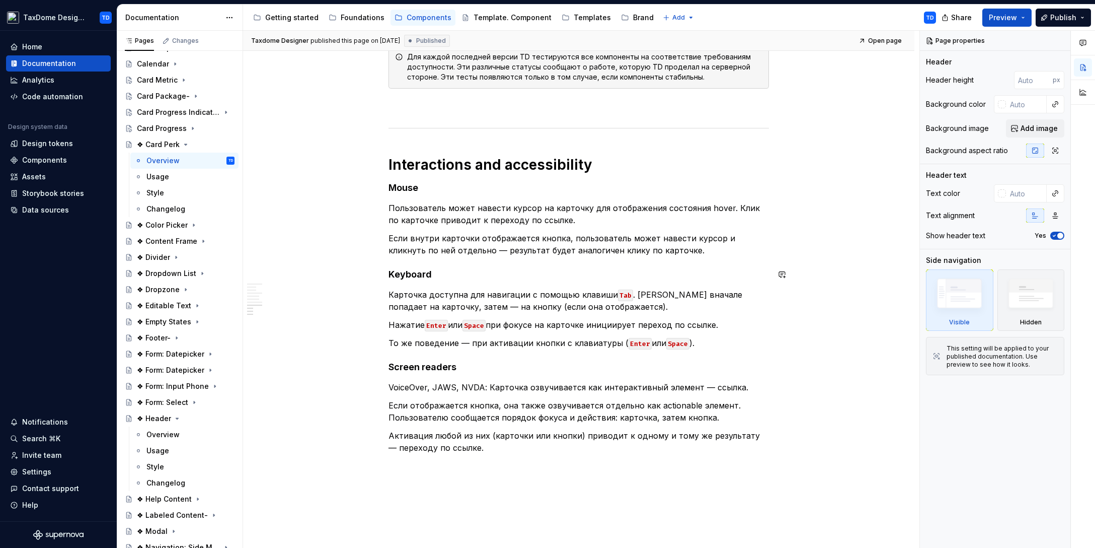
scroll to position [1539, 0]
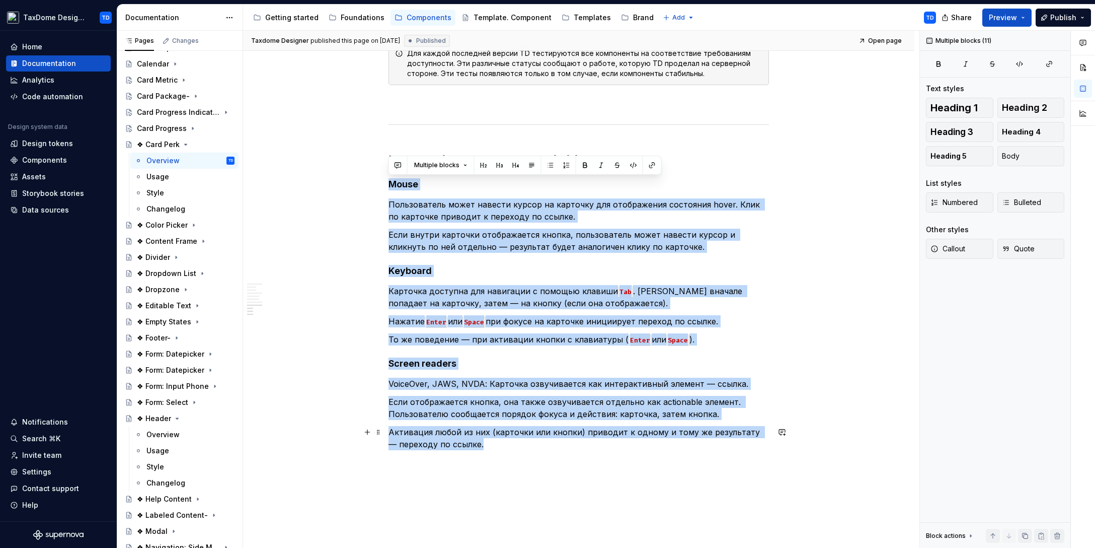
drag, startPoint x: 389, startPoint y: 183, endPoint x: 491, endPoint y: 448, distance: 284.0
click at [175, 205] on div "Changelog" at bounding box center [165, 209] width 39 height 10
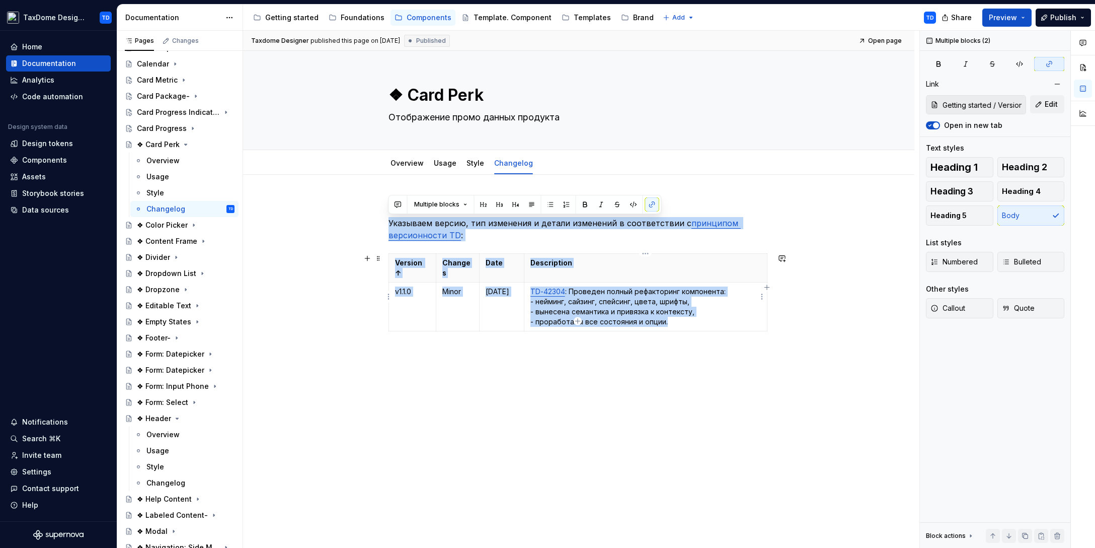
drag, startPoint x: 389, startPoint y: 222, endPoint x: 668, endPoint y: 307, distance: 291.3
click at [684, 313] on div "Указываем версию, тип изменения и детали изменений в соответствии с принципом в…" at bounding box center [579, 279] width 380 height 161
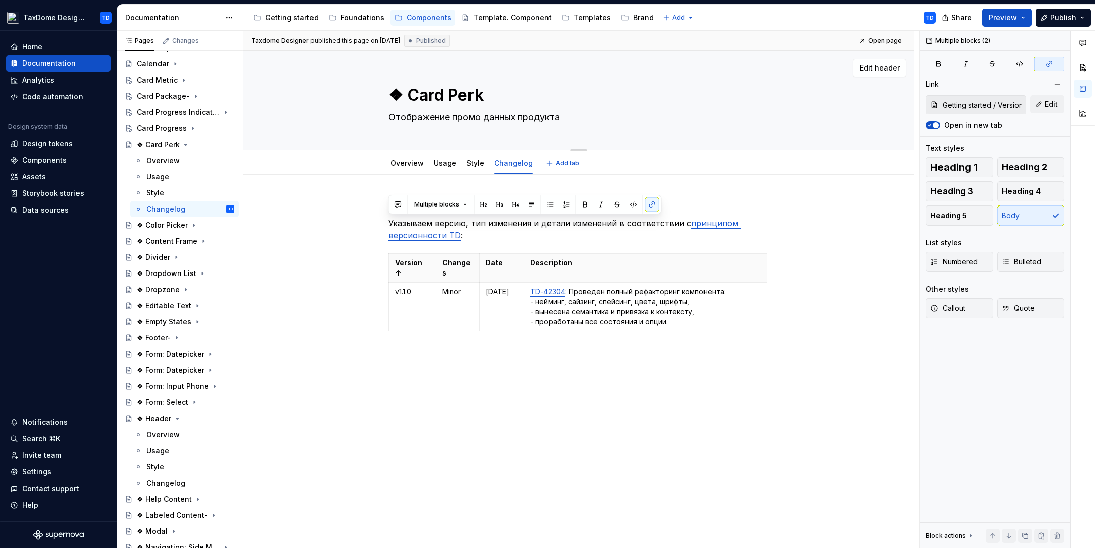
click at [411, 100] on textarea "❖ Card Perk" at bounding box center [576, 95] width 380 height 24
click at [408, 94] on textarea "❖ Card Perk" at bounding box center [576, 95] width 380 height 24
type textarea "*"
type textarea "❖Card Perk"
type textarea "*"
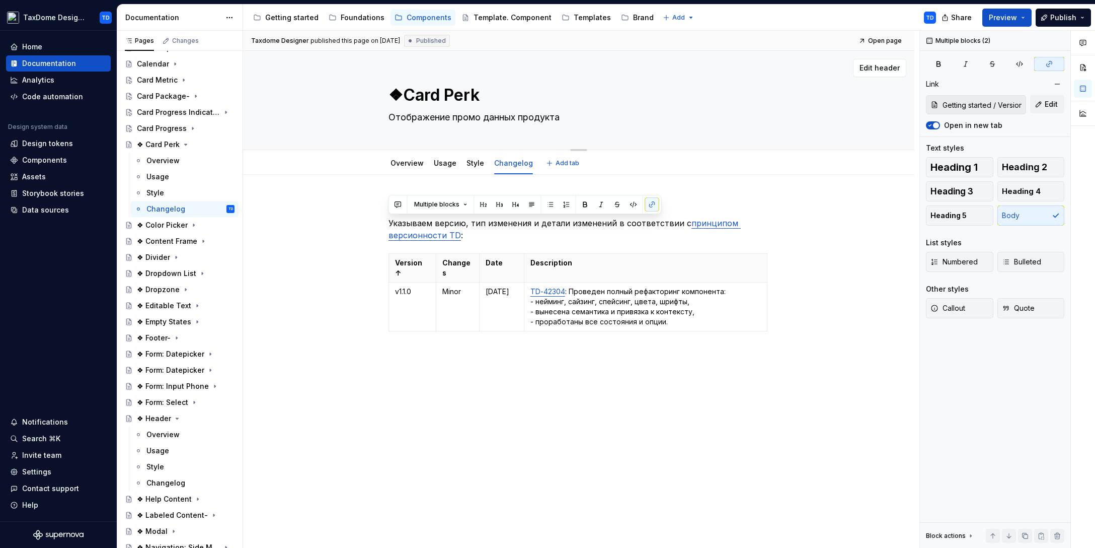
type textarea "Card Perk"
type textarea "*"
type textarea "Card Perk"
click at [816, 200] on div "Указываем версию, тип изменения и детали изменений в соответствии с принципом в…" at bounding box center [578, 355] width 671 height 361
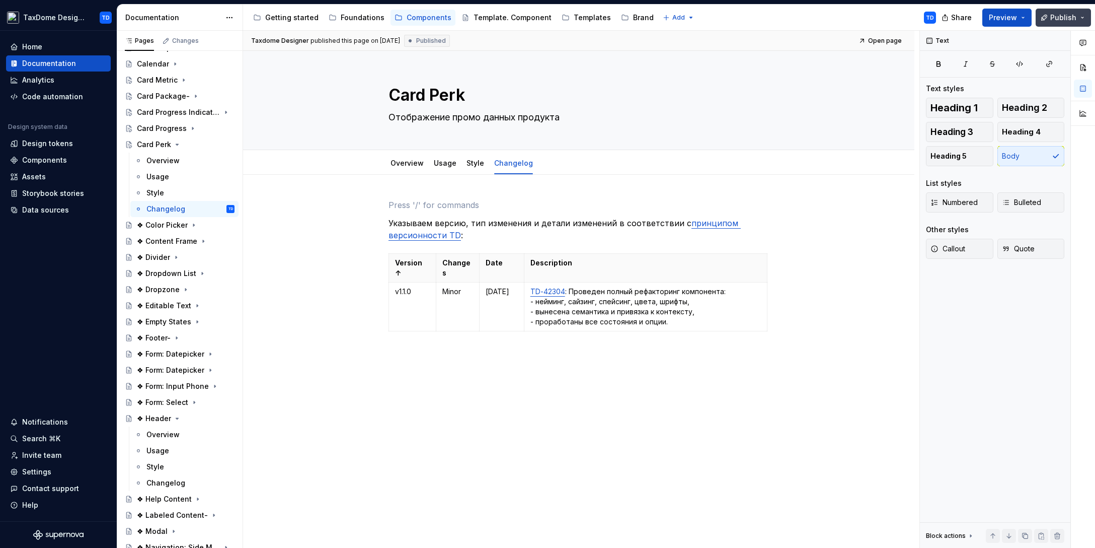
click at [1076, 18] on button "Publish" at bounding box center [1063, 18] width 55 height 18
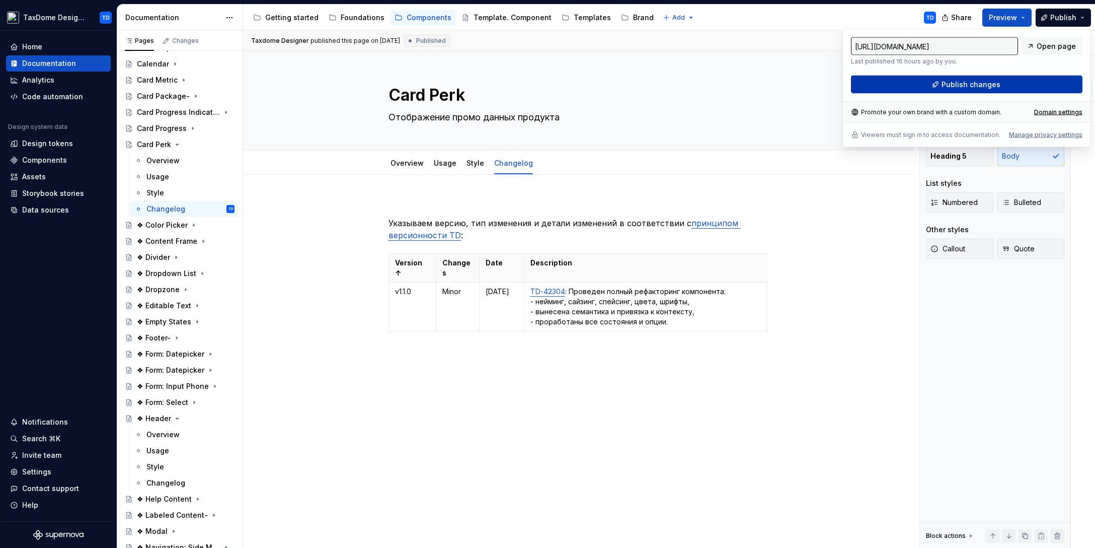
click at [997, 79] on button "Publish changes" at bounding box center [966, 84] width 231 height 18
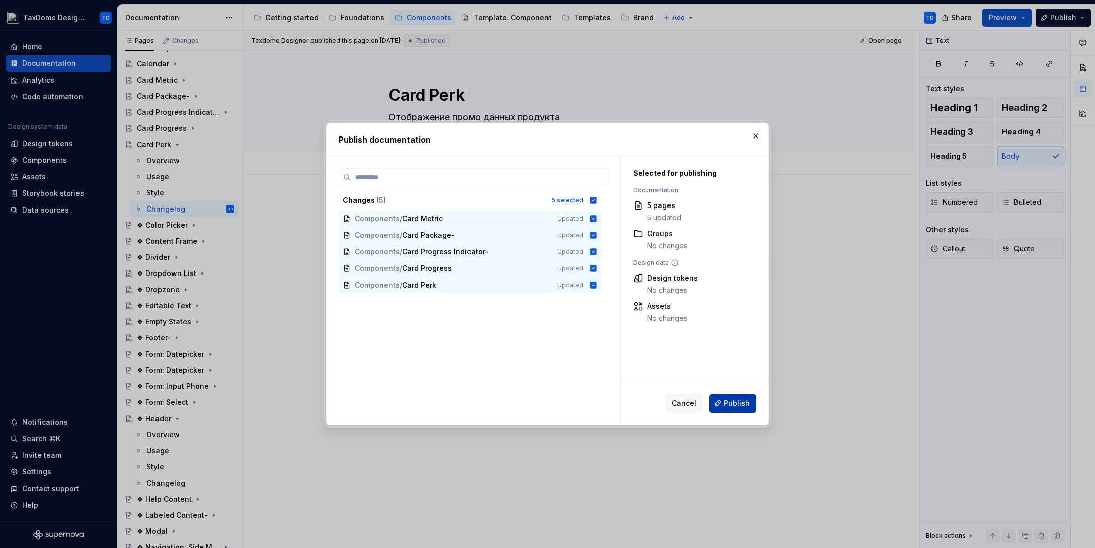
click at [732, 395] on button "Publish" at bounding box center [732, 403] width 47 height 18
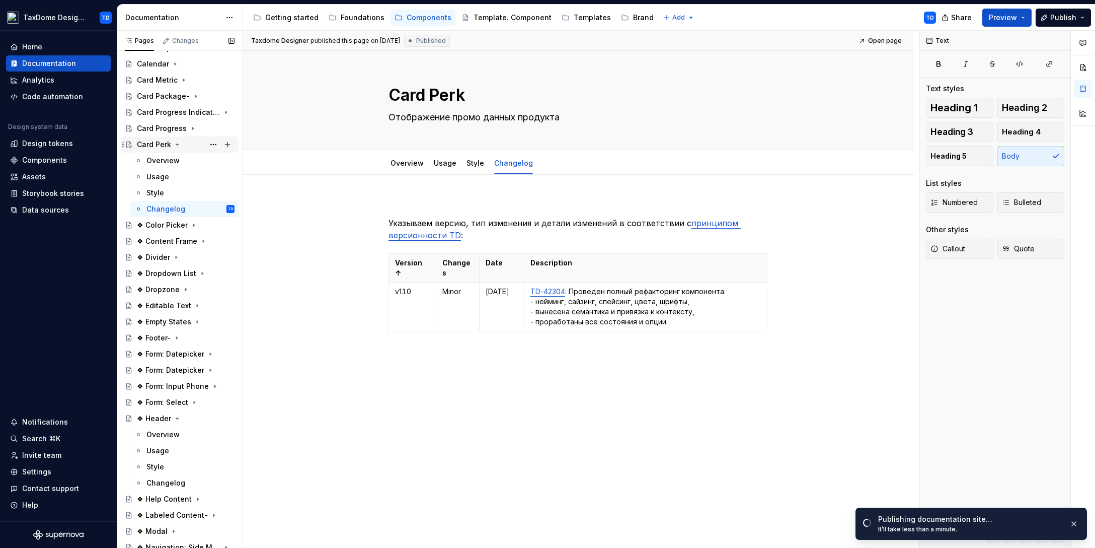
click at [175, 142] on icon "Page tree" at bounding box center [177, 144] width 8 height 8
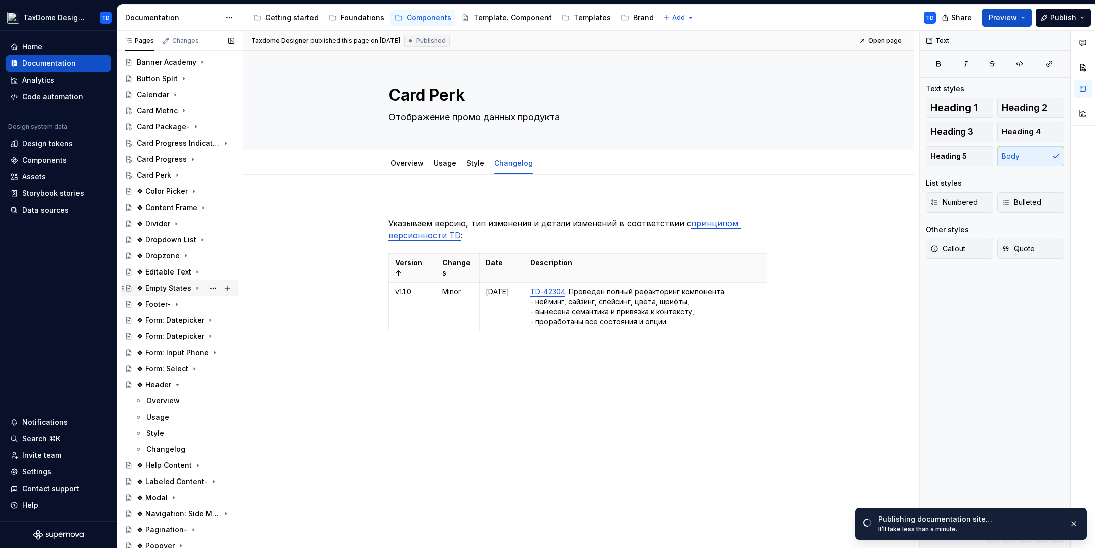
scroll to position [158, 0]
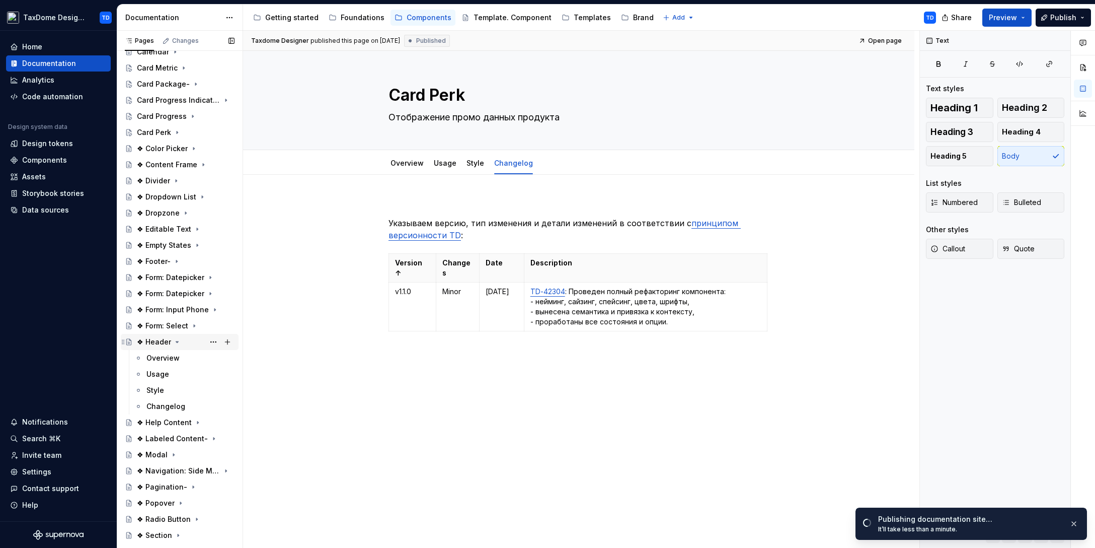
click at [173, 341] on icon "Page tree" at bounding box center [177, 342] width 8 height 8
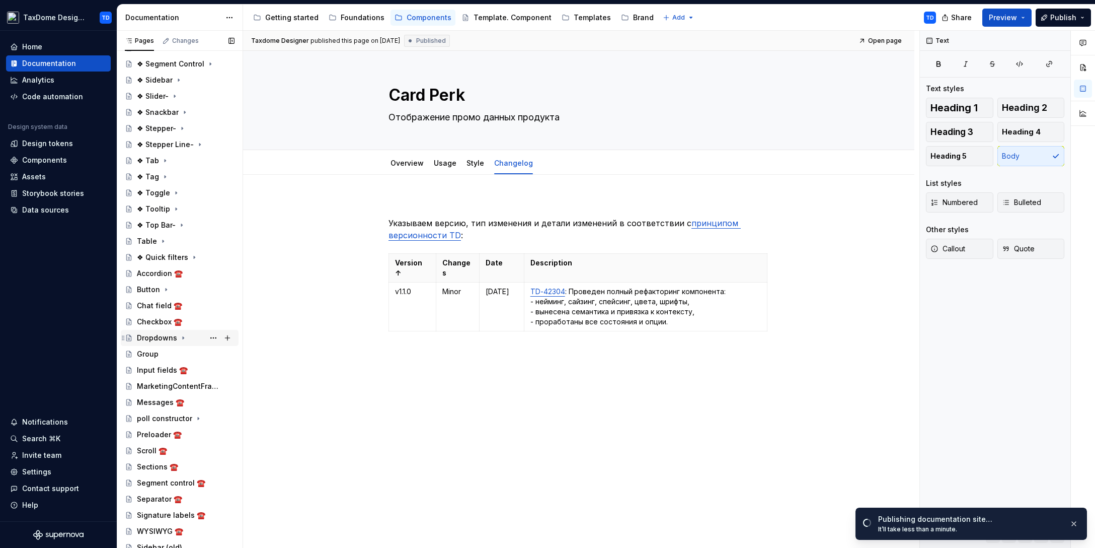
scroll to position [586, 0]
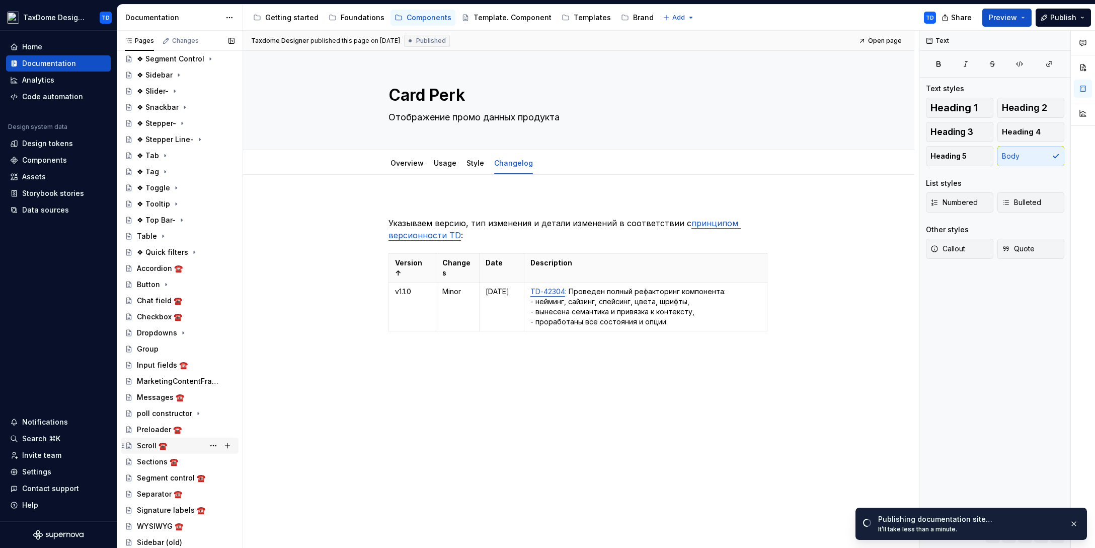
click at [142, 443] on div "Scroll ☎️" at bounding box center [152, 445] width 30 height 10
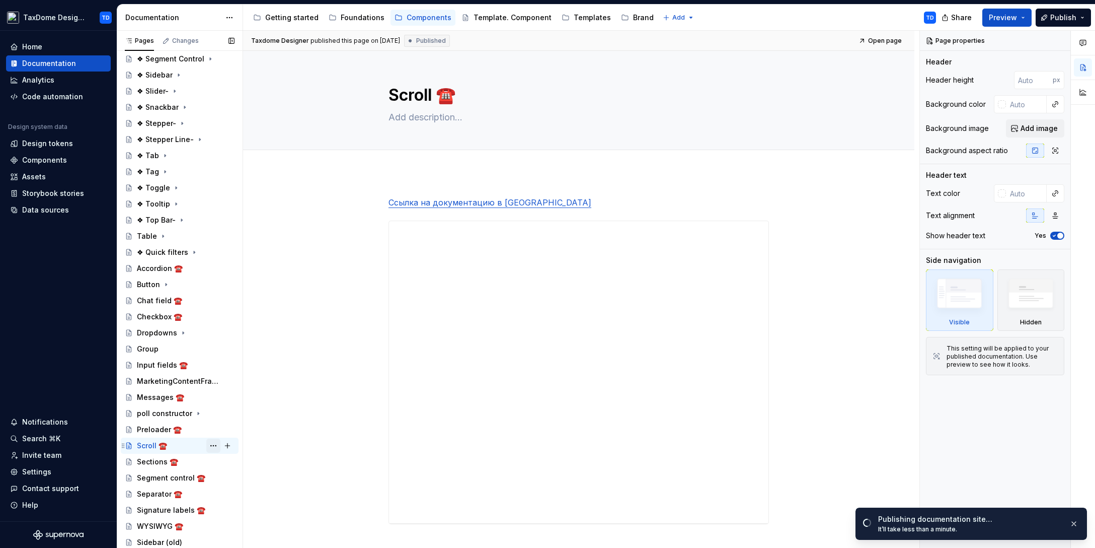
click at [206, 446] on button "Page tree" at bounding box center [213, 445] width 14 height 14
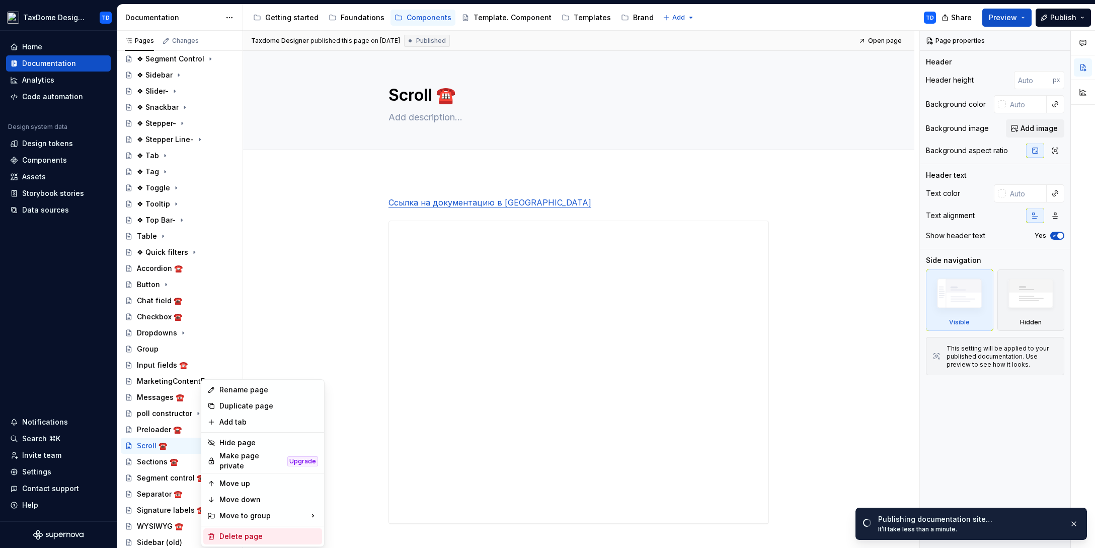
click at [246, 531] on div "Delete page" at bounding box center [268, 536] width 99 height 10
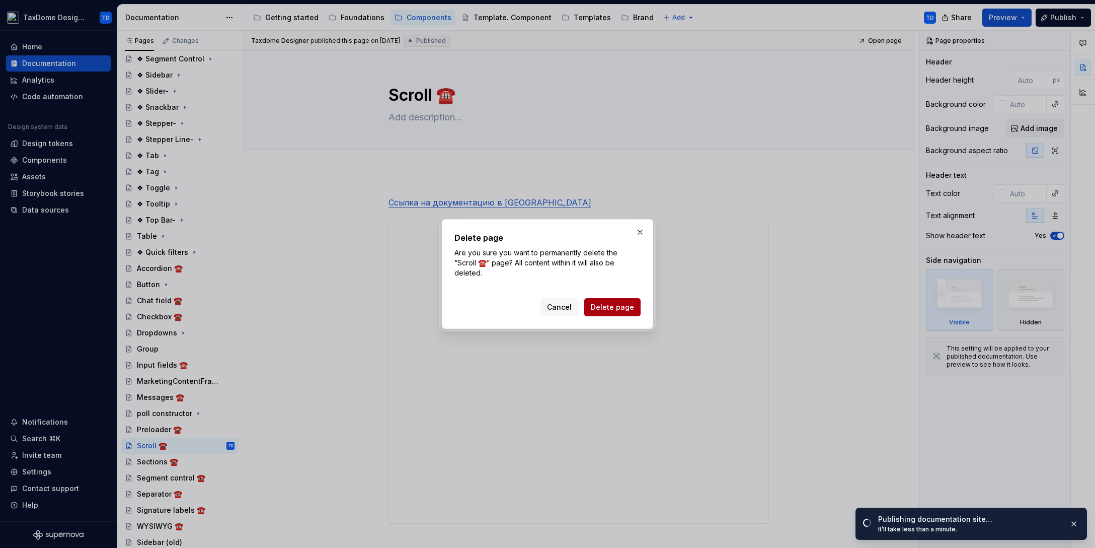
click at [600, 303] on span "Delete page" at bounding box center [612, 307] width 43 height 10
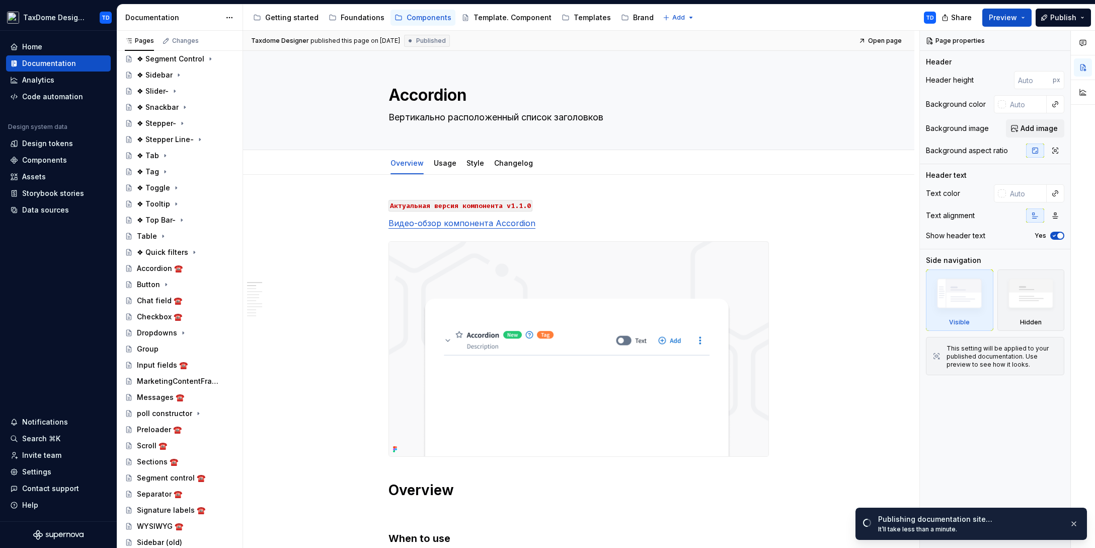
scroll to position [634, 0]
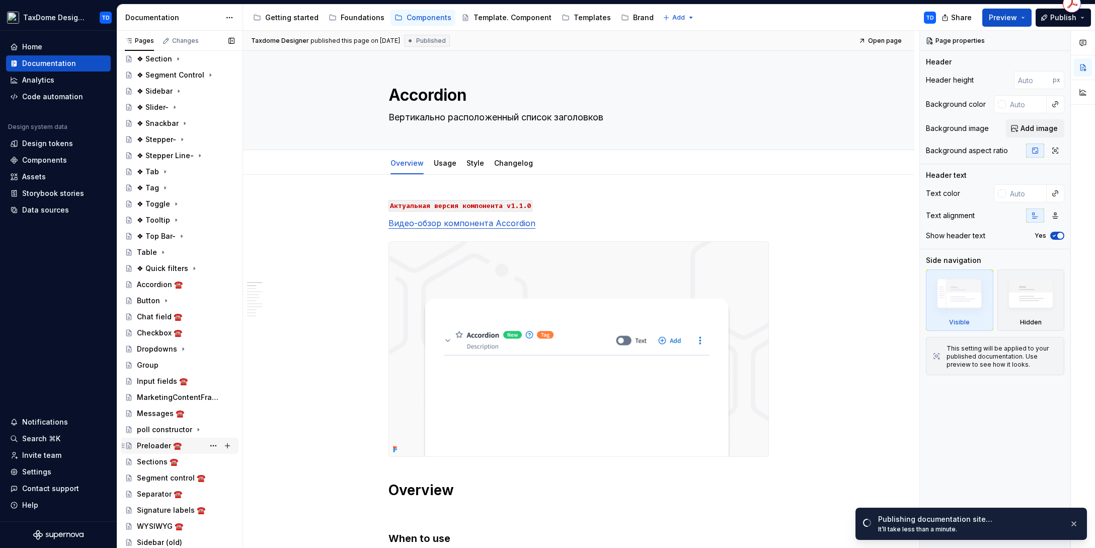
click at [185, 446] on div "Preloader ☎️" at bounding box center [186, 445] width 98 height 14
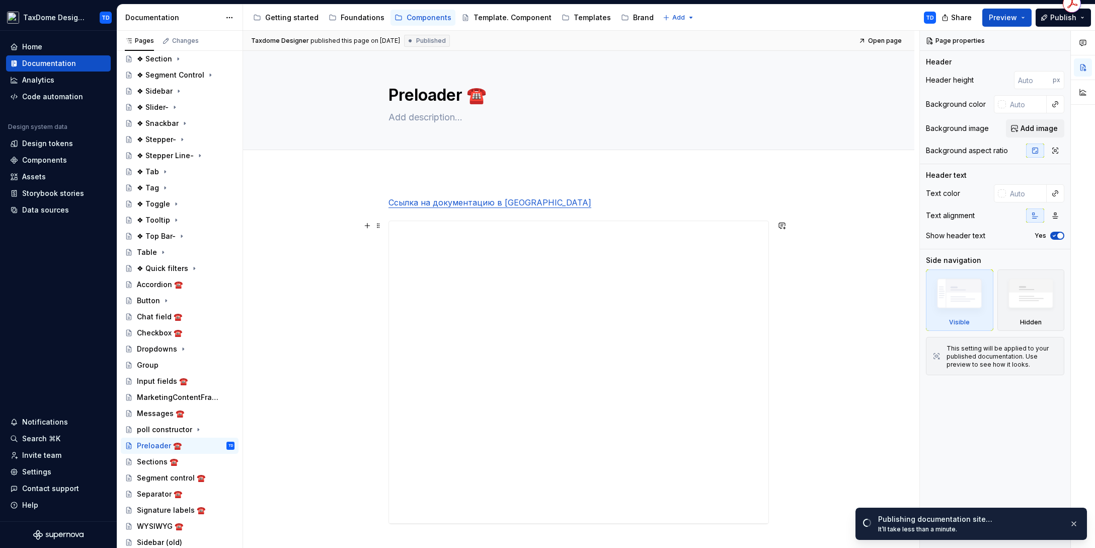
scroll to position [152, 0]
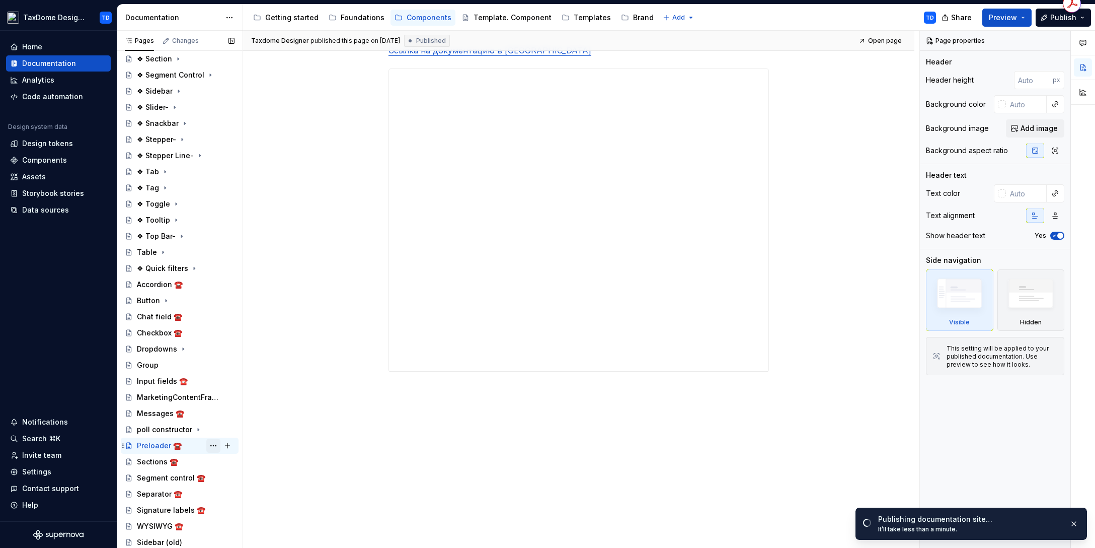
click at [207, 444] on button "Page tree" at bounding box center [213, 445] width 14 height 14
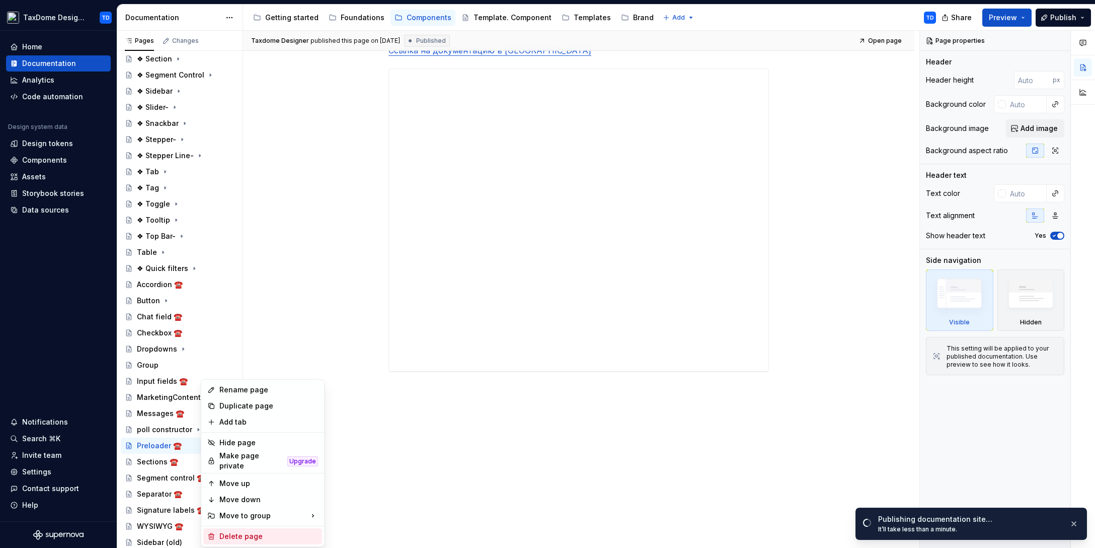
click at [237, 533] on div "Delete page" at bounding box center [268, 536] width 99 height 10
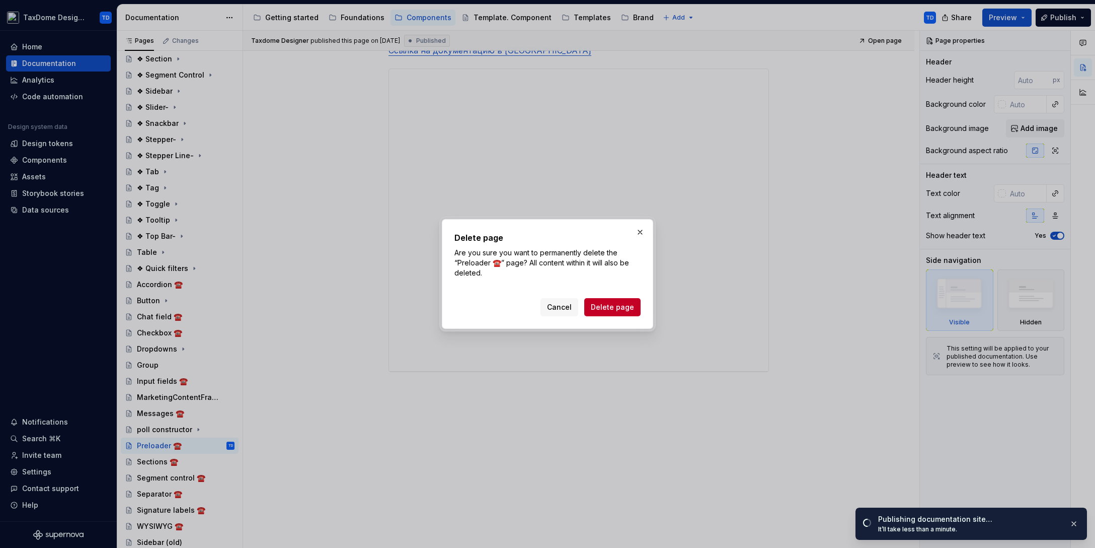
drag, startPoint x: 613, startPoint y: 307, endPoint x: 592, endPoint y: 316, distance: 22.6
click at [613, 307] on span "Delete page" at bounding box center [612, 307] width 43 height 10
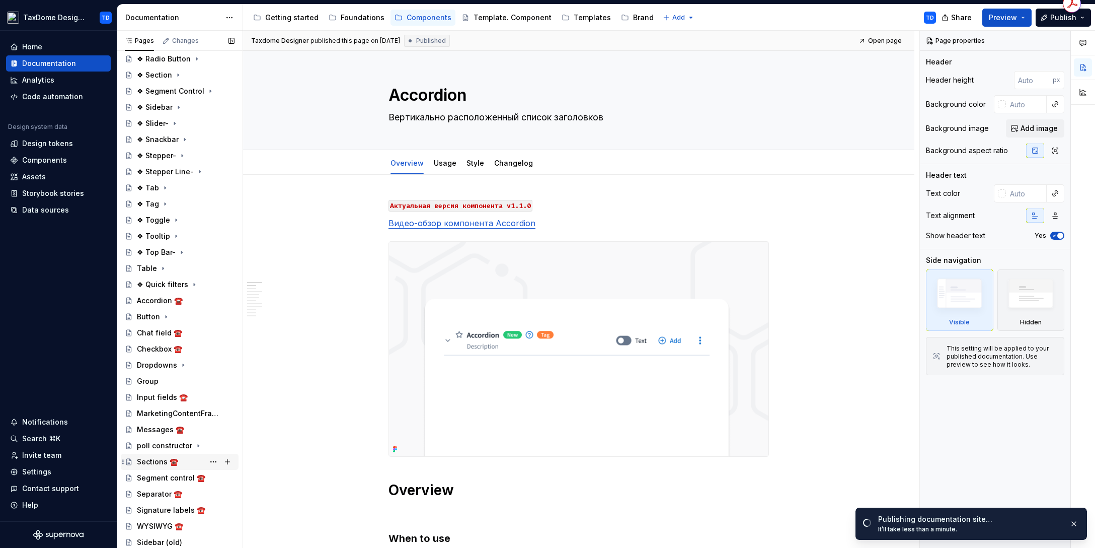
scroll to position [618, 0]
click at [188, 523] on div "WYSIWYG ☎️" at bounding box center [186, 526] width 98 height 14
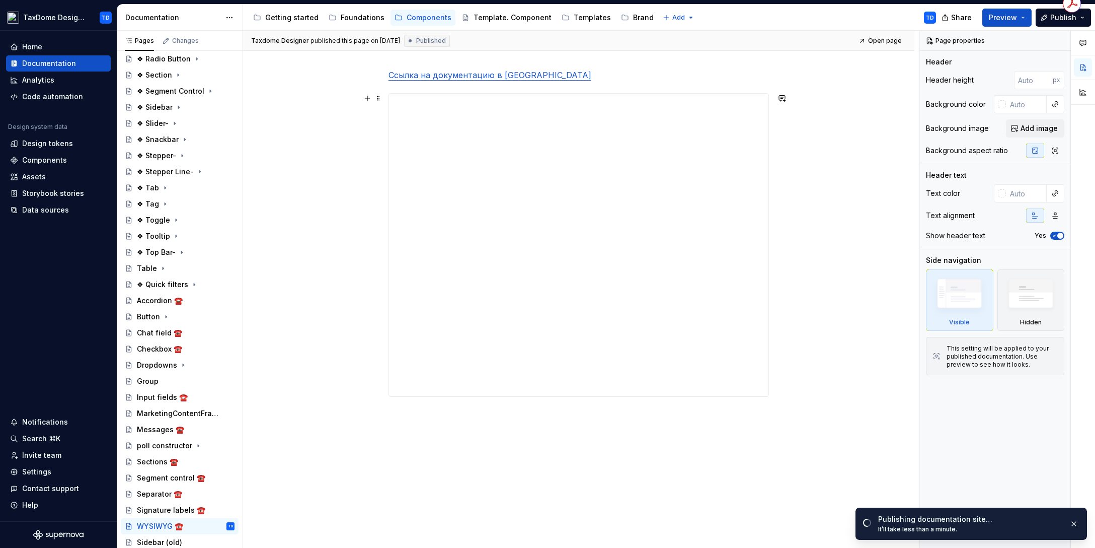
scroll to position [152, 0]
click at [208, 524] on button "Page tree" at bounding box center [213, 526] width 14 height 14
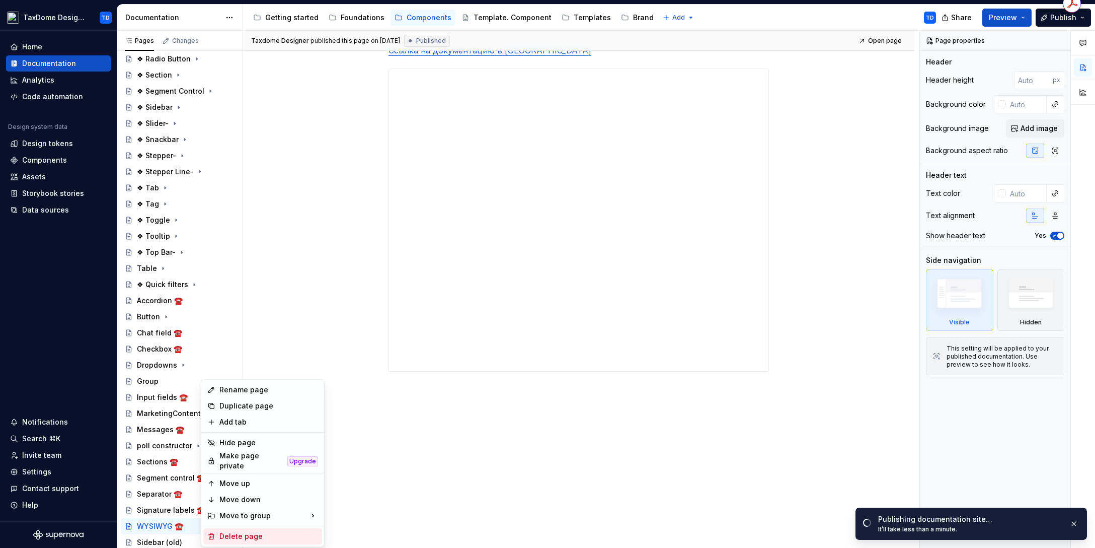
click at [238, 531] on div "Delete page" at bounding box center [268, 536] width 99 height 10
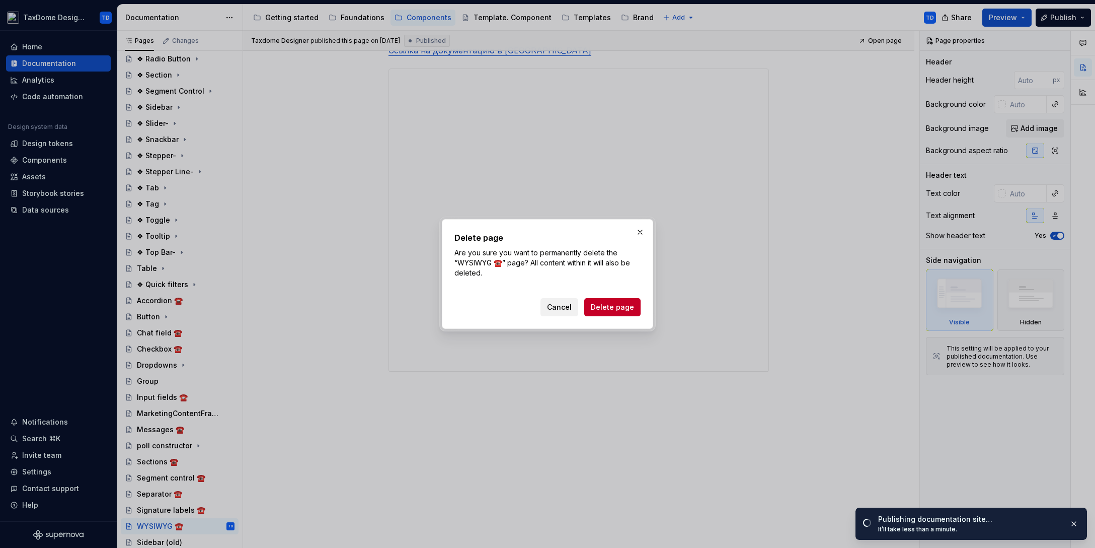
click at [571, 308] on span "Cancel" at bounding box center [559, 307] width 25 height 10
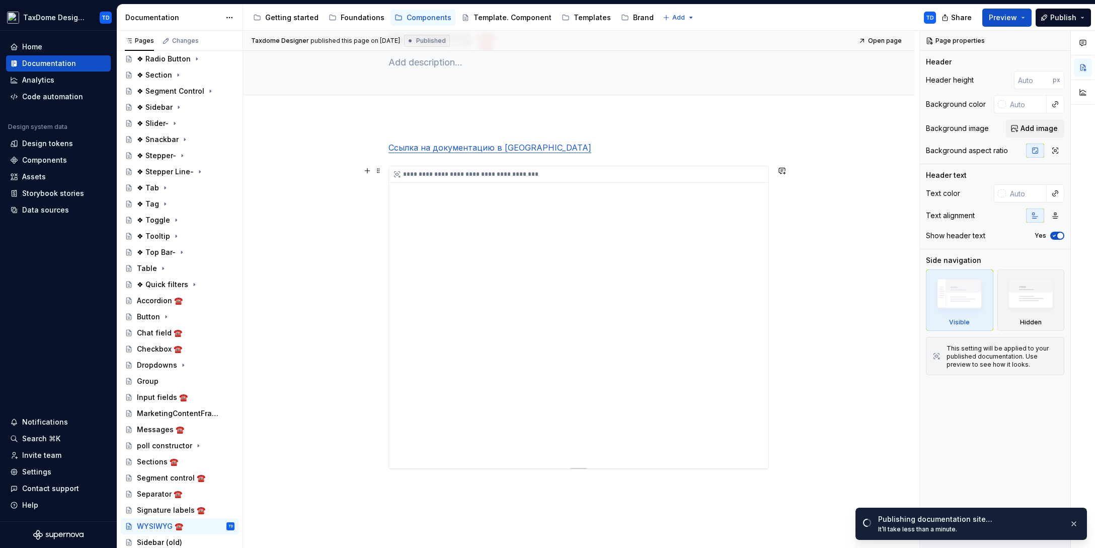
scroll to position [0, 0]
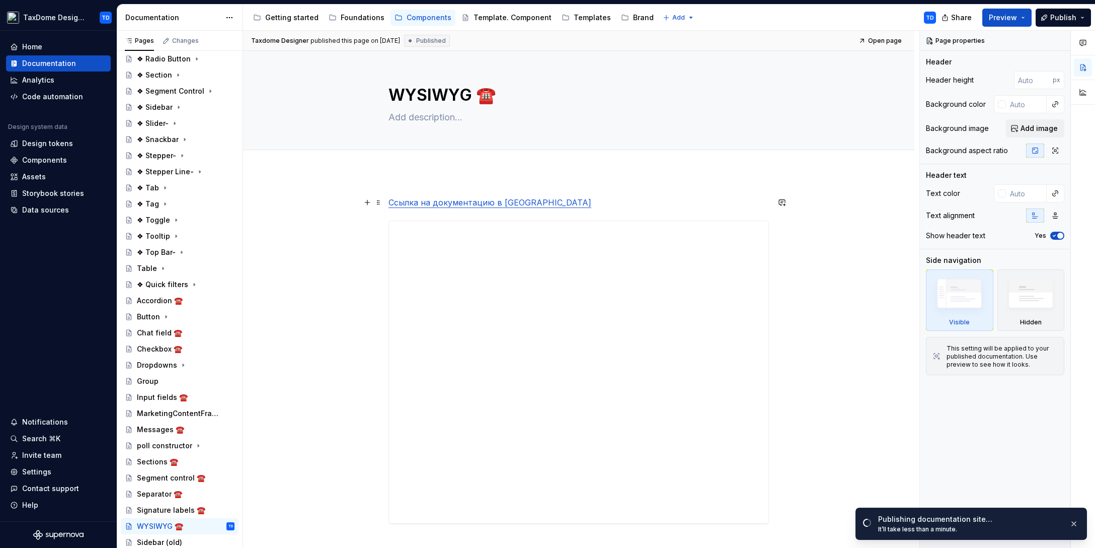
click at [464, 199] on link "Ссылка на документацию в Figma" at bounding box center [490, 202] width 203 height 10
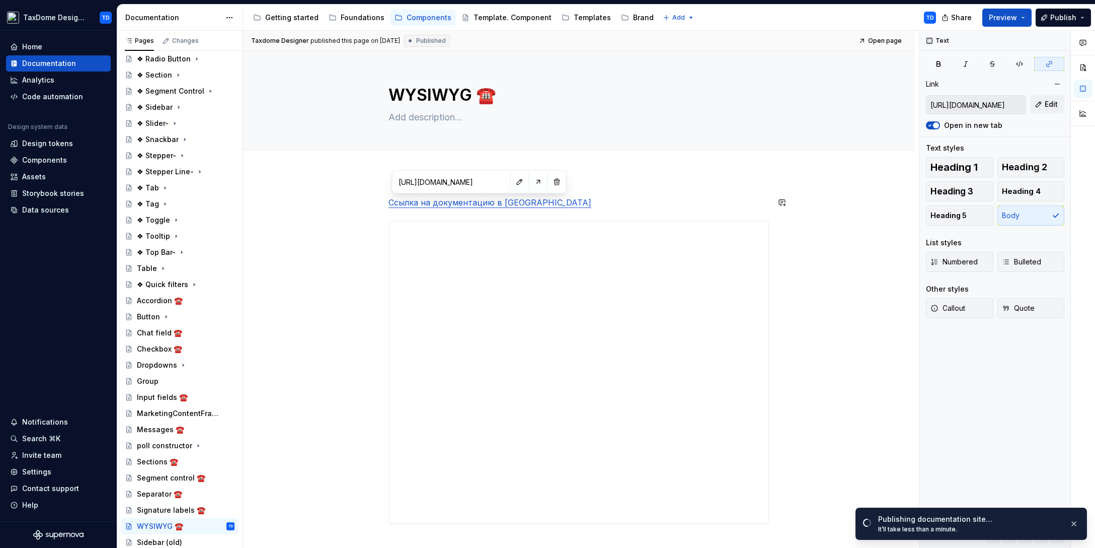
click at [455, 183] on input "https://www.figma.com/file/qqBt2ELg5qf93nUSb4qLHw/Documentation?type=design&nod…" at bounding box center [452, 182] width 114 height 18
click at [531, 183] on button "button" at bounding box center [538, 182] width 14 height 14
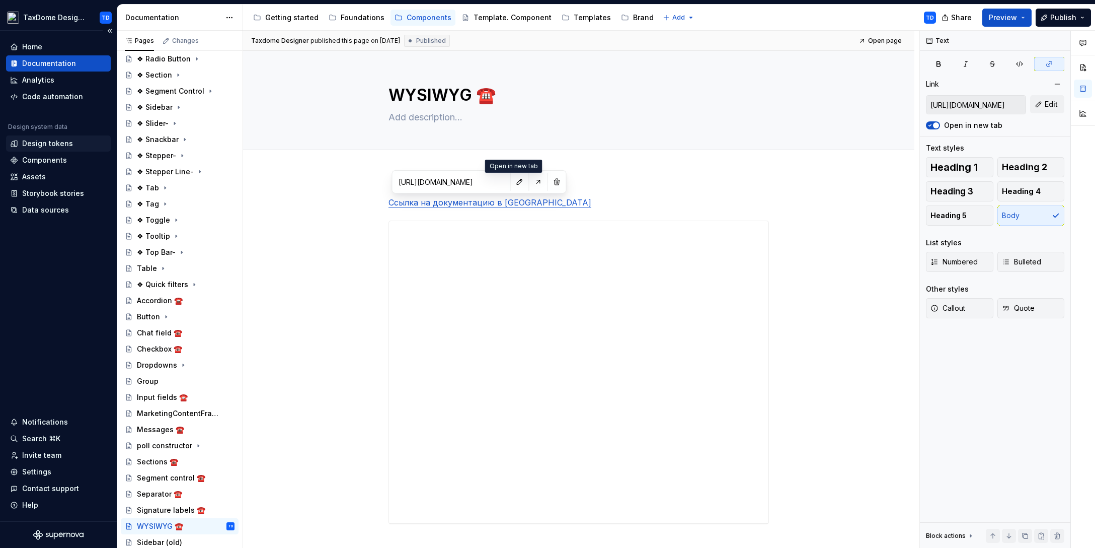
click at [92, 136] on div "Design tokens" at bounding box center [58, 143] width 105 height 16
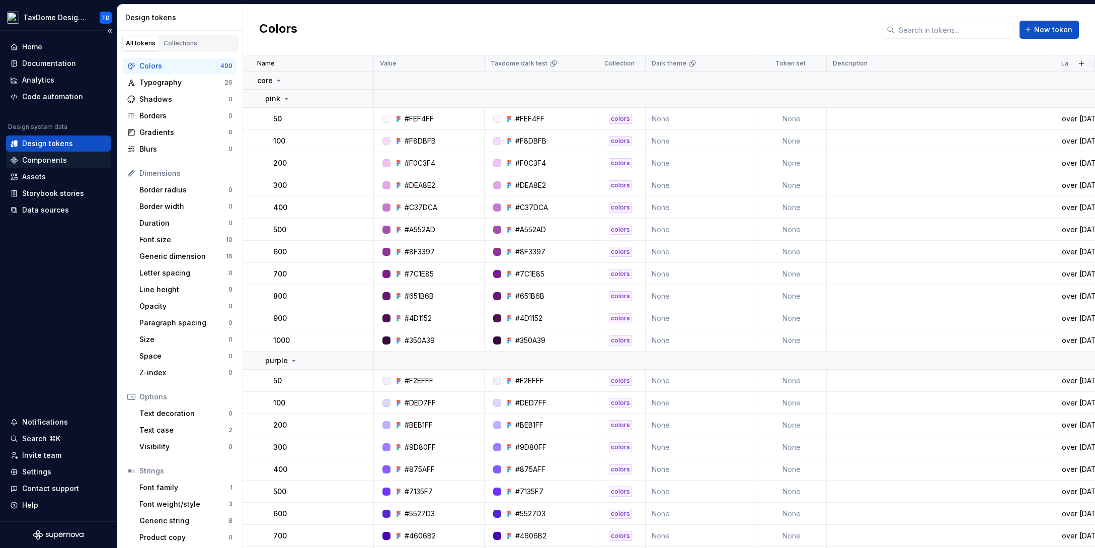
click at [68, 160] on div "Components" at bounding box center [58, 160] width 97 height 10
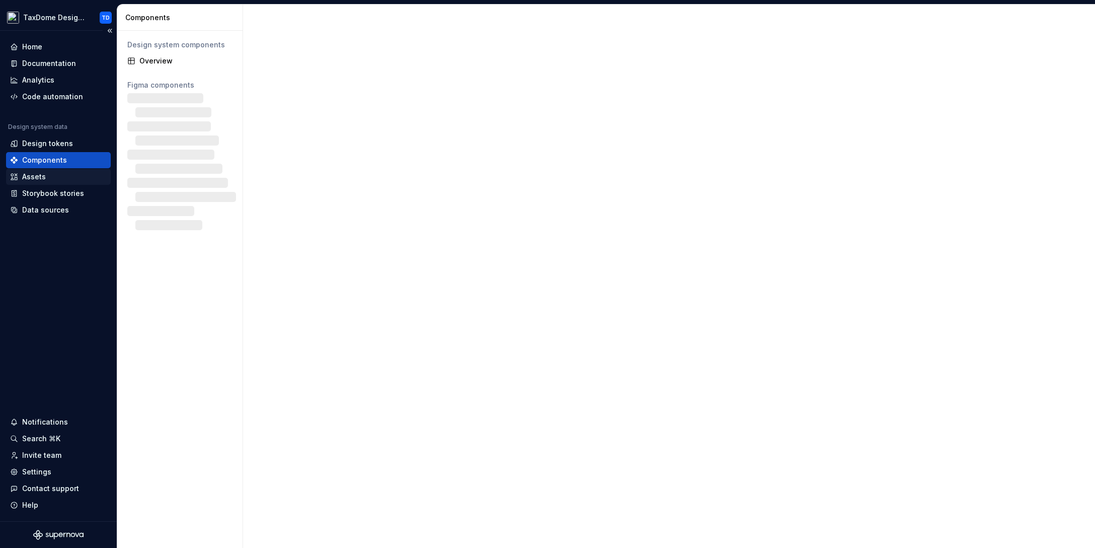
click at [48, 175] on div "Assets" at bounding box center [58, 177] width 97 height 10
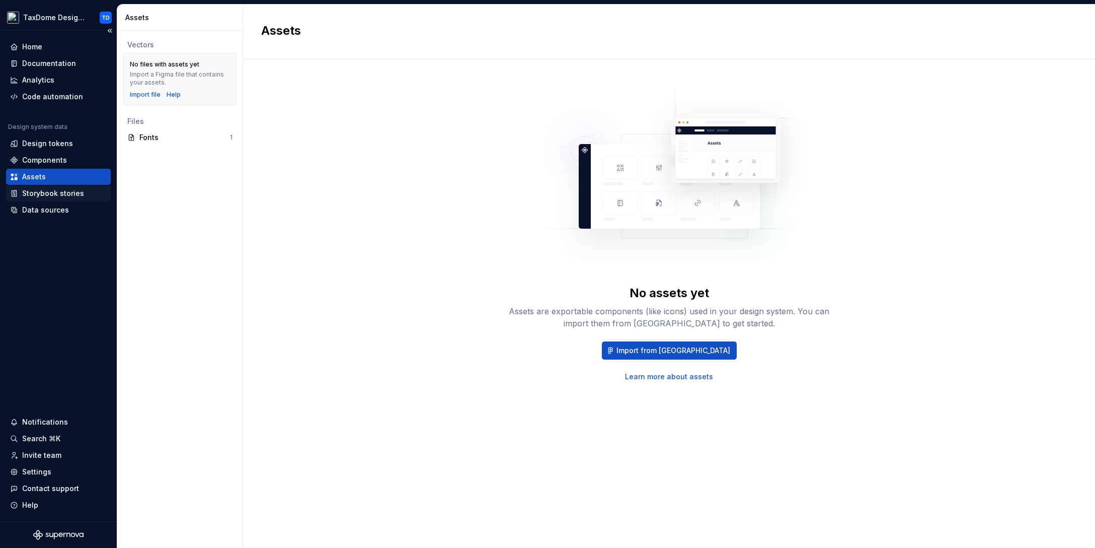
click at [74, 189] on div "Storybook stories" at bounding box center [53, 193] width 62 height 10
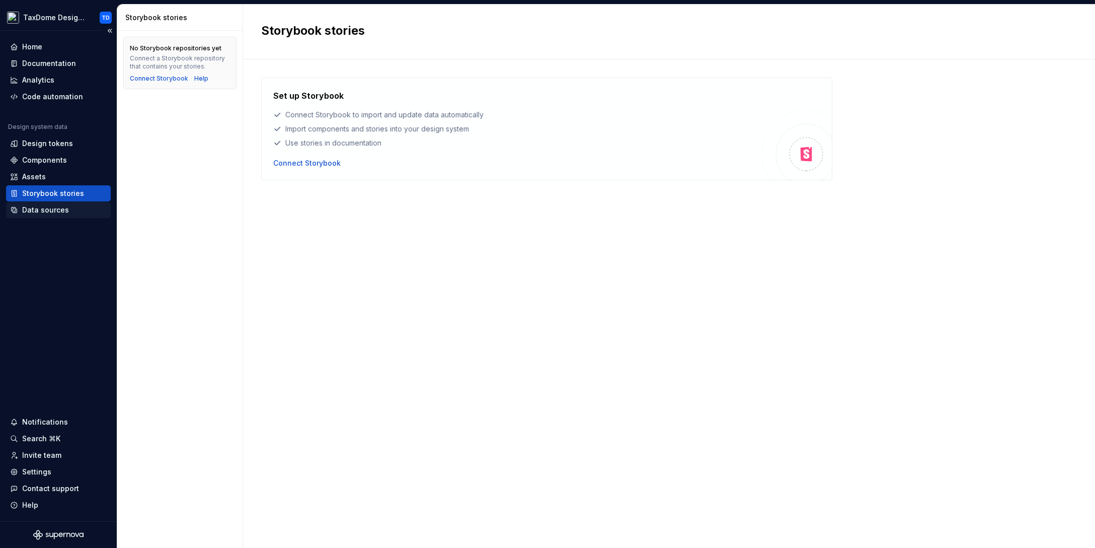
click at [64, 208] on div "Data sources" at bounding box center [45, 210] width 47 height 10
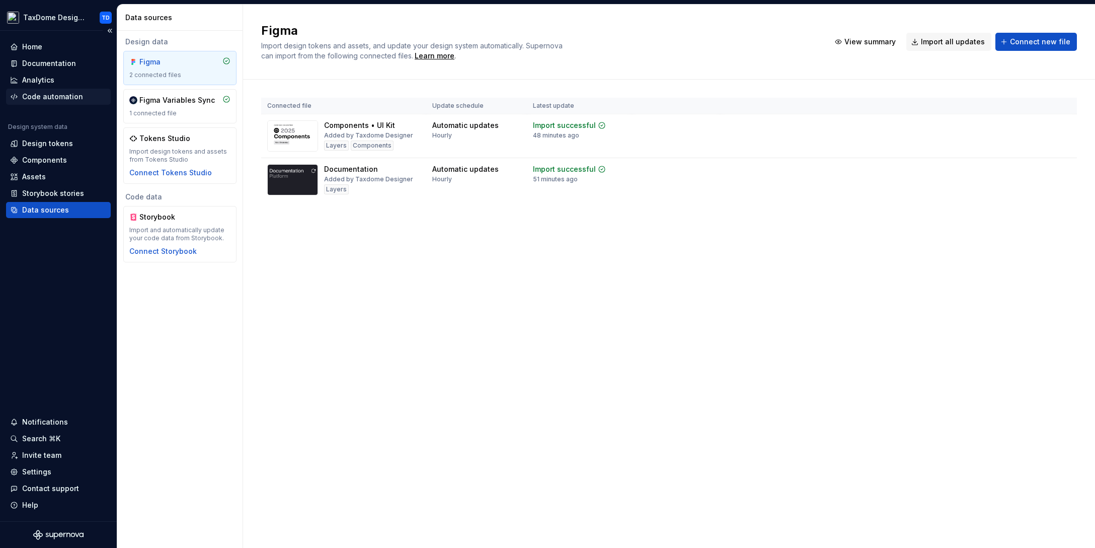
click at [54, 92] on div "Code automation" at bounding box center [52, 97] width 61 height 10
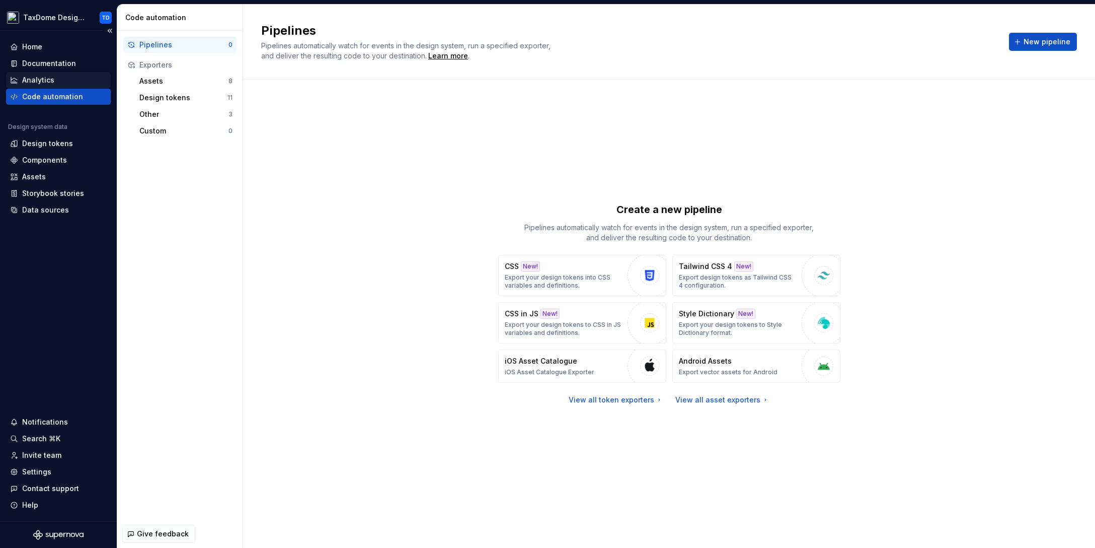
click at [45, 83] on div "Analytics" at bounding box center [38, 80] width 32 height 10
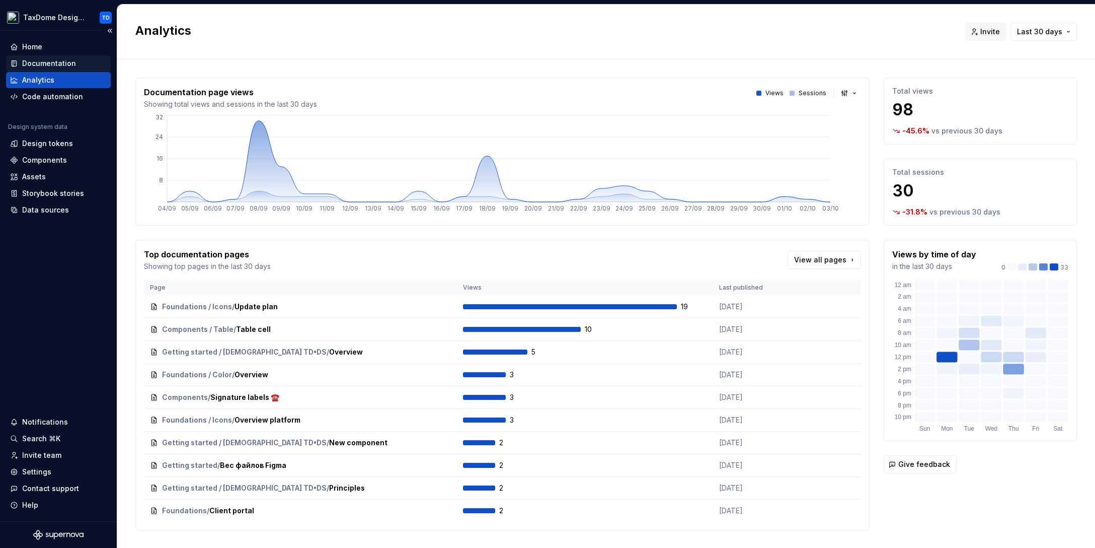
click at [62, 64] on div "Documentation" at bounding box center [49, 63] width 54 height 10
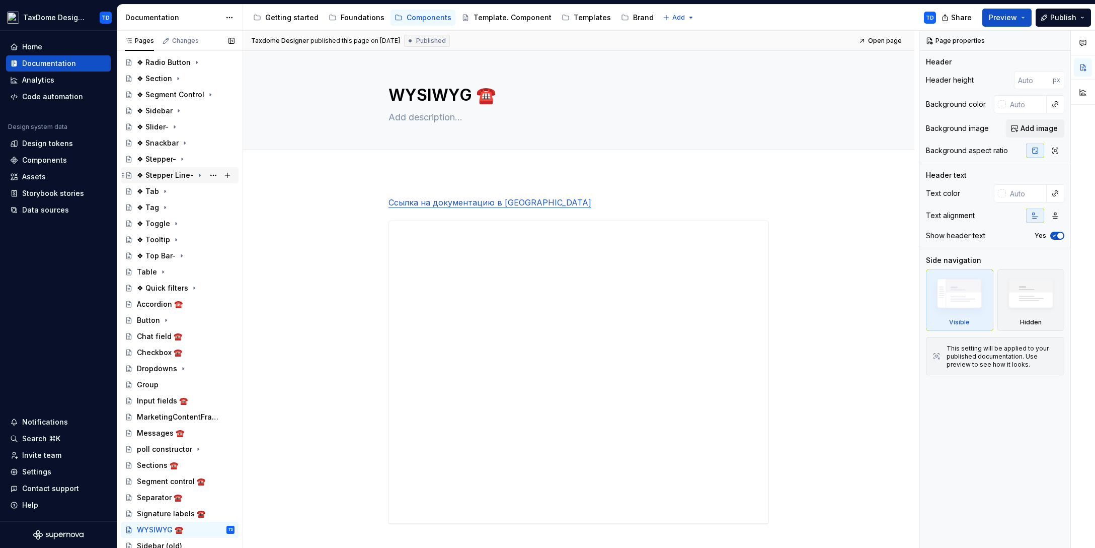
scroll to position [554, 0]
click at [151, 301] on div "Accordion ☎️" at bounding box center [160, 300] width 46 height 10
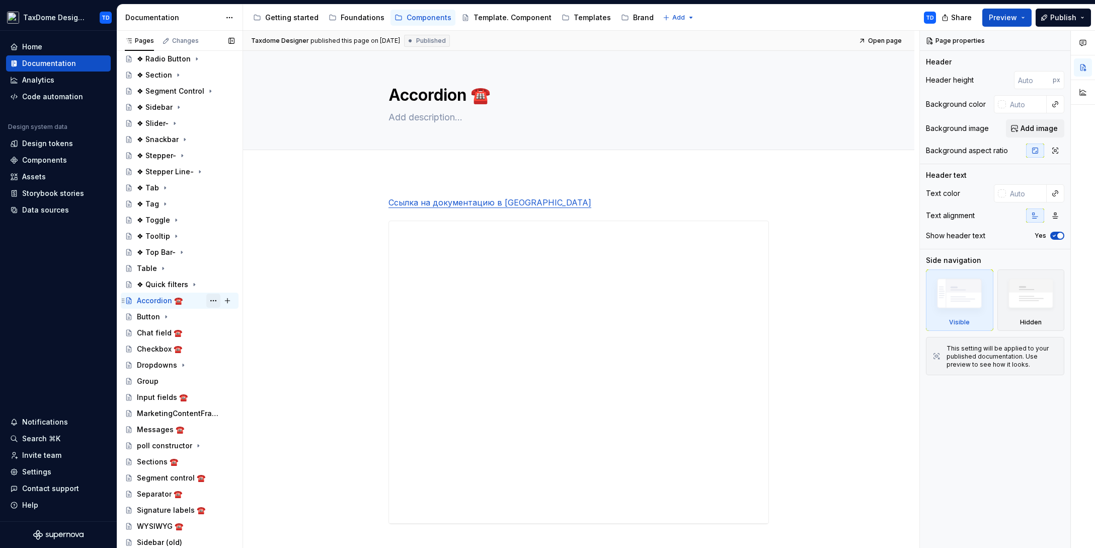
click at [206, 299] on button "Page tree" at bounding box center [213, 300] width 14 height 14
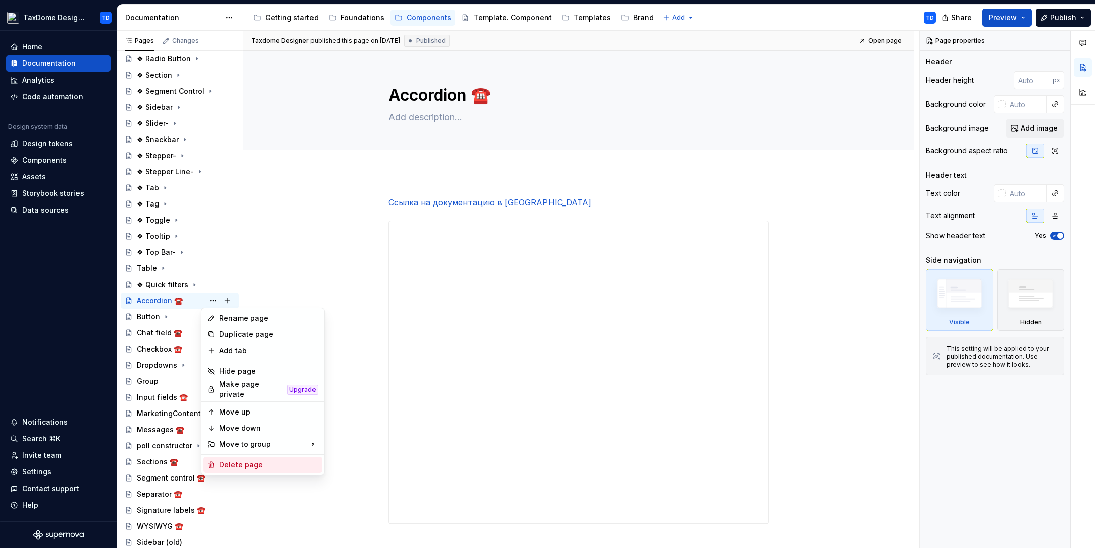
click at [252, 460] on div "Delete page" at bounding box center [268, 464] width 99 height 10
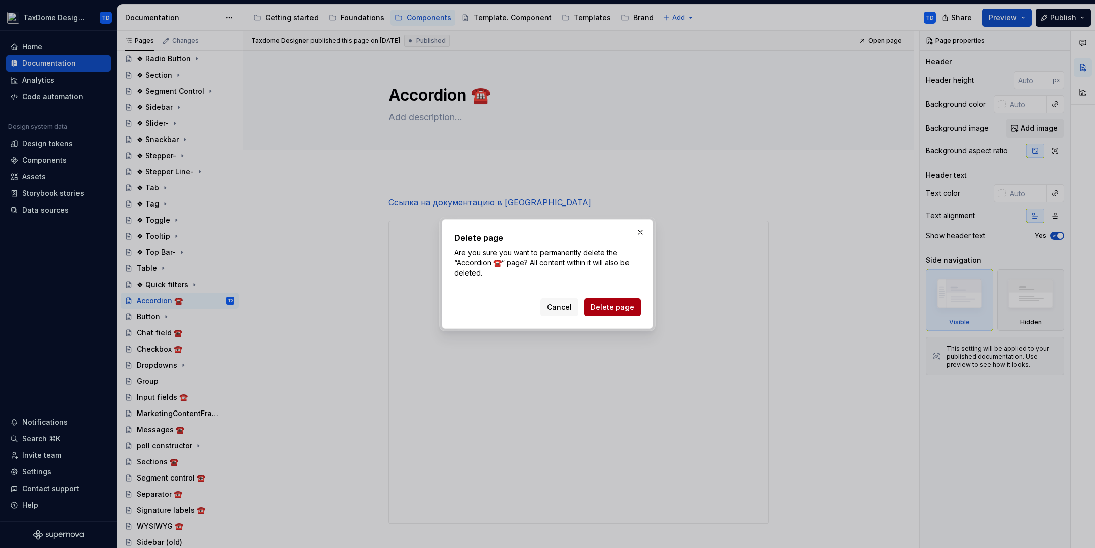
click at [598, 305] on span "Delete page" at bounding box center [612, 307] width 43 height 10
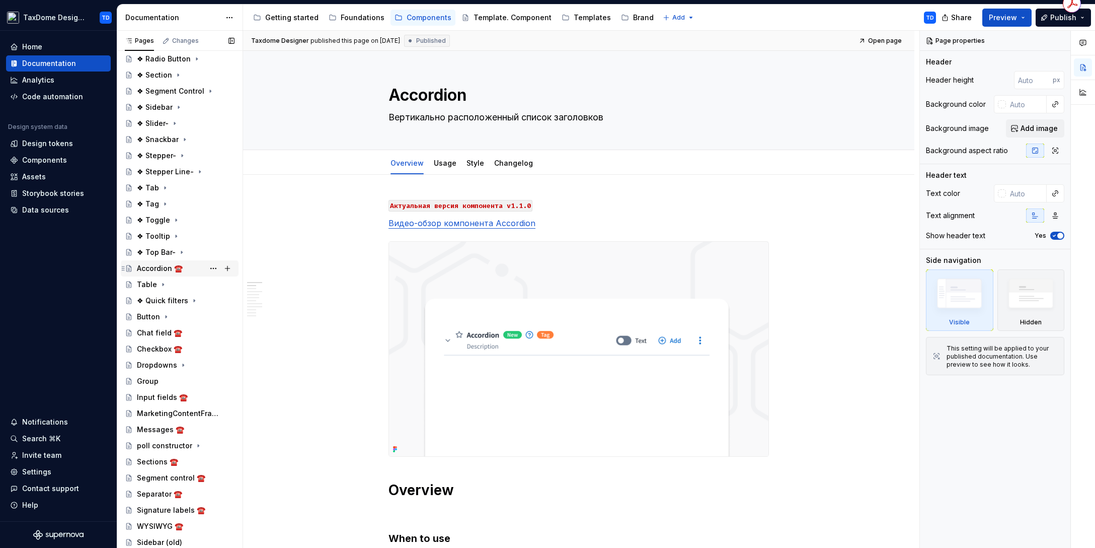
click at [160, 268] on div "Accordion ☎️" at bounding box center [160, 268] width 46 height 10
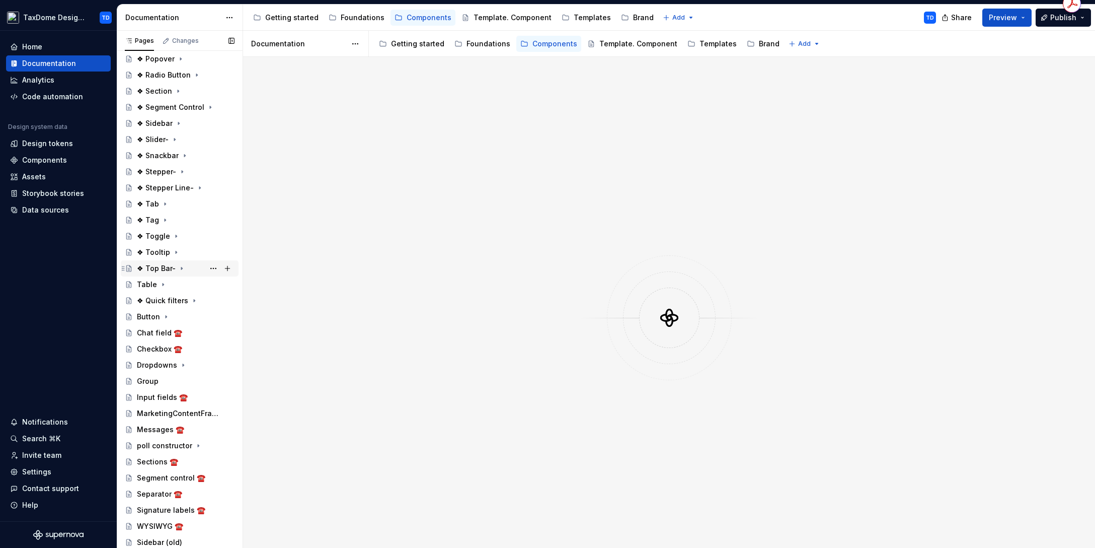
scroll to position [602, 0]
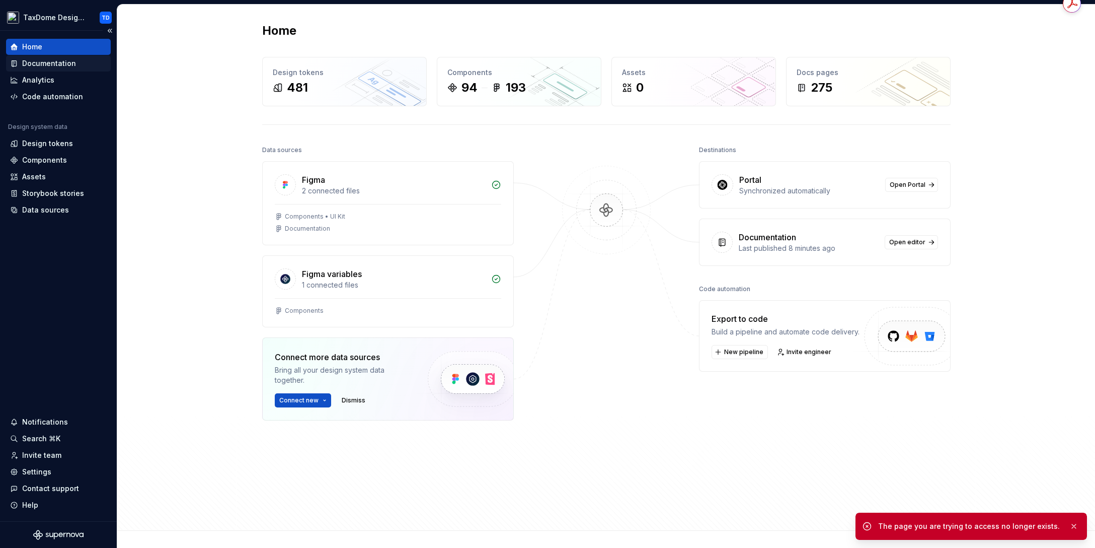
click at [57, 61] on div "Documentation" at bounding box center [49, 63] width 54 height 10
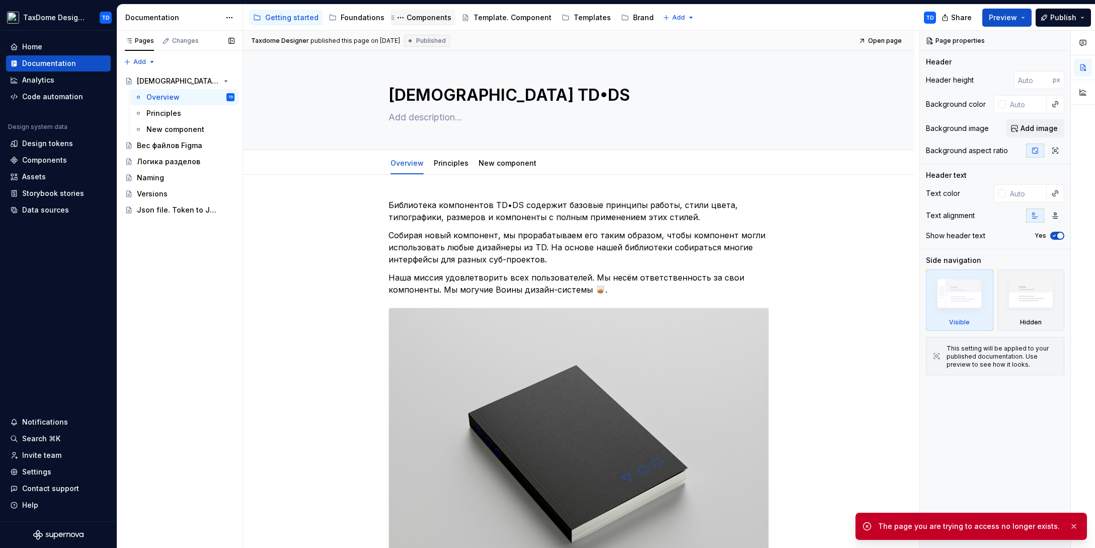
click at [421, 18] on div "Components" at bounding box center [429, 18] width 45 height 10
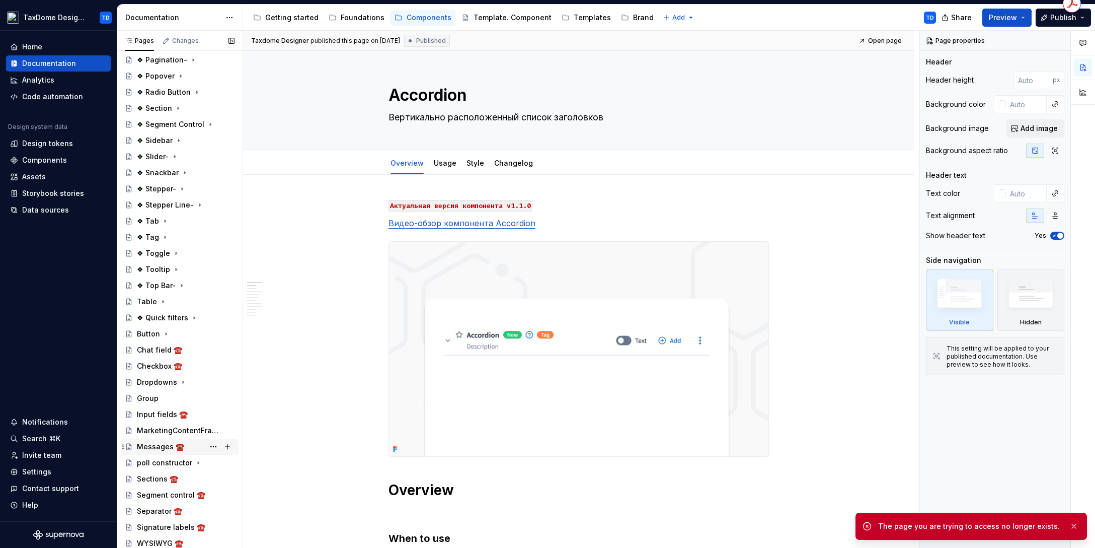
scroll to position [602, 0]
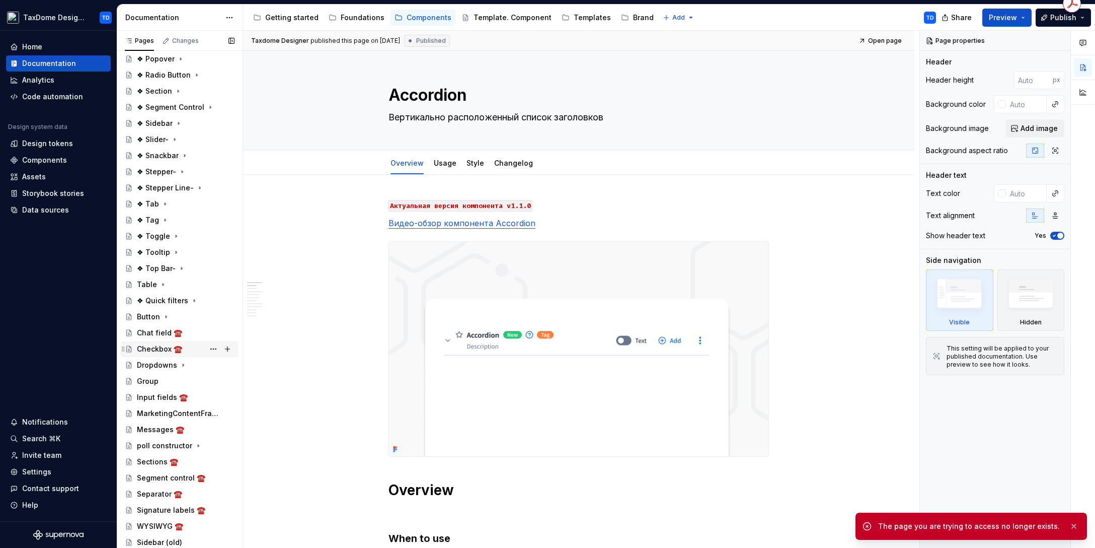
click at [193, 348] on div "Checkbox ☎️" at bounding box center [186, 349] width 98 height 14
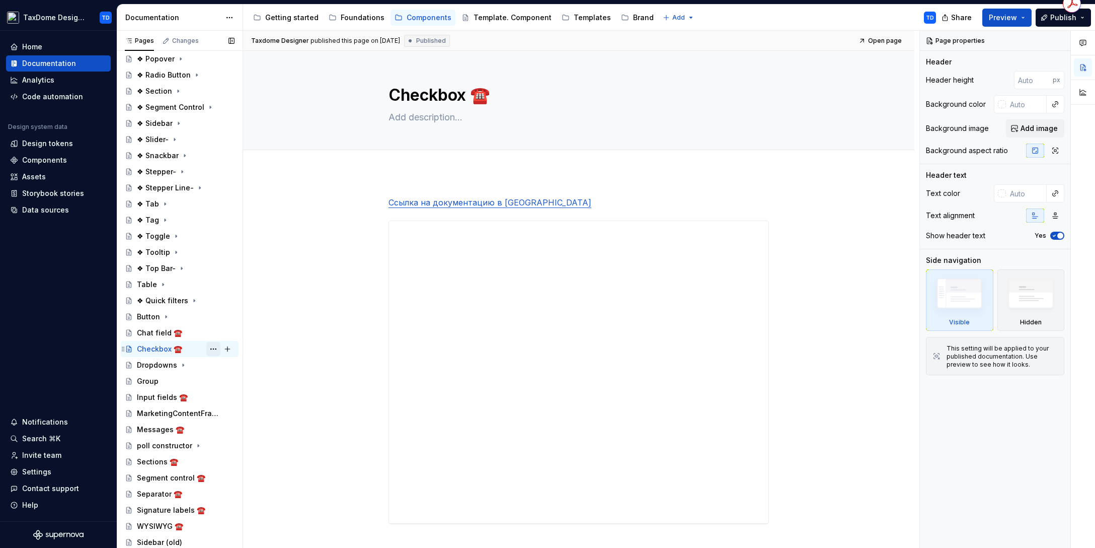
click at [206, 347] on button "Page tree" at bounding box center [213, 349] width 14 height 14
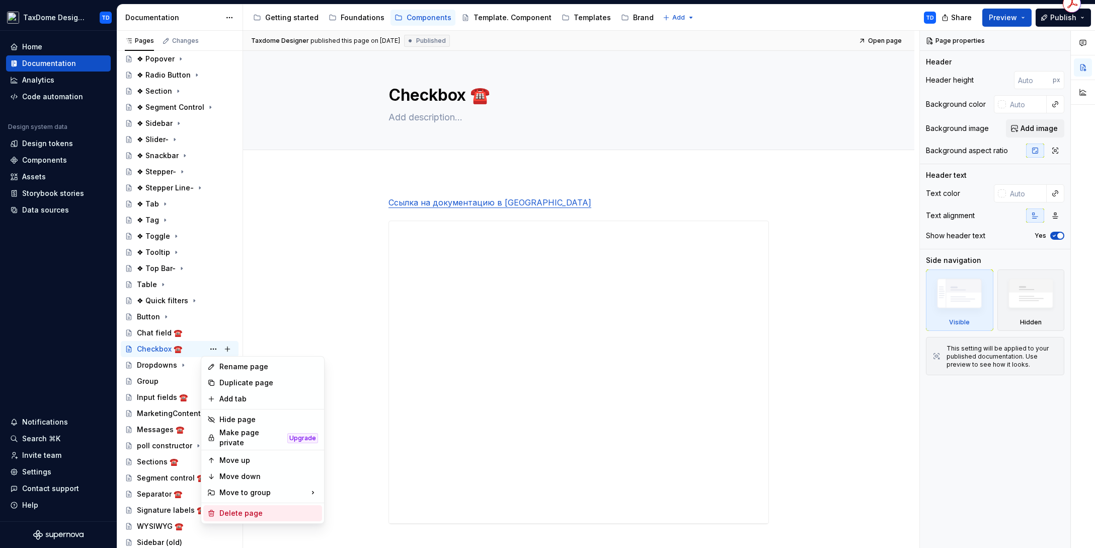
click at [244, 508] on div "Delete page" at bounding box center [268, 513] width 99 height 10
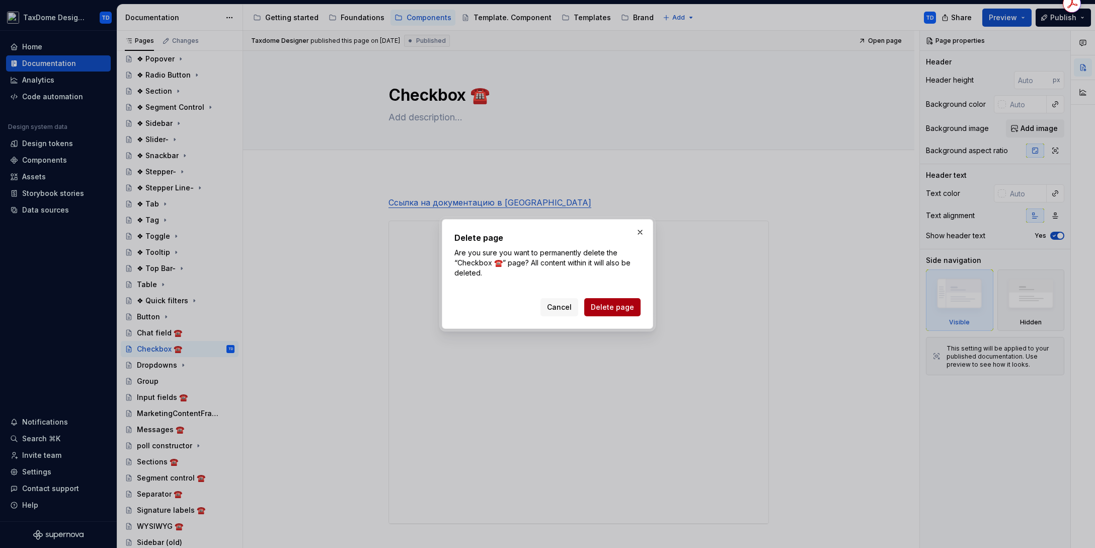
click at [622, 304] on span "Delete page" at bounding box center [612, 307] width 43 height 10
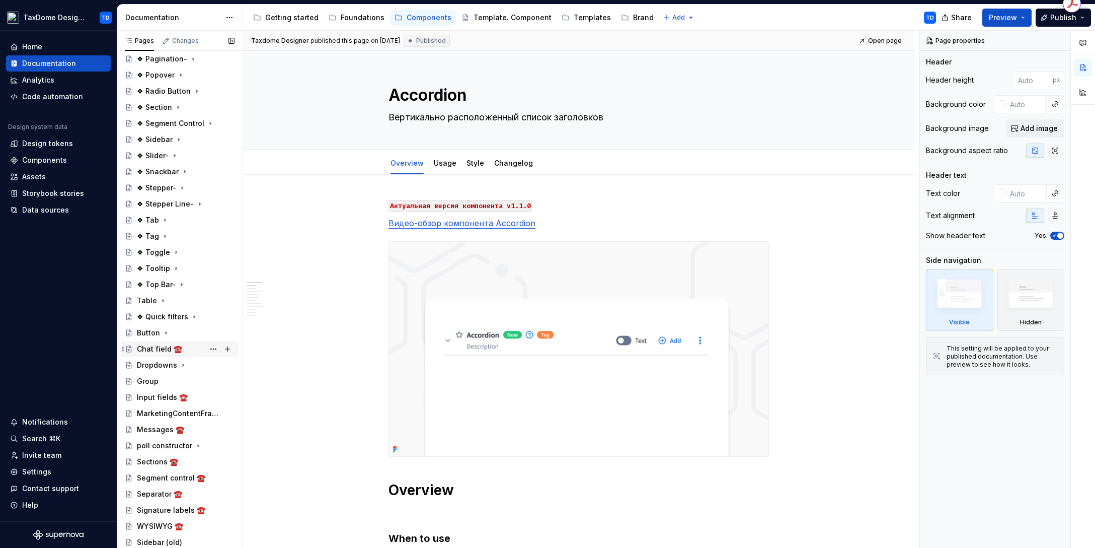
scroll to position [586, 0]
click at [206, 394] on button "Page tree" at bounding box center [213, 397] width 14 height 14
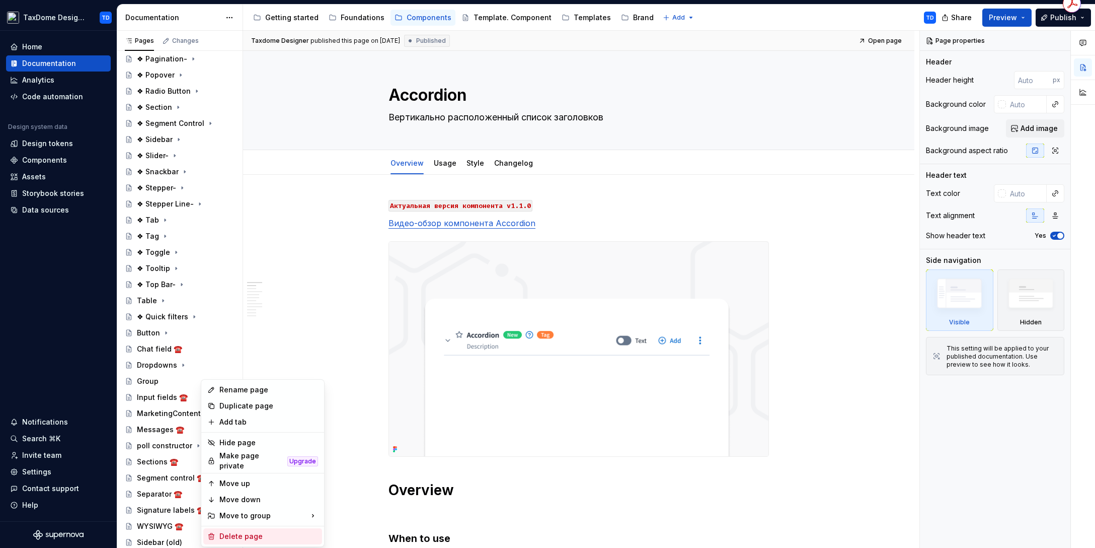
click at [244, 528] on div "Delete page" at bounding box center [262, 536] width 119 height 16
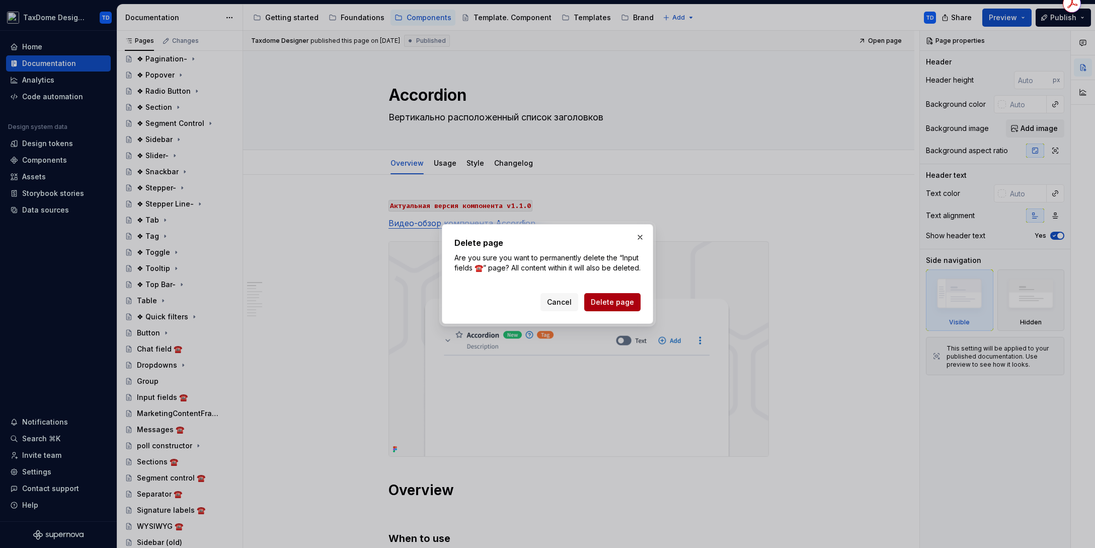
click at [610, 298] on span "Delete page" at bounding box center [612, 302] width 43 height 10
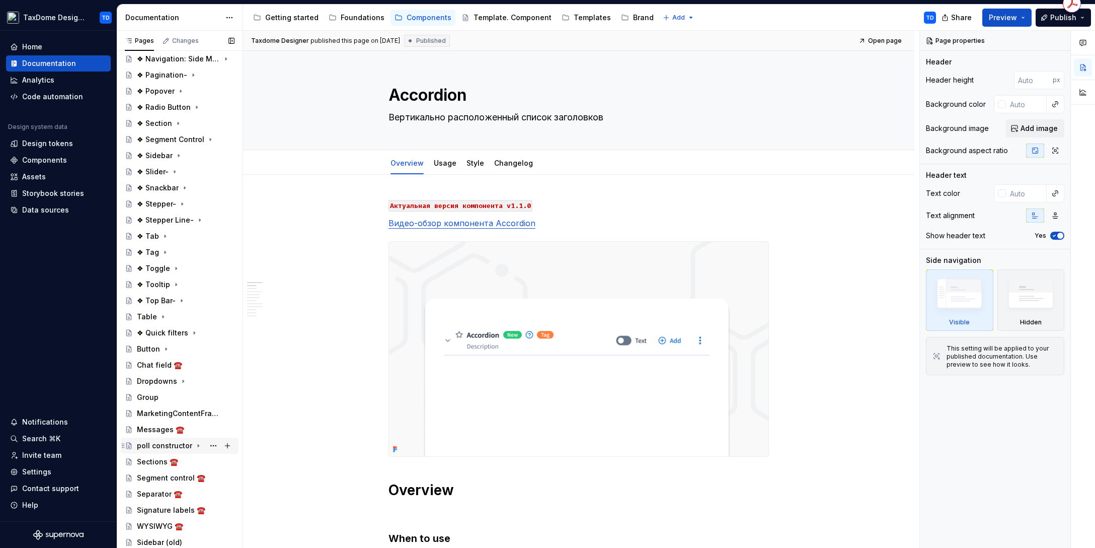
scroll to position [570, 0]
click at [161, 492] on div "Separator ☎️" at bounding box center [159, 494] width 45 height 10
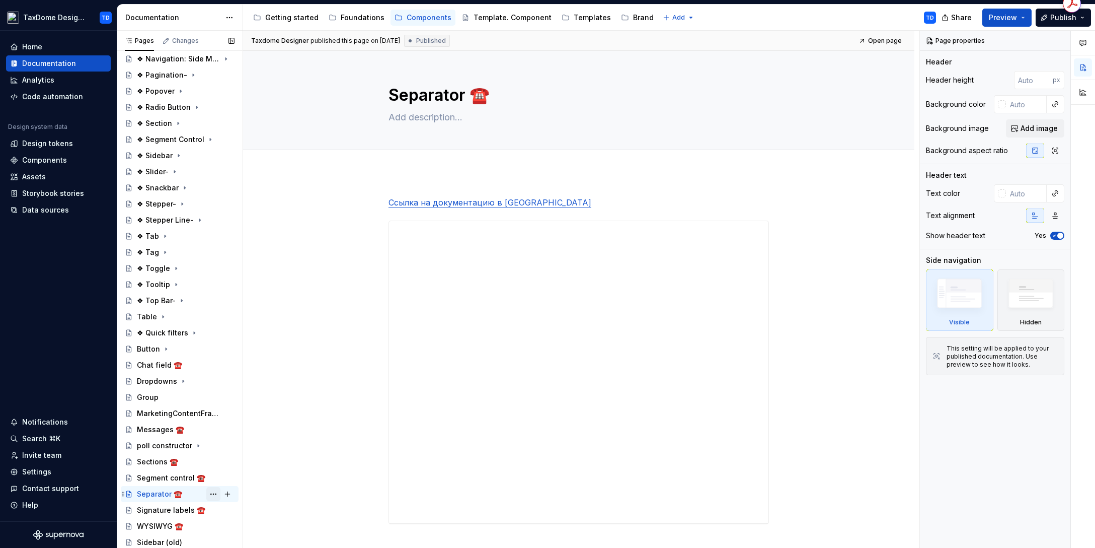
click at [206, 492] on button "Page tree" at bounding box center [213, 494] width 14 height 14
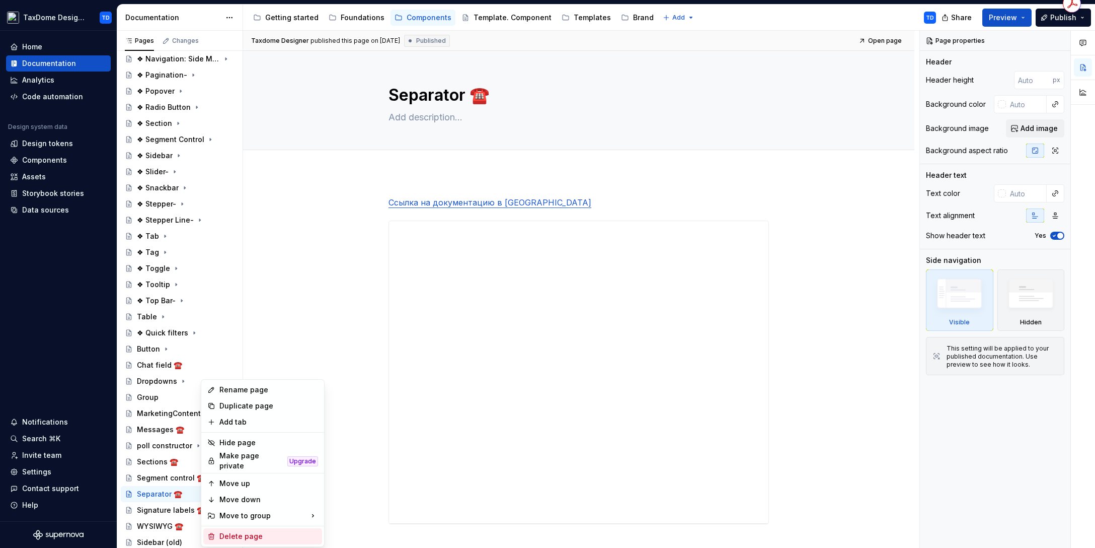
click at [236, 531] on div "Delete page" at bounding box center [268, 536] width 99 height 10
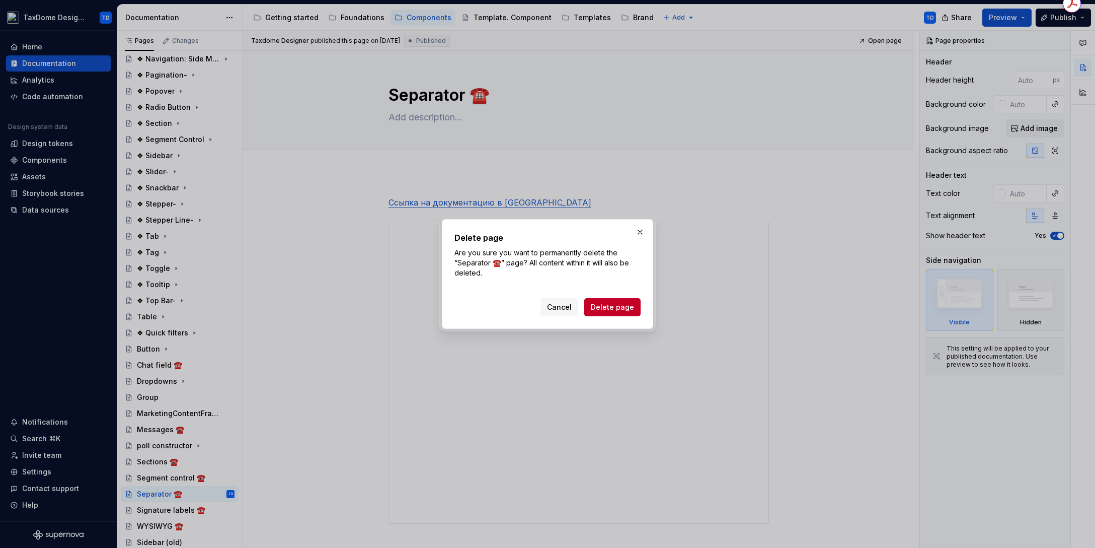
click at [606, 307] on span "Delete page" at bounding box center [612, 307] width 43 height 10
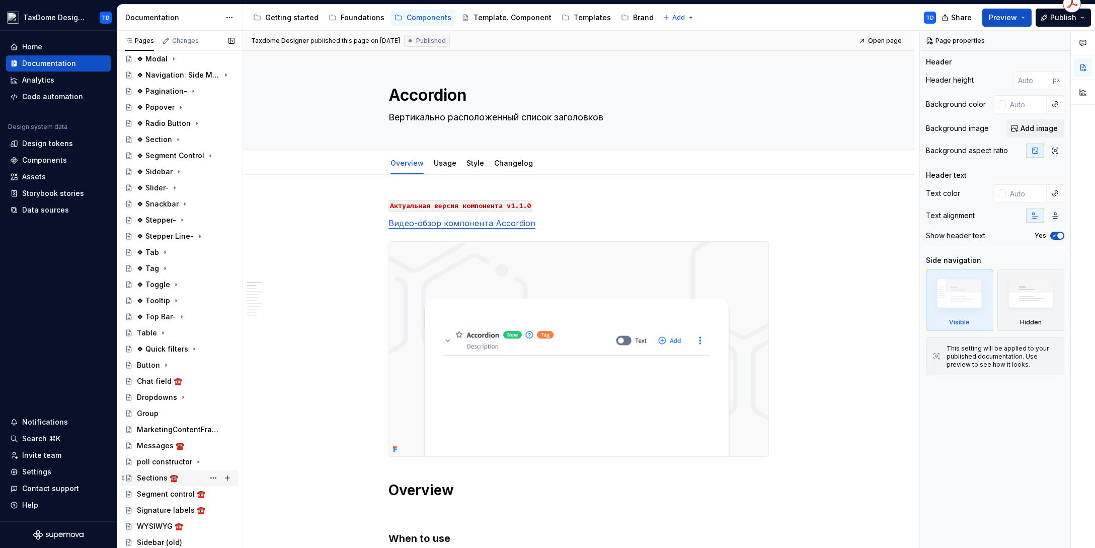
scroll to position [554, 0]
click at [174, 495] on div "Segment control ☎️" at bounding box center [170, 494] width 67 height 10
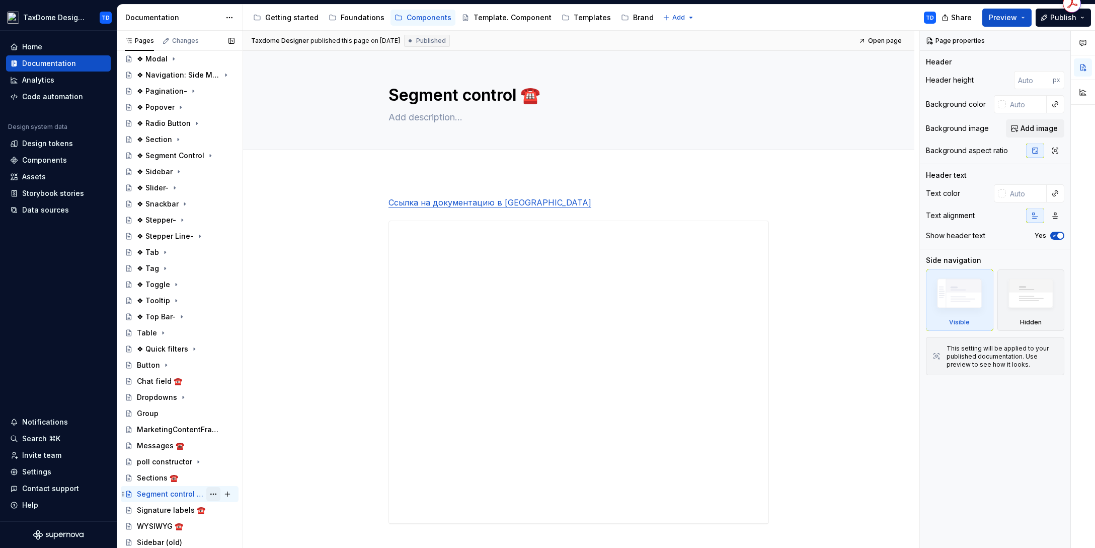
click at [206, 492] on button "Page tree" at bounding box center [213, 494] width 14 height 14
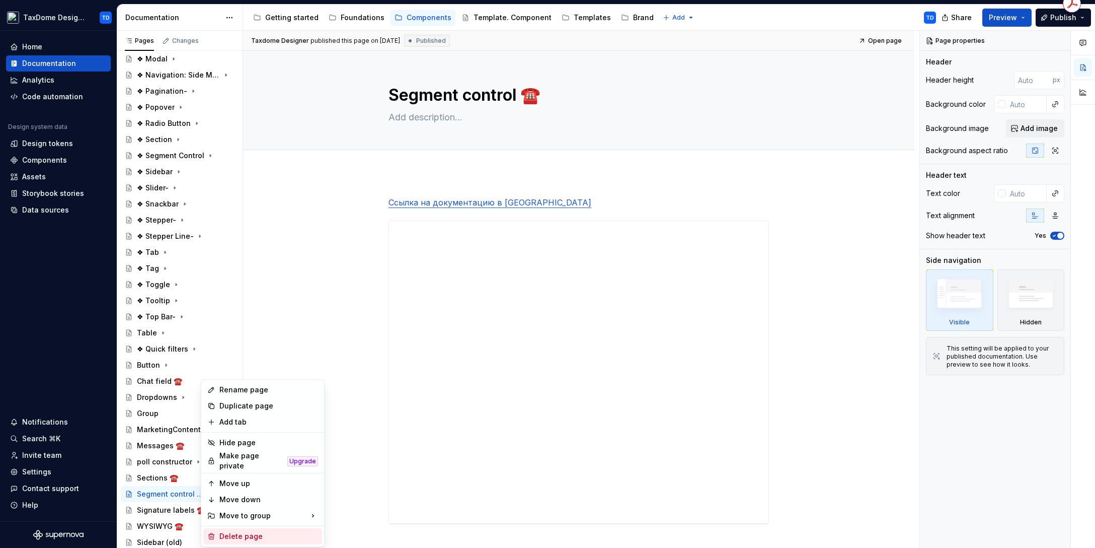
click at [242, 531] on div "Delete page" at bounding box center [268, 536] width 99 height 10
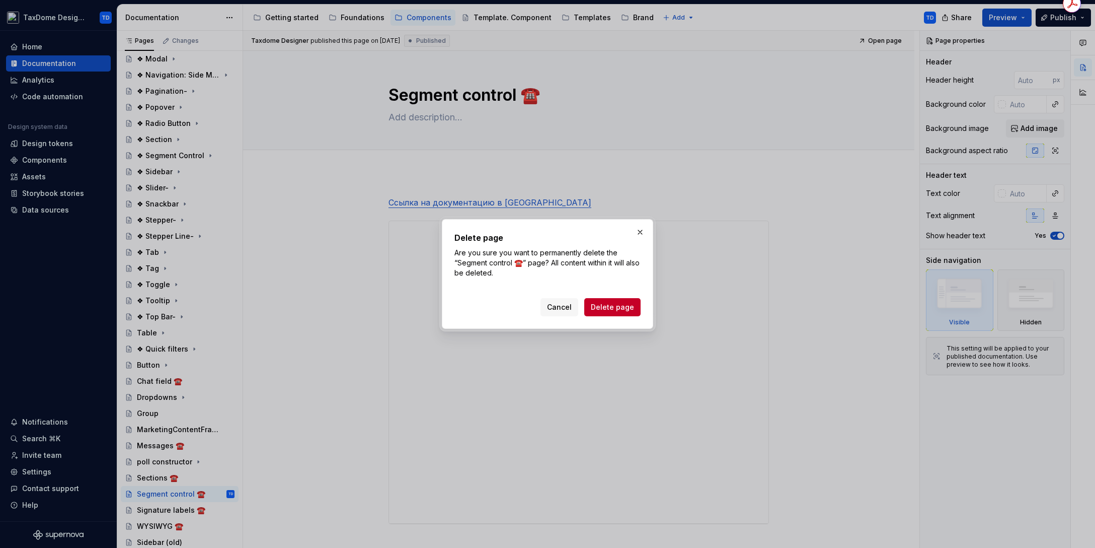
drag, startPoint x: 607, startPoint y: 307, endPoint x: 557, endPoint y: 321, distance: 52.0
click at [607, 307] on span "Delete page" at bounding box center [612, 307] width 43 height 10
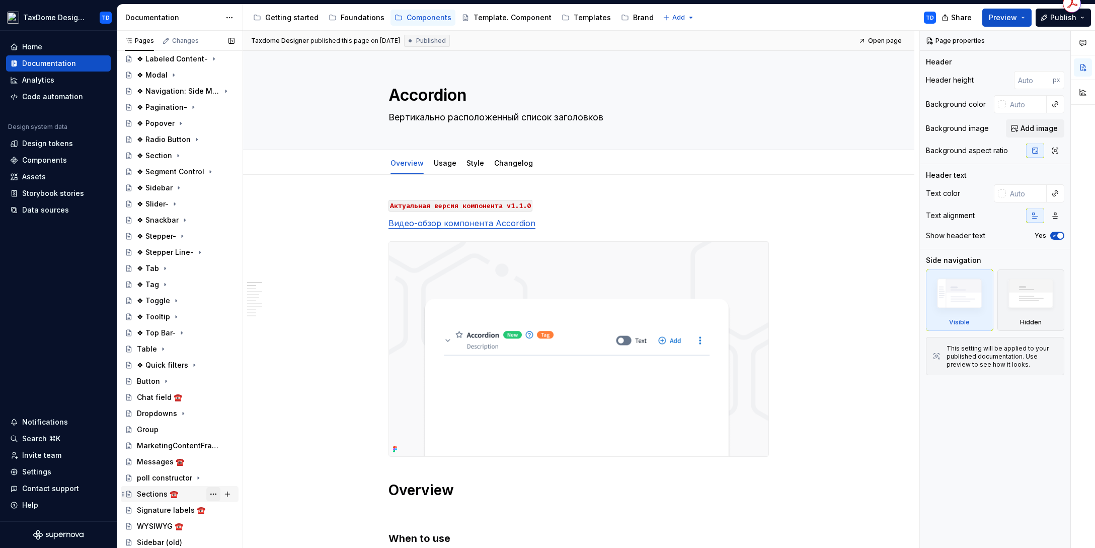
click at [206, 494] on button "Page tree" at bounding box center [213, 494] width 14 height 14
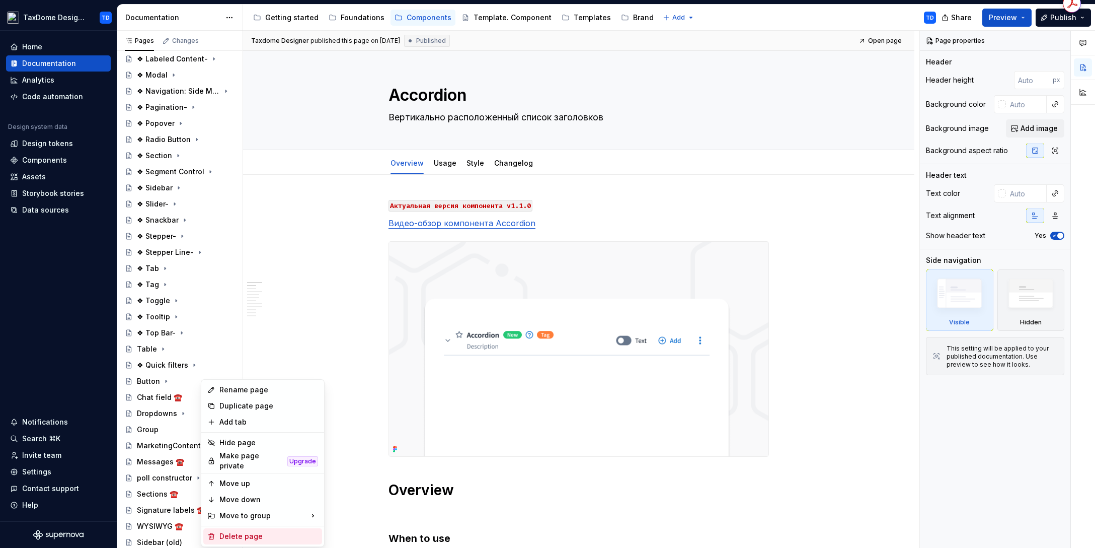
click at [254, 534] on div "Delete page" at bounding box center [268, 536] width 99 height 10
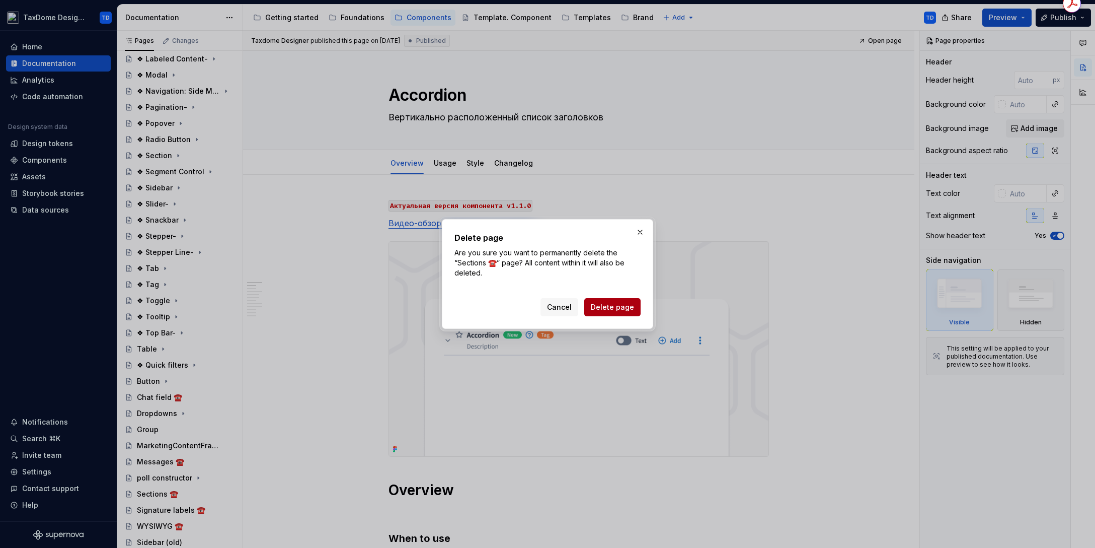
click at [609, 305] on span "Delete page" at bounding box center [612, 307] width 43 height 10
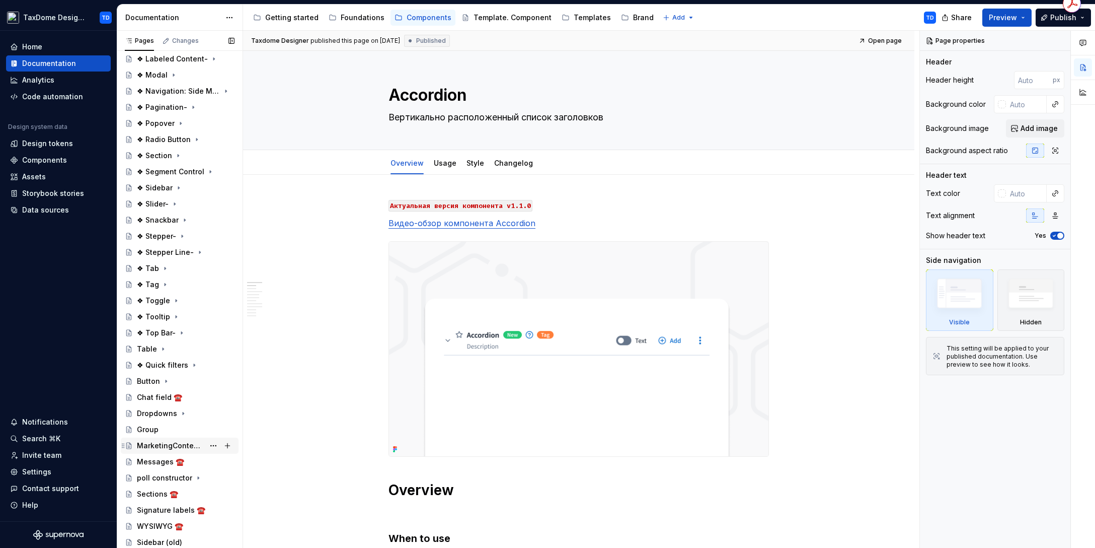
scroll to position [521, 0]
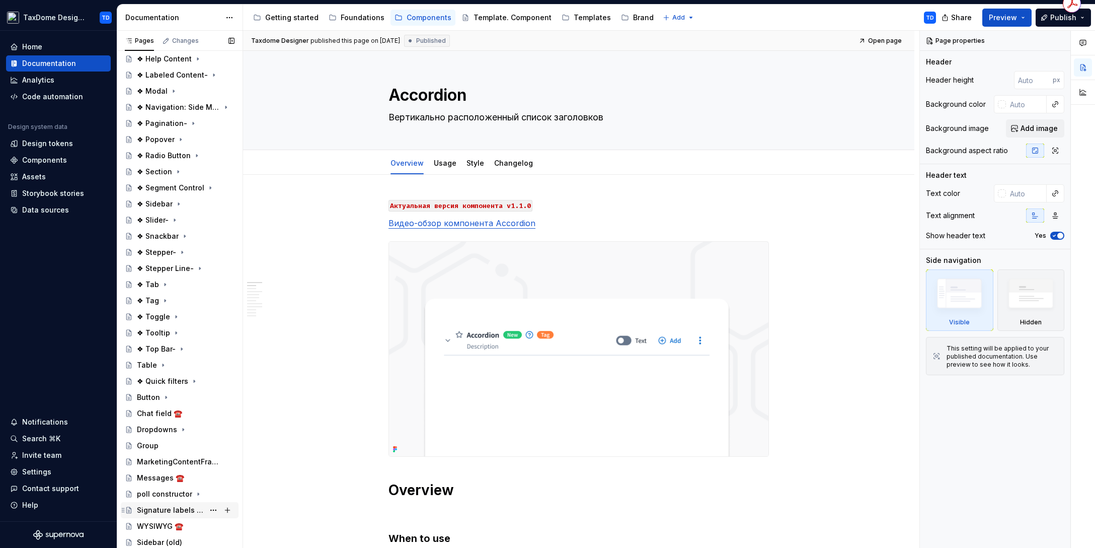
click at [171, 510] on div "Signature labels ☎️" at bounding box center [170, 510] width 67 height 10
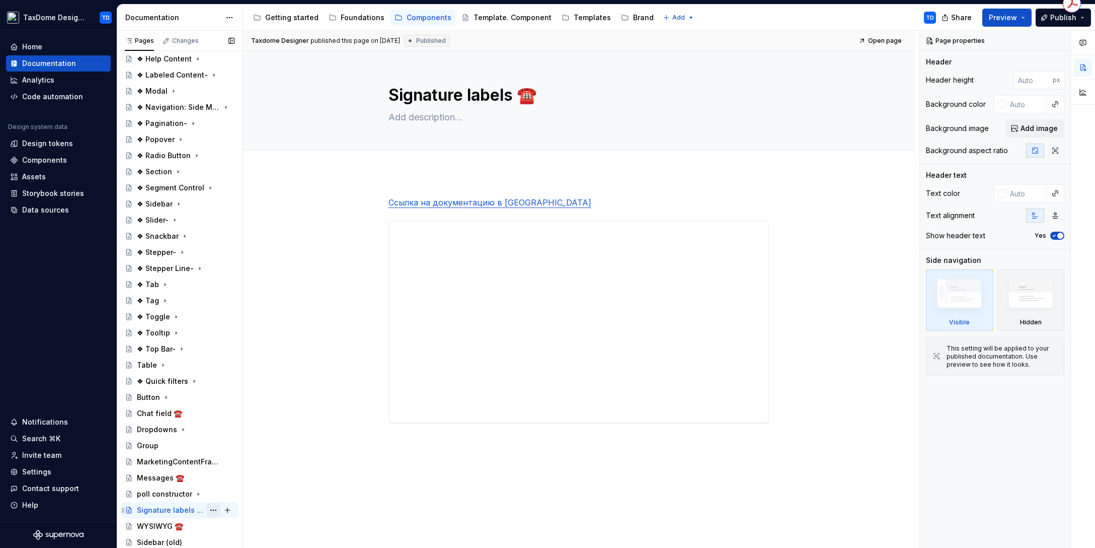
click at [206, 507] on button "Page tree" at bounding box center [213, 510] width 14 height 14
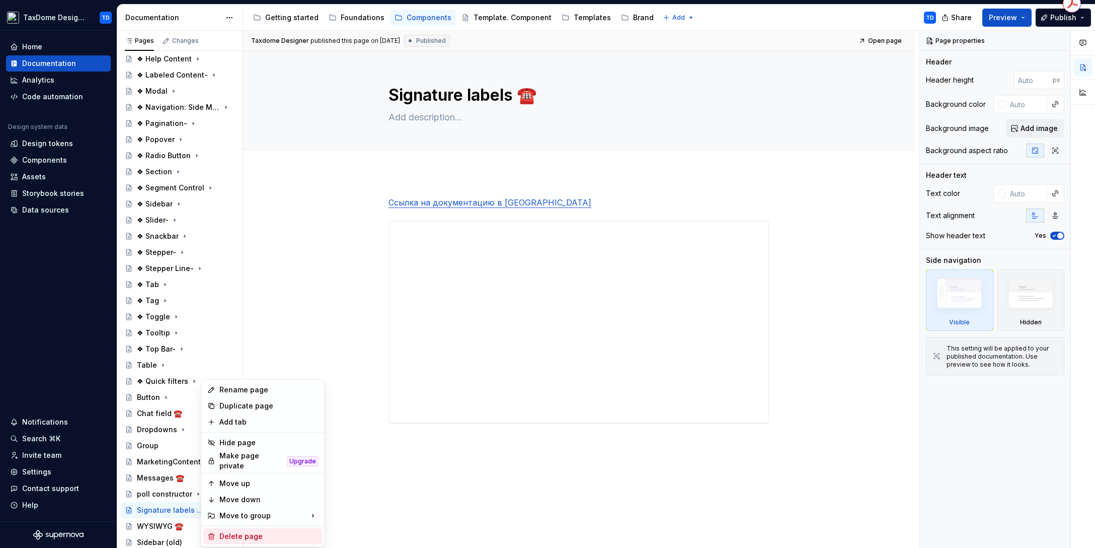
click at [234, 531] on div "Delete page" at bounding box center [268, 536] width 99 height 10
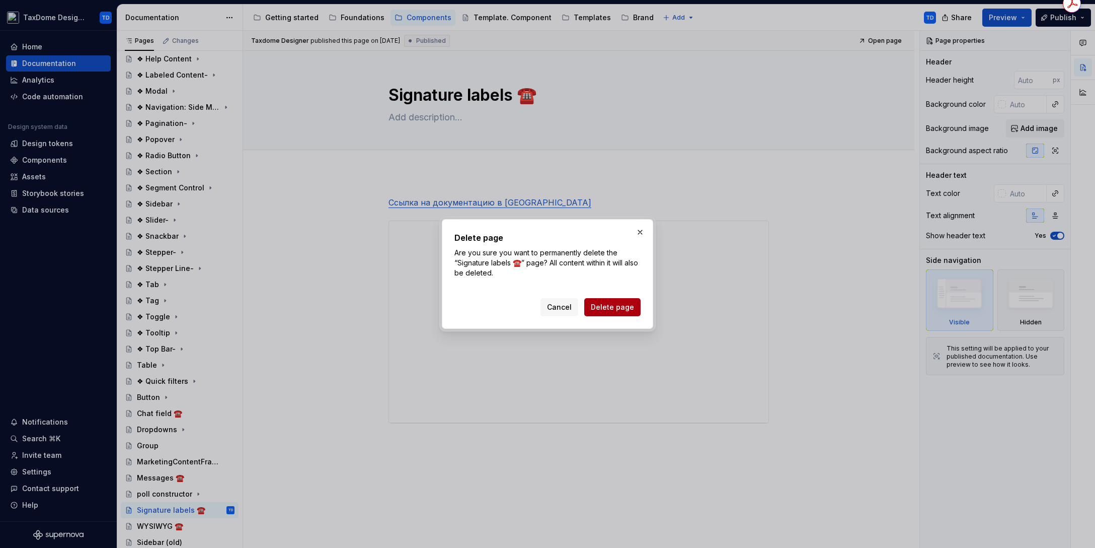
click at [601, 299] on button "Delete page" at bounding box center [612, 307] width 56 height 18
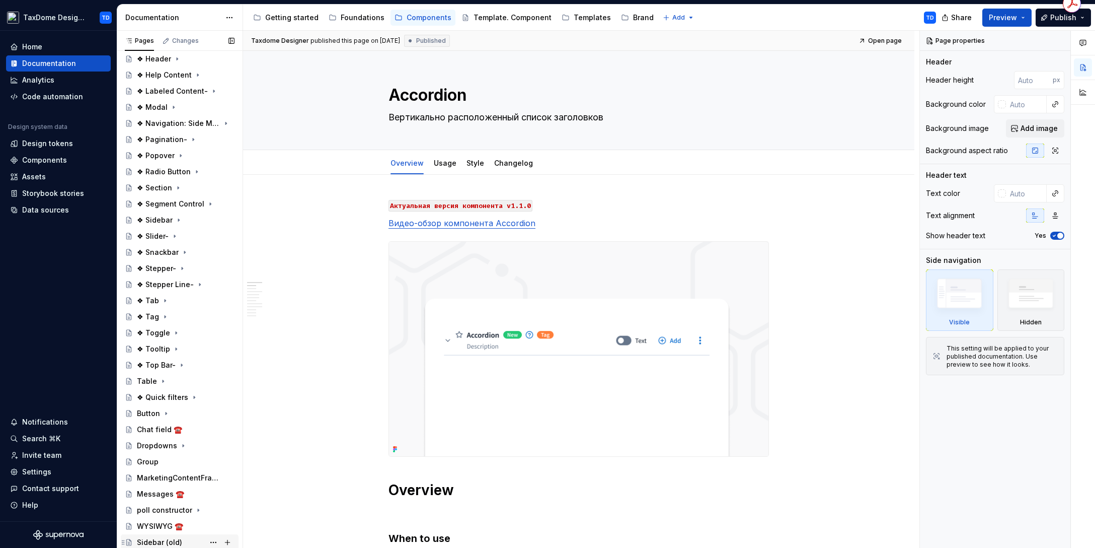
click at [175, 537] on div "Sidebar (old)" at bounding box center [159, 542] width 45 height 10
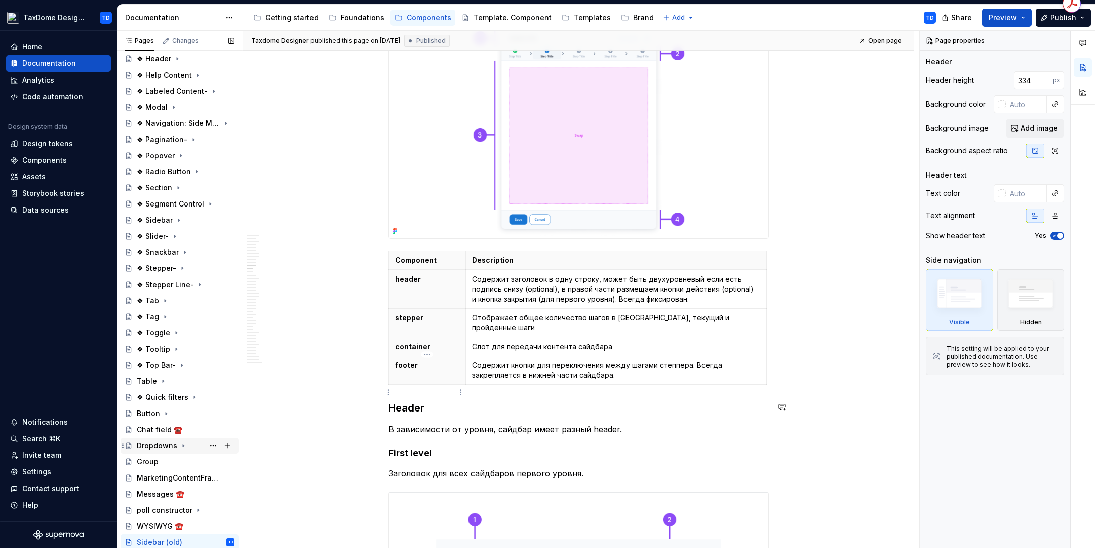
scroll to position [1648, 0]
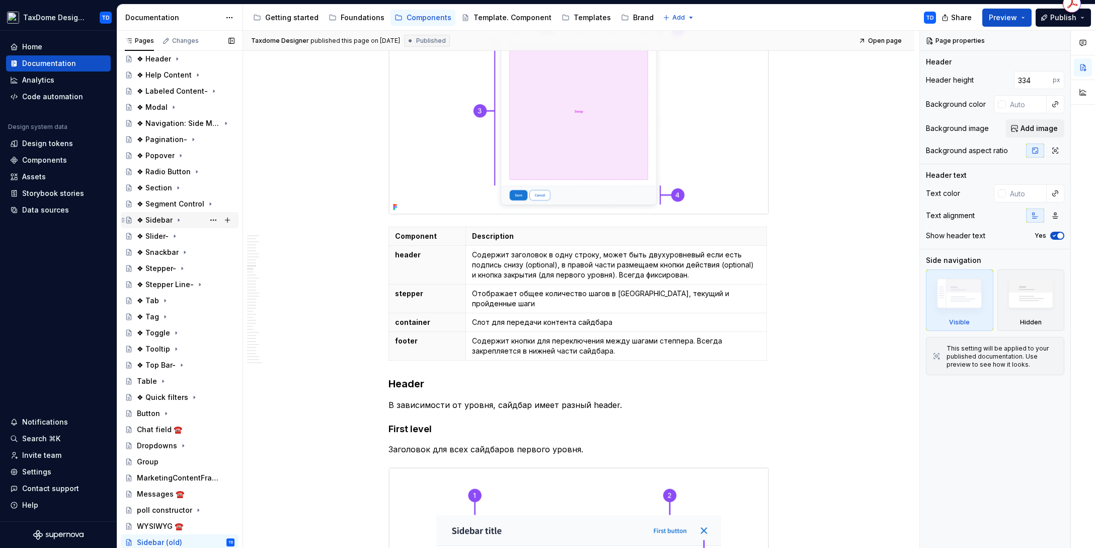
click at [153, 220] on div "❖ Sidebar" at bounding box center [155, 220] width 36 height 10
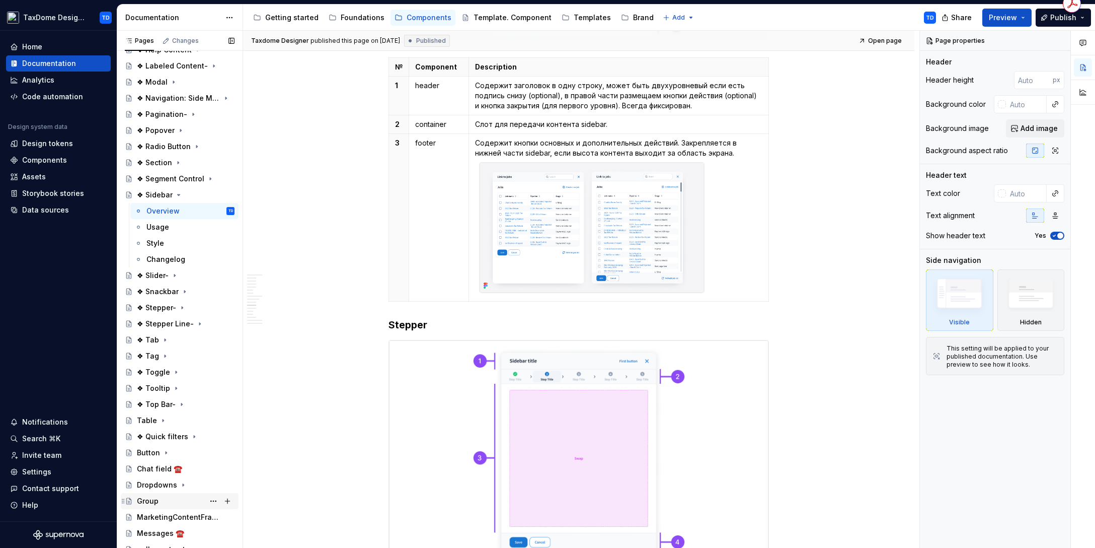
scroll to position [570, 0]
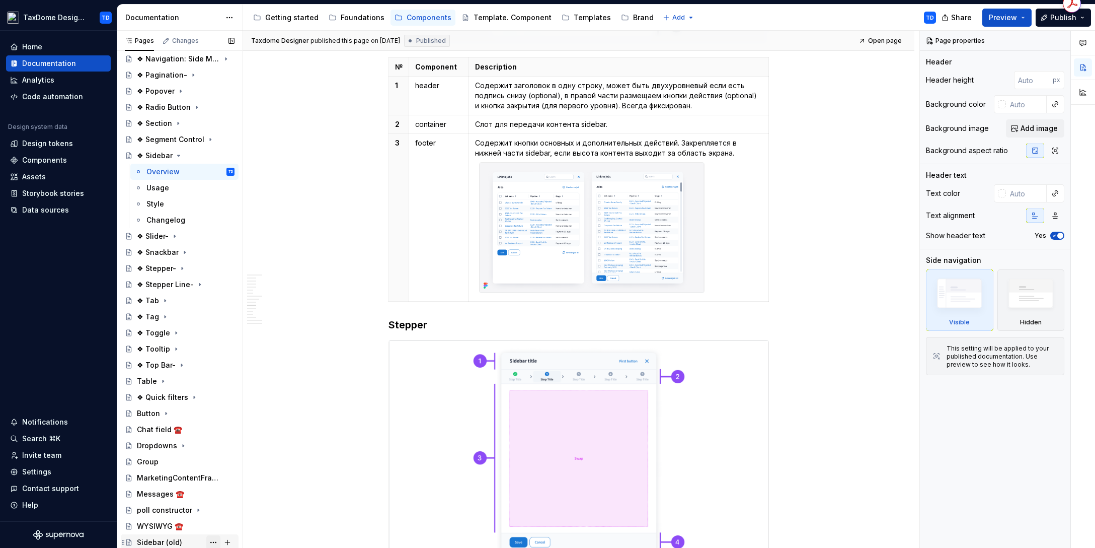
click at [207, 537] on button "Page tree" at bounding box center [213, 542] width 14 height 14
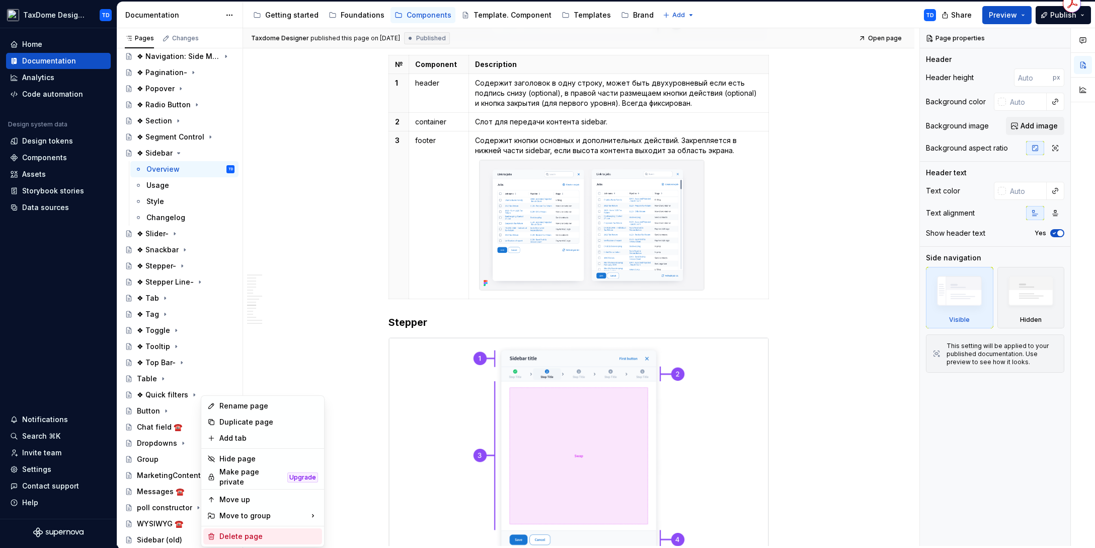
click at [225, 531] on div "Delete page" at bounding box center [268, 536] width 99 height 10
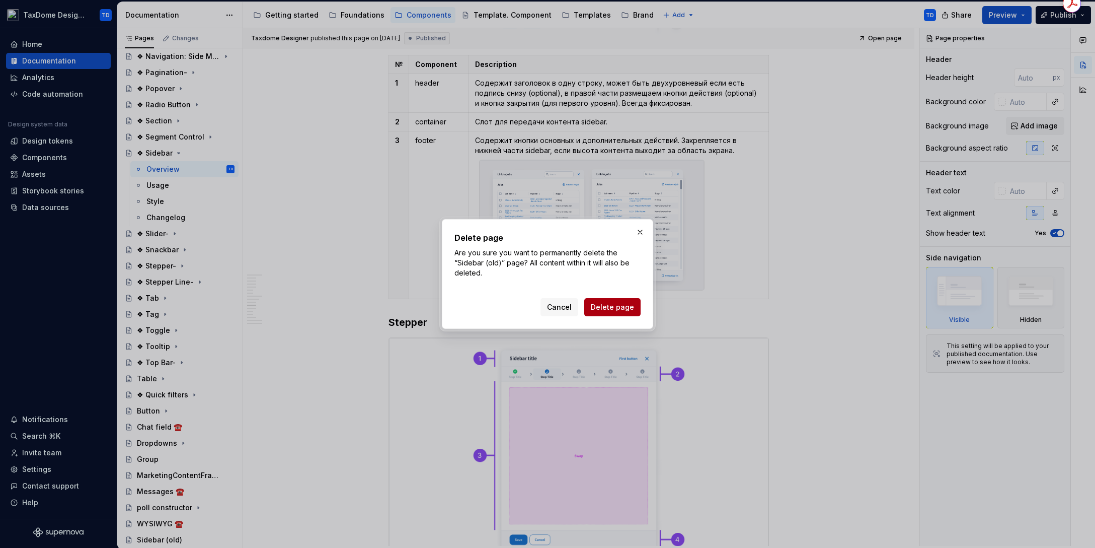
click at [622, 304] on span "Delete page" at bounding box center [612, 307] width 43 height 10
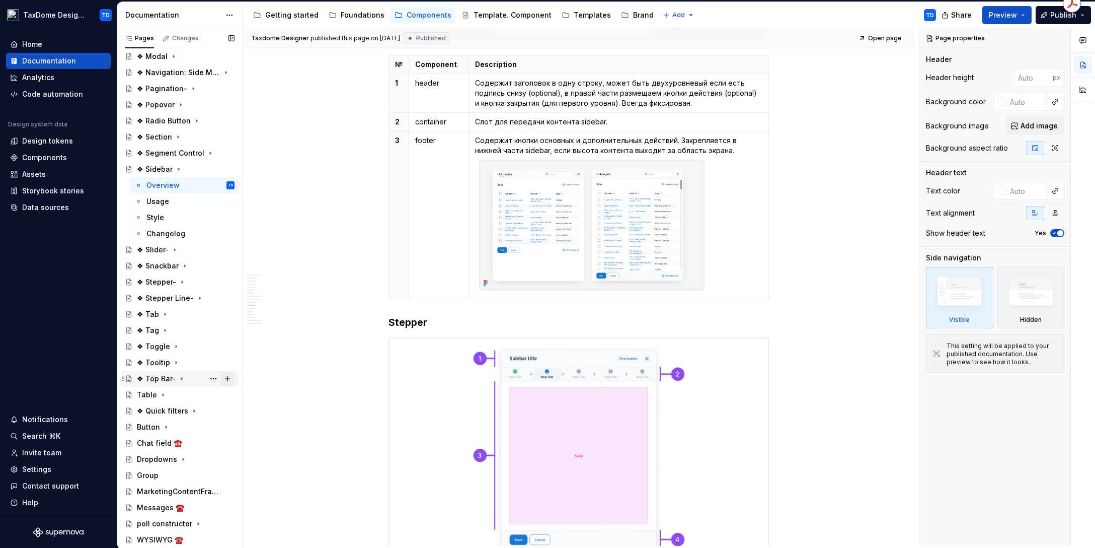
scroll to position [554, 0]
click at [206, 539] on button "Page tree" at bounding box center [213, 539] width 14 height 14
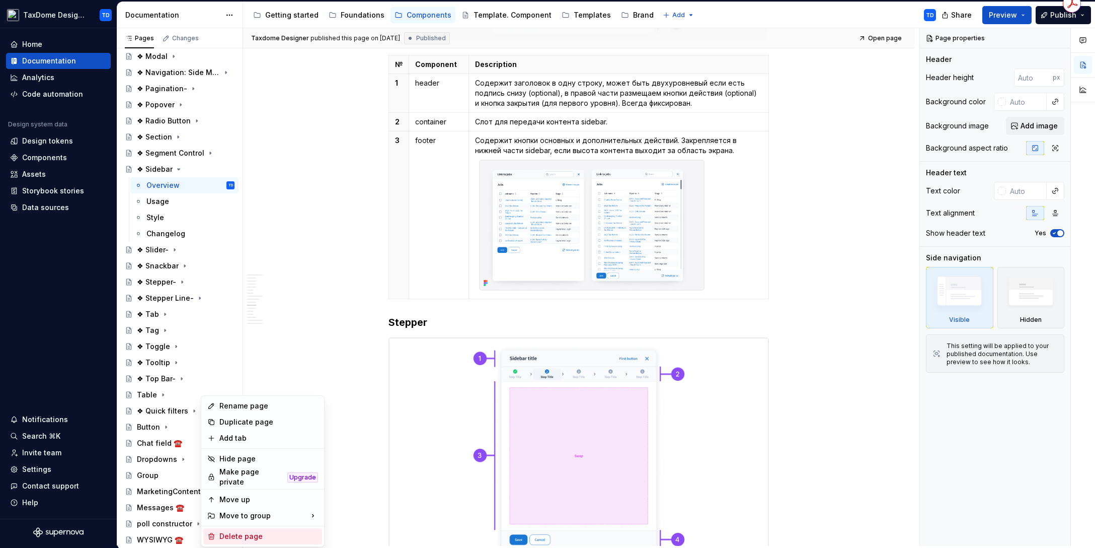
click at [244, 528] on div "Delete page" at bounding box center [262, 536] width 119 height 16
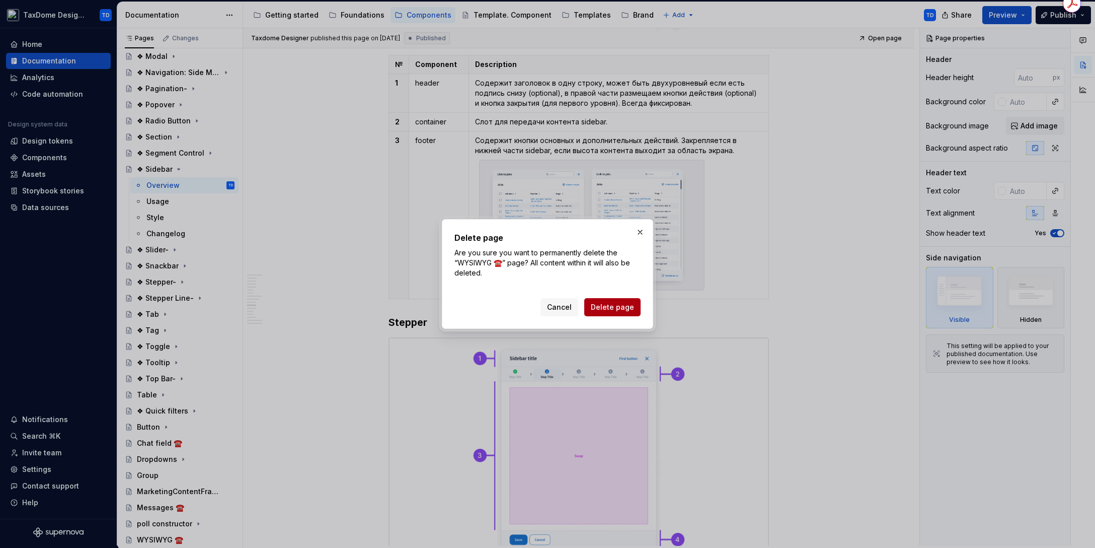
click at [609, 306] on span "Delete page" at bounding box center [612, 307] width 43 height 10
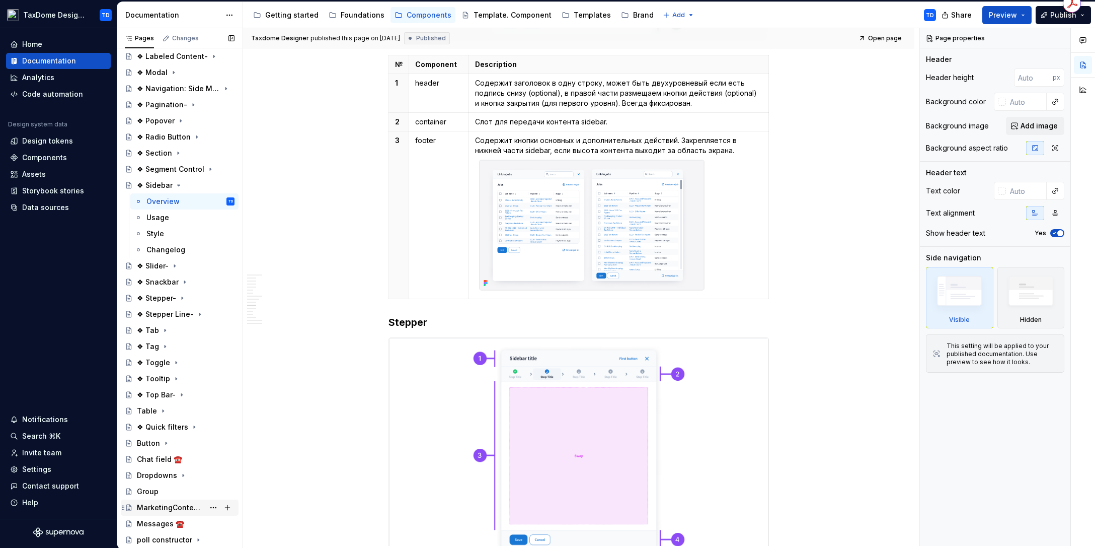
scroll to position [537, 0]
click at [190, 454] on div "Chat field ☎️" at bounding box center [186, 459] width 98 height 14
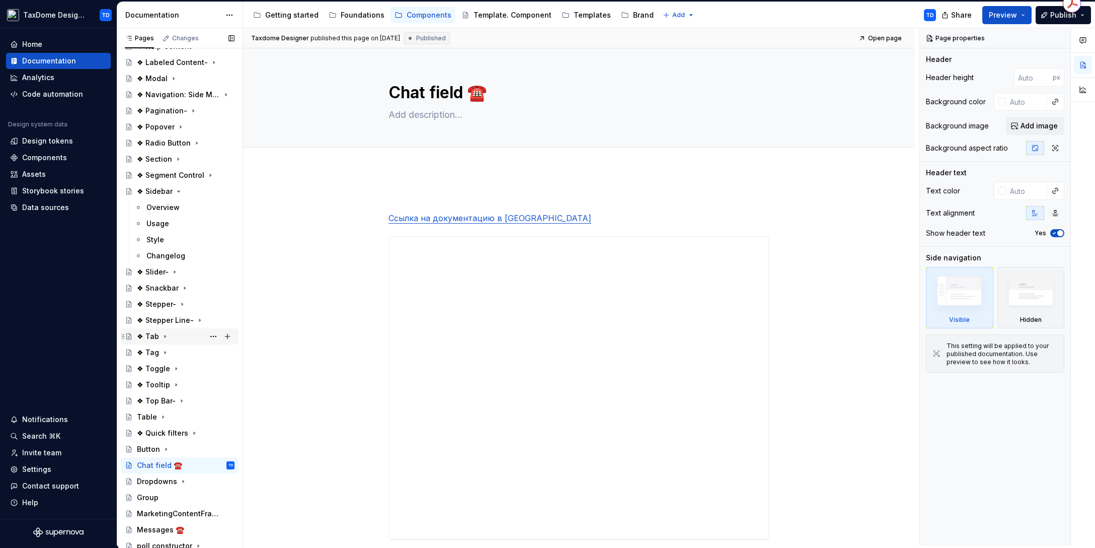
scroll to position [524, 0]
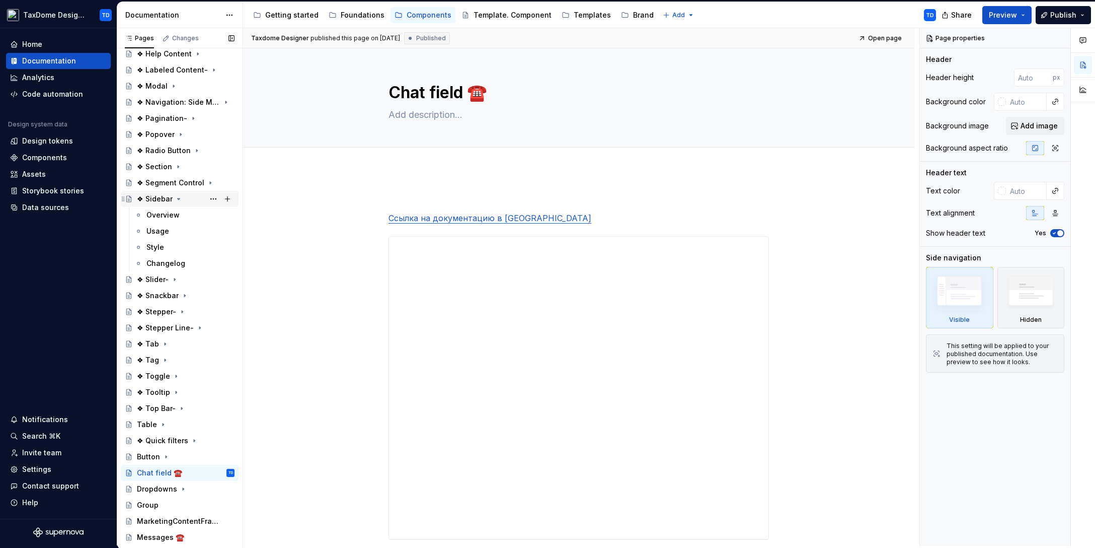
click at [175, 196] on icon "Page tree" at bounding box center [179, 199] width 8 height 8
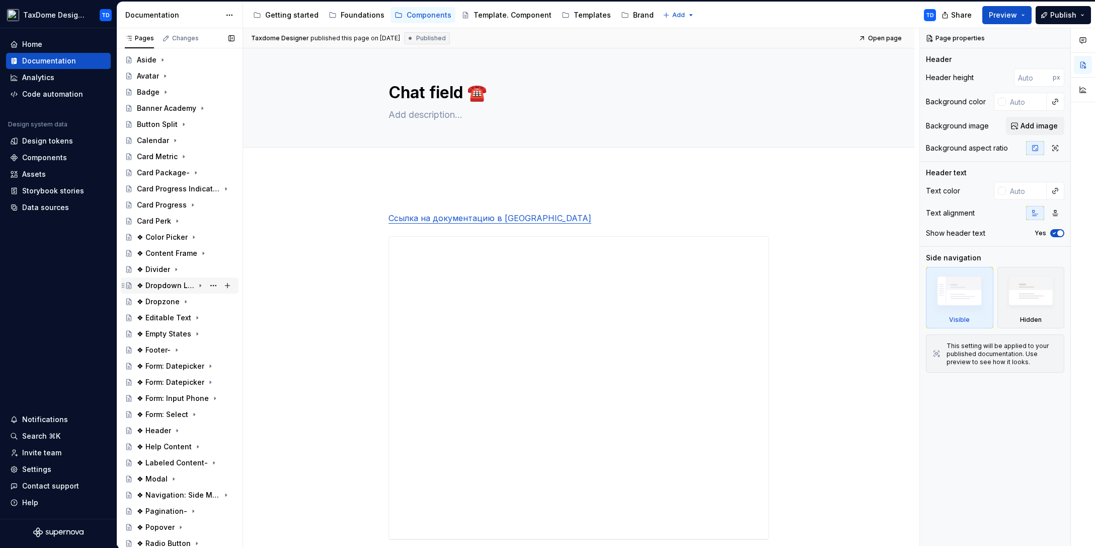
scroll to position [0, 0]
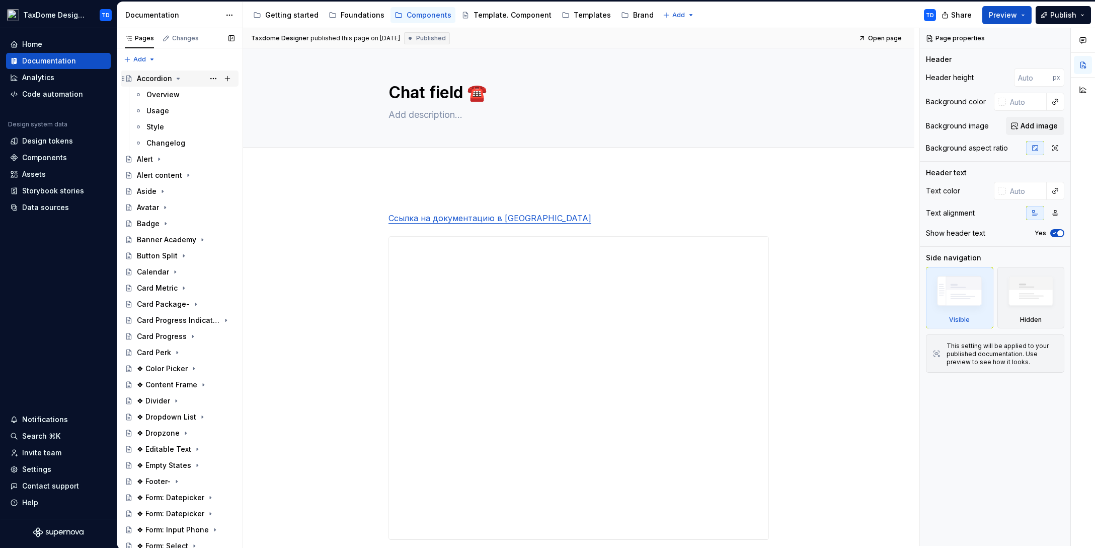
click at [177, 79] on icon "Page tree" at bounding box center [178, 78] width 3 height 1
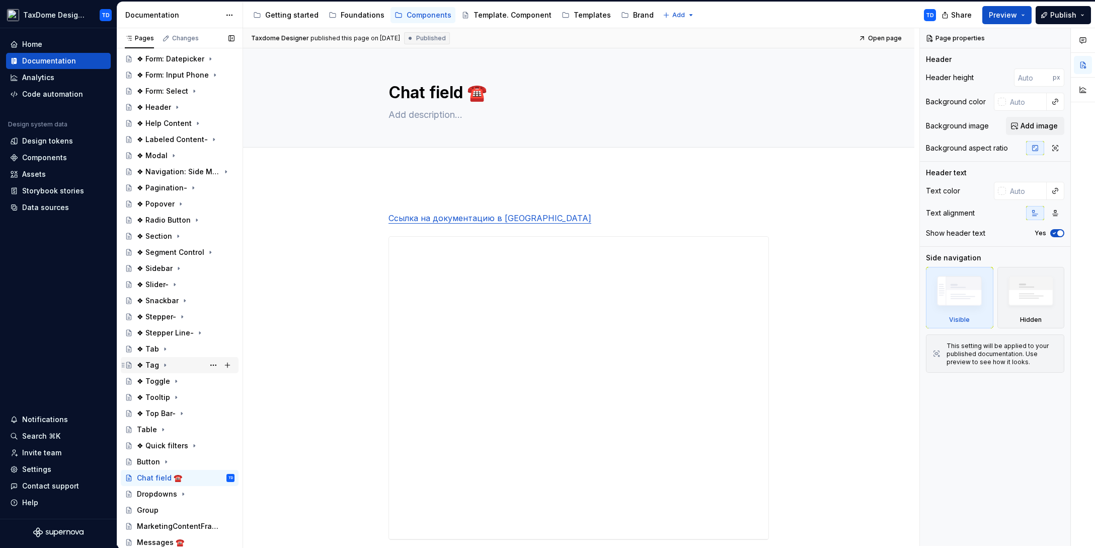
scroll to position [409, 0]
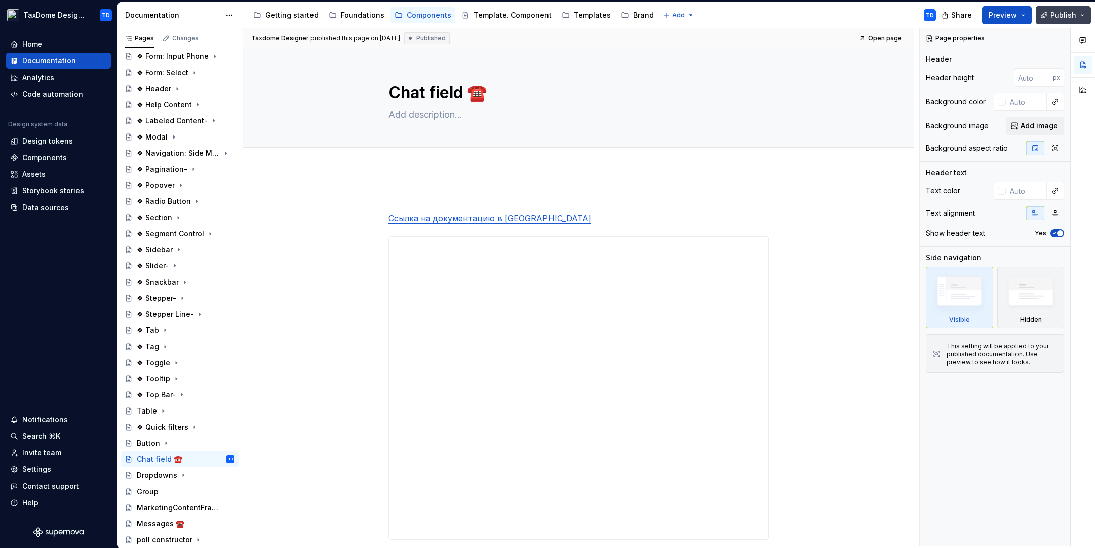
click at [1076, 19] on button "Publish" at bounding box center [1063, 15] width 55 height 18
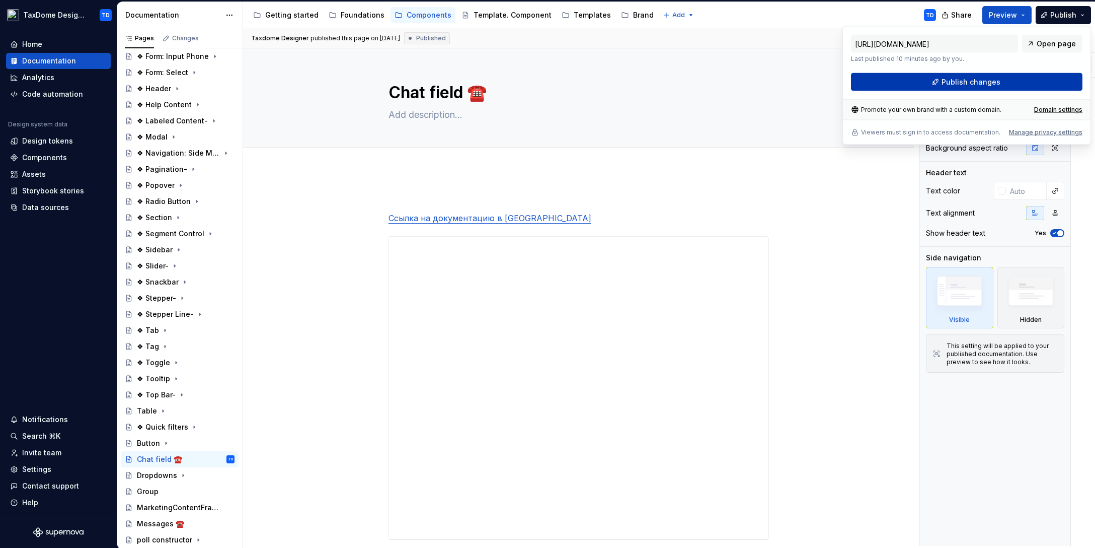
click at [969, 79] on span "Publish changes" at bounding box center [971, 82] width 59 height 10
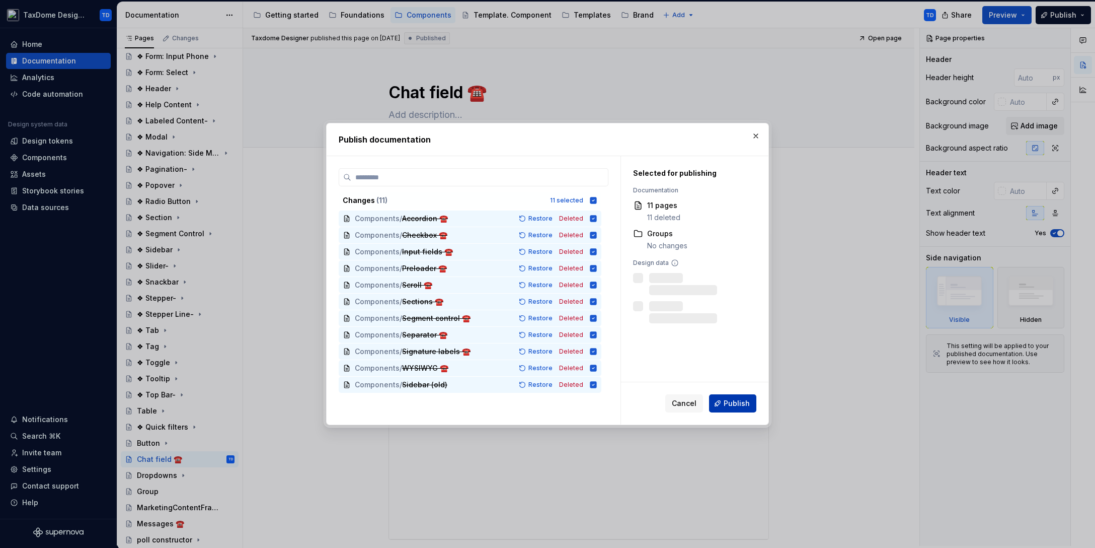
click at [750, 403] on button "Publish" at bounding box center [732, 403] width 47 height 18
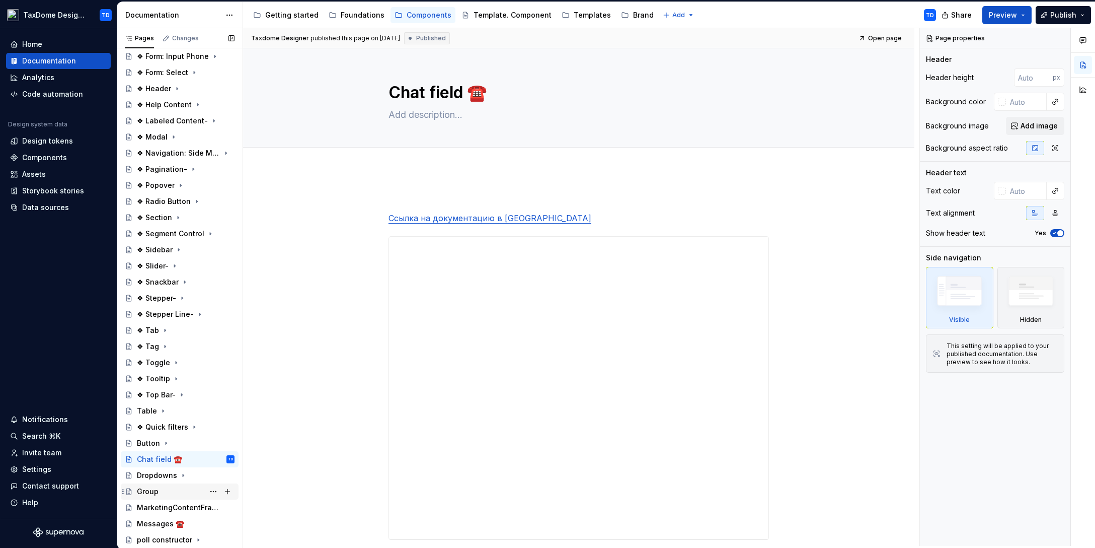
click at [151, 488] on div "Group" at bounding box center [148, 491] width 22 height 10
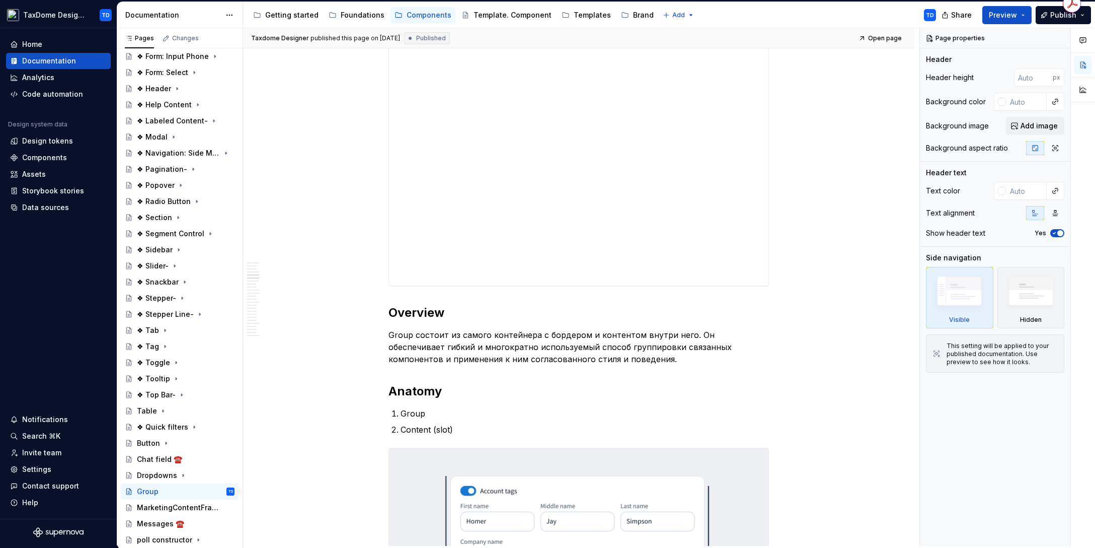
scroll to position [1541, 0]
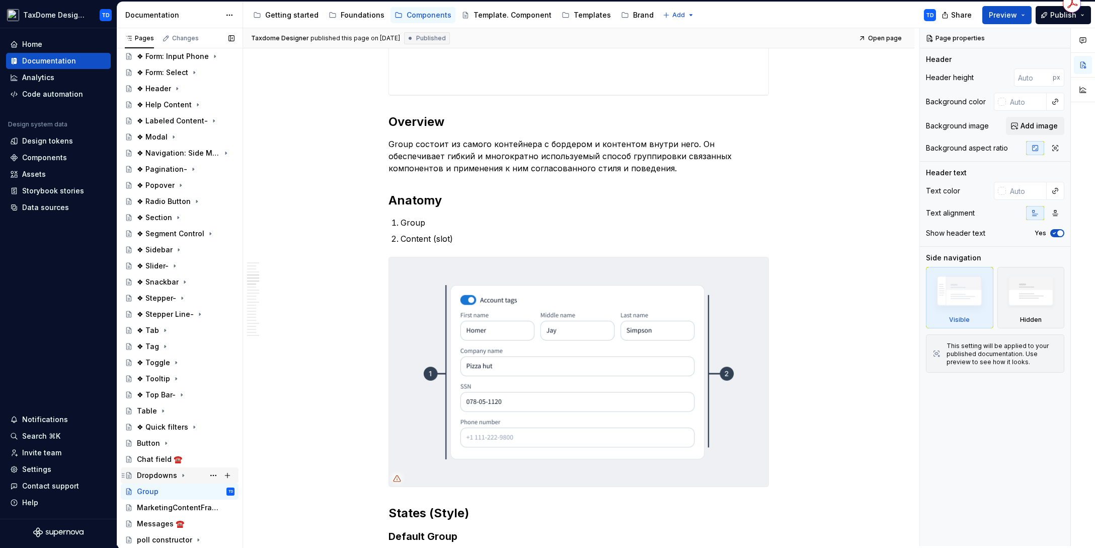
click at [163, 475] on div "Dropdowns" at bounding box center [157, 475] width 40 height 10
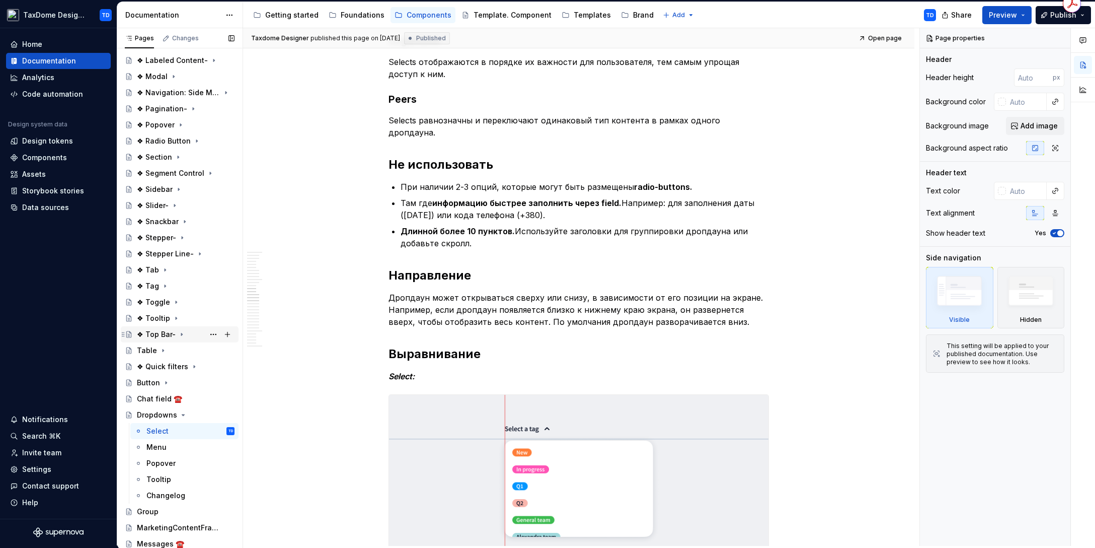
scroll to position [489, 0]
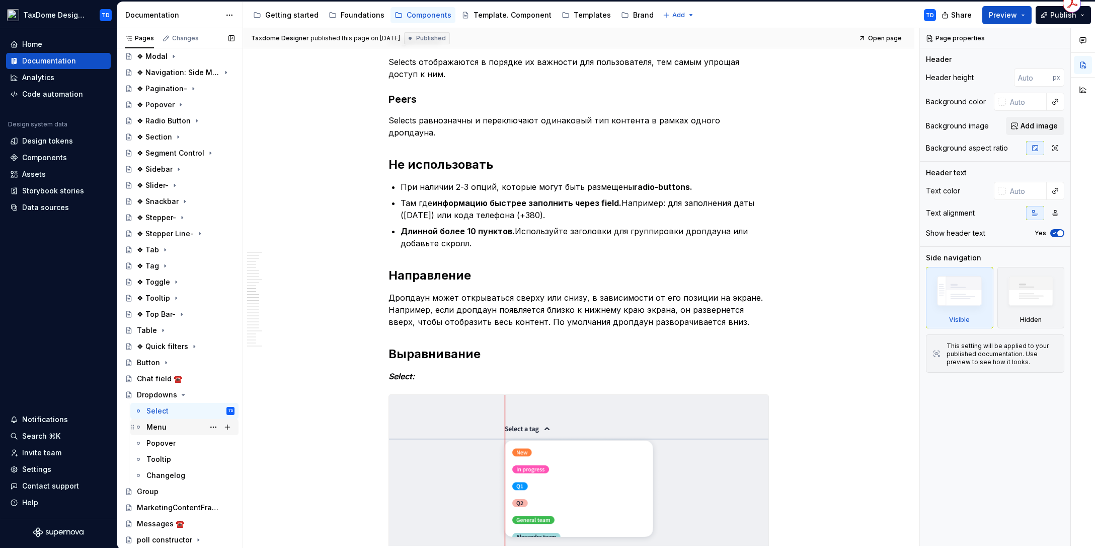
click at [170, 432] on div "Menu" at bounding box center [190, 427] width 88 height 14
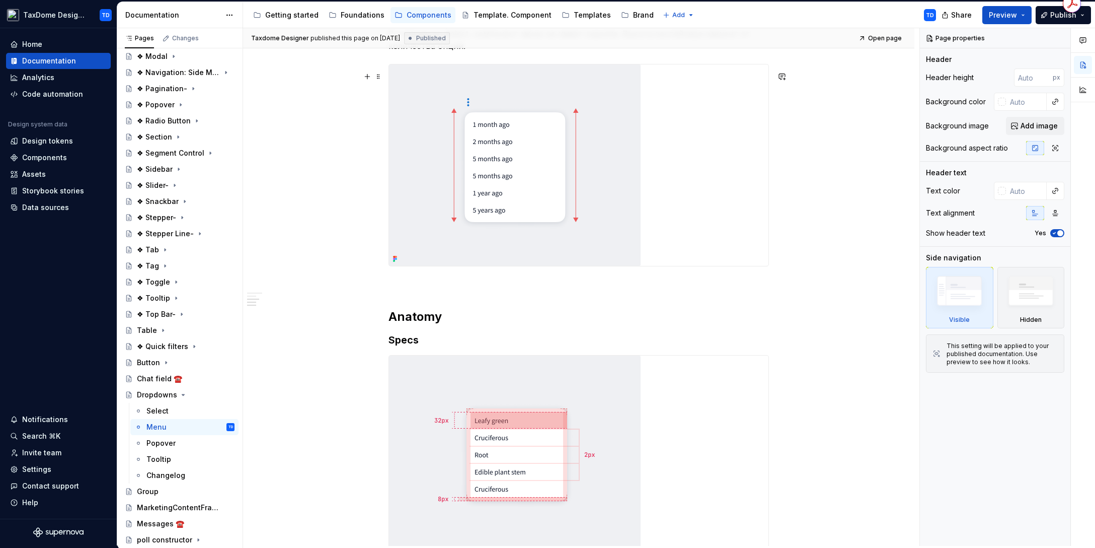
scroll to position [792, 0]
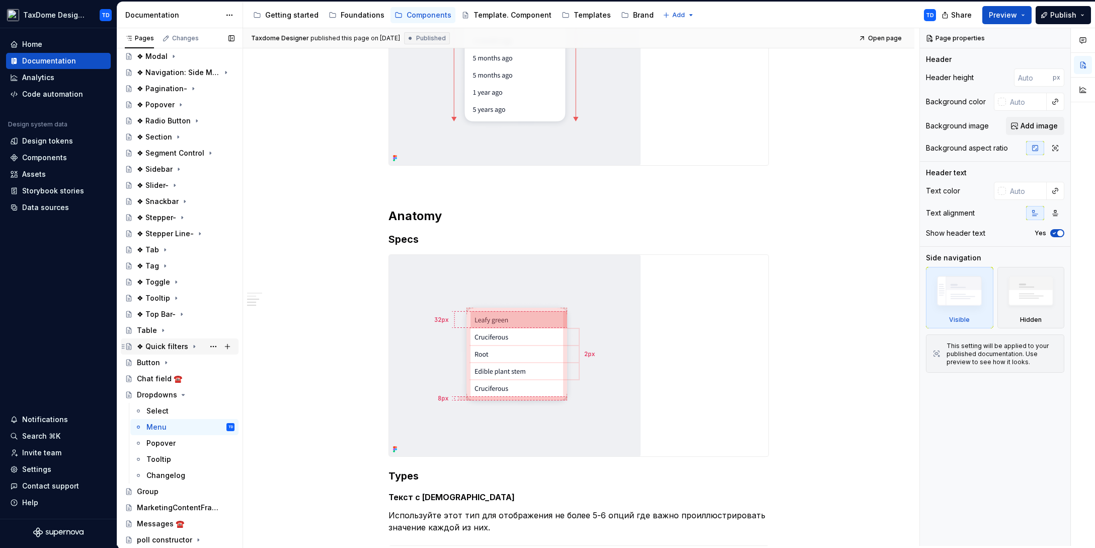
click at [156, 346] on div "❖ Quick filters" at bounding box center [162, 346] width 51 height 10
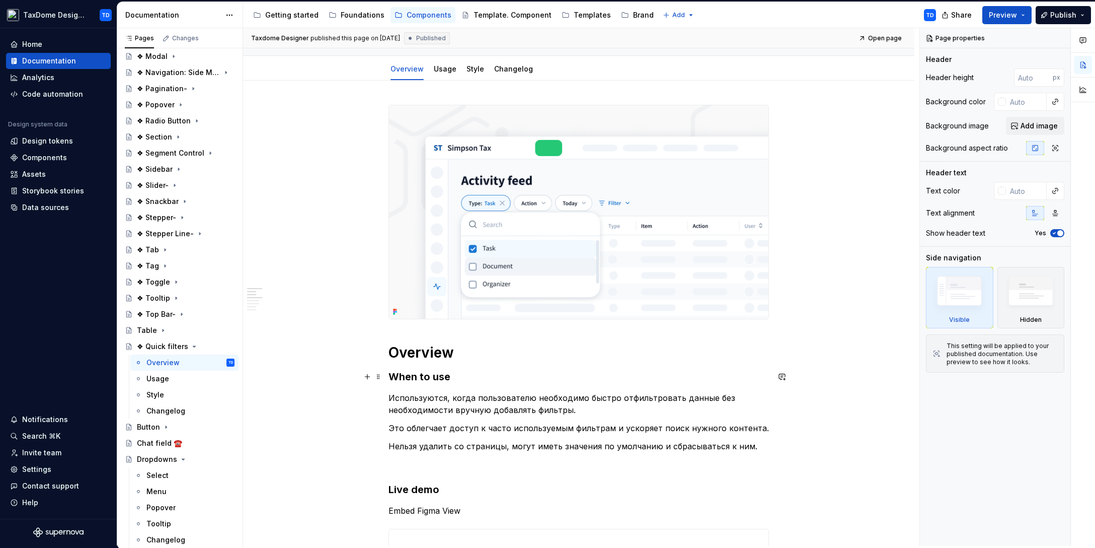
scroll to position [496, 0]
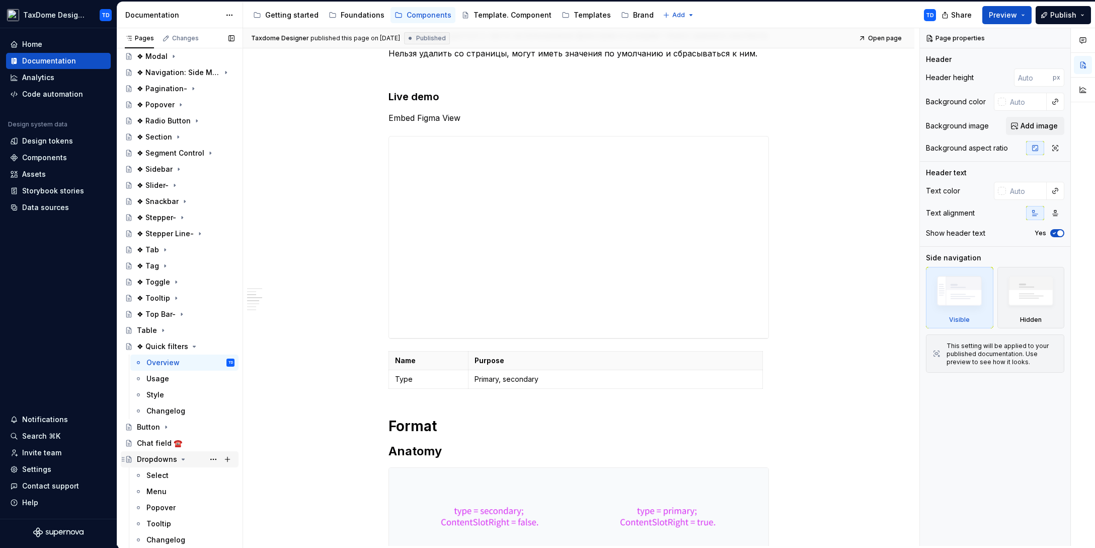
click at [167, 460] on div "Dropdowns" at bounding box center [157, 459] width 40 height 10
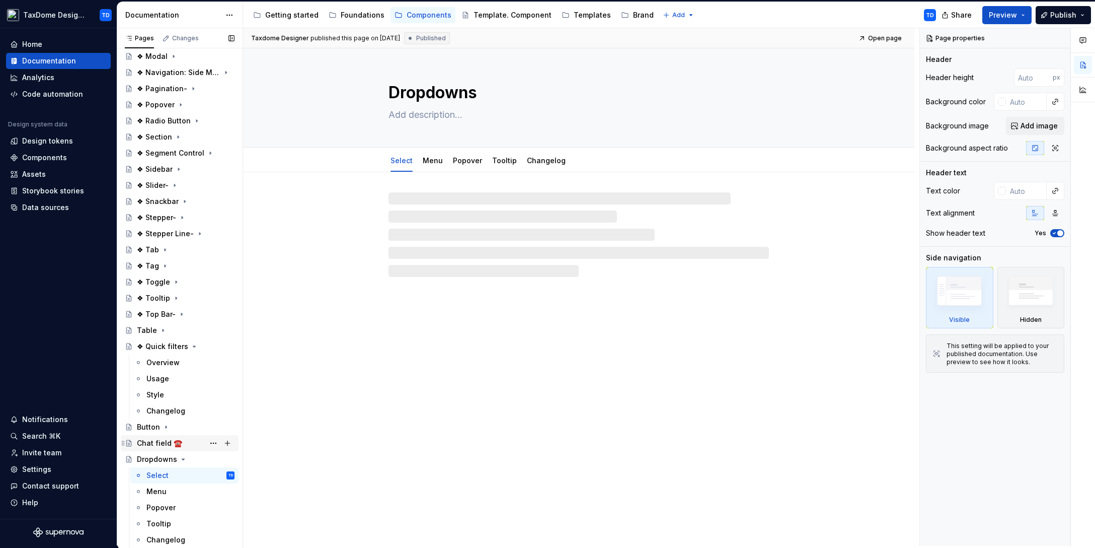
click at [164, 442] on div "Chat field ☎️" at bounding box center [159, 443] width 45 height 10
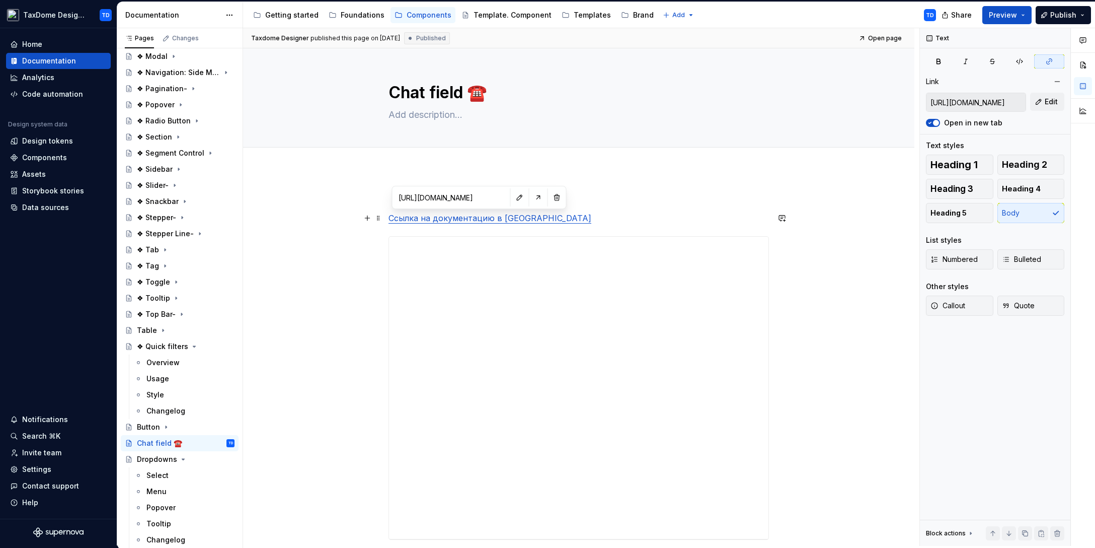
click at [466, 220] on link "Ссылка на документацию в Figma" at bounding box center [490, 218] width 203 height 10
click at [531, 200] on button "button" at bounding box center [538, 197] width 14 height 14
type textarea "*"
